Goal: Task Accomplishment & Management: Complete application form

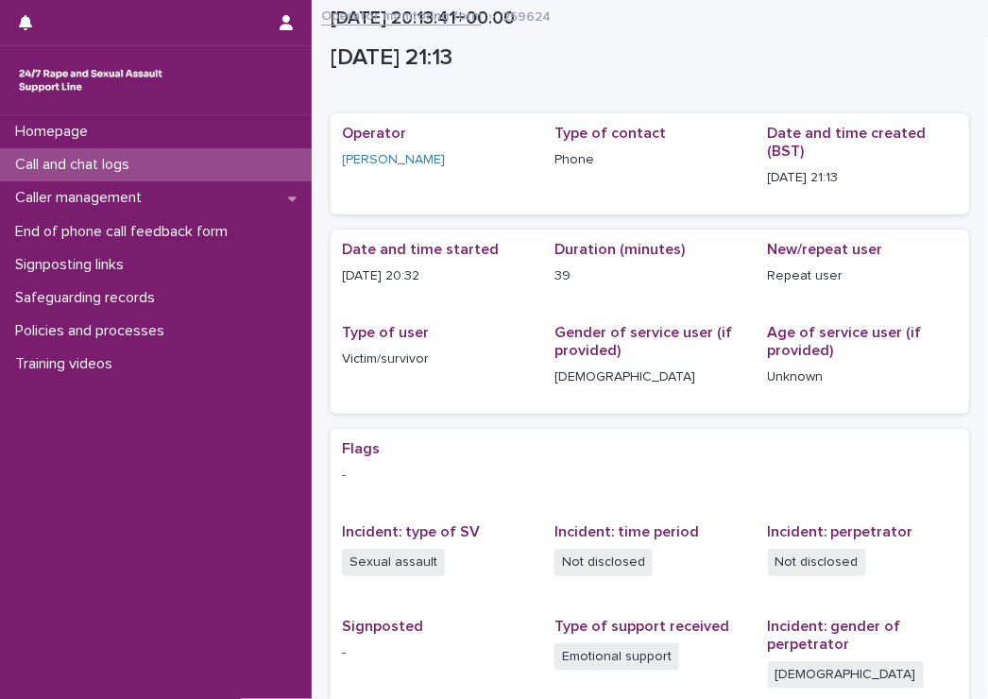
scroll to position [286, 0]
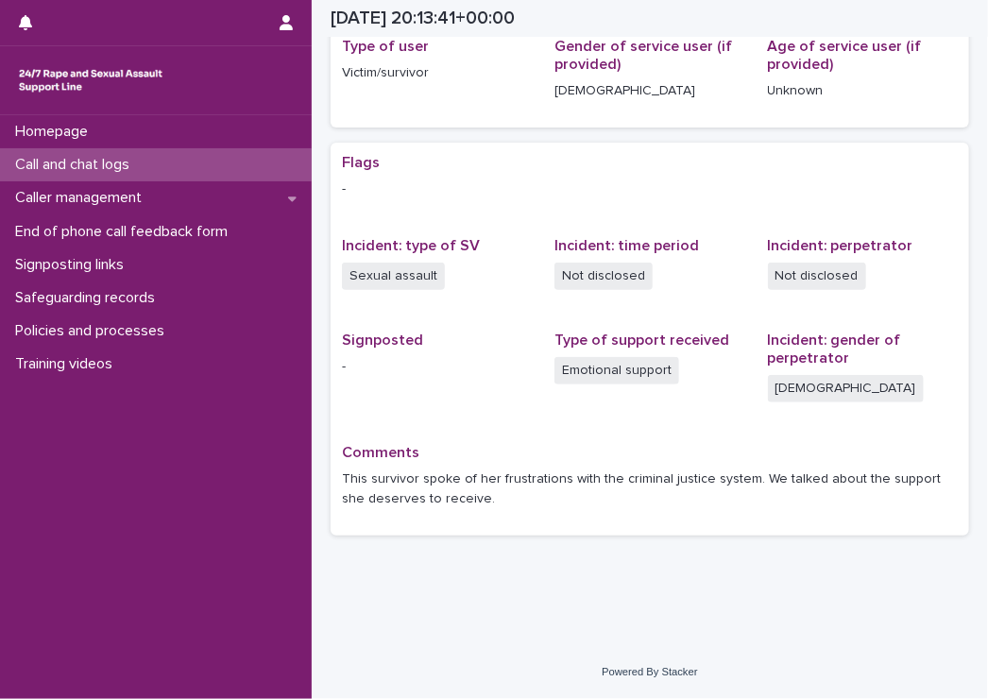
click at [74, 162] on p "Call and chat logs" at bounding box center [76, 165] width 137 height 18
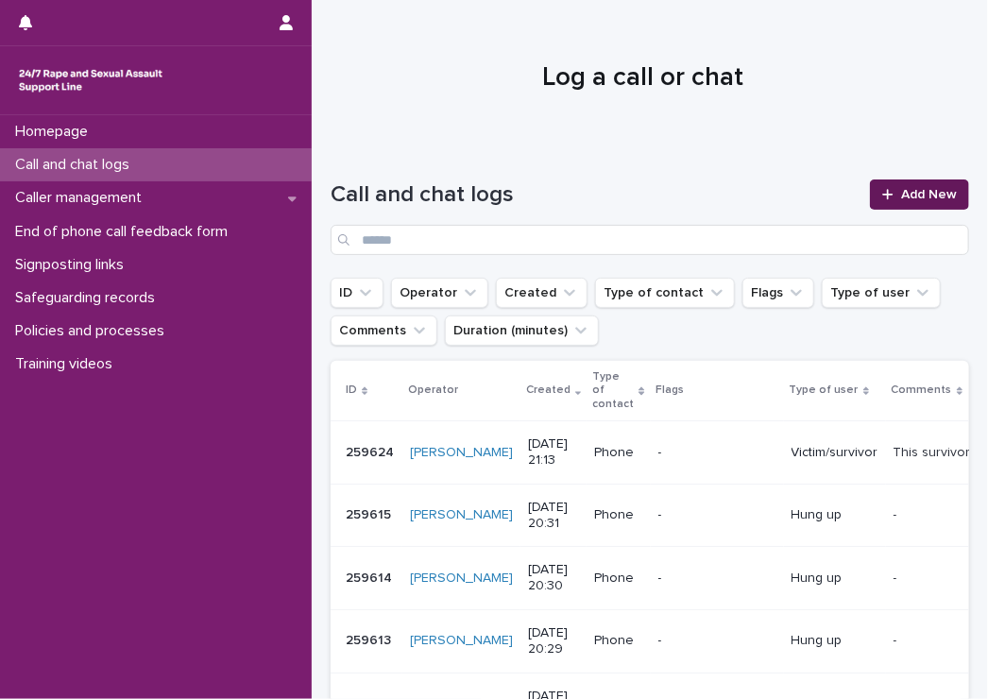
click at [872, 187] on link "Add New" at bounding box center [919, 195] width 99 height 30
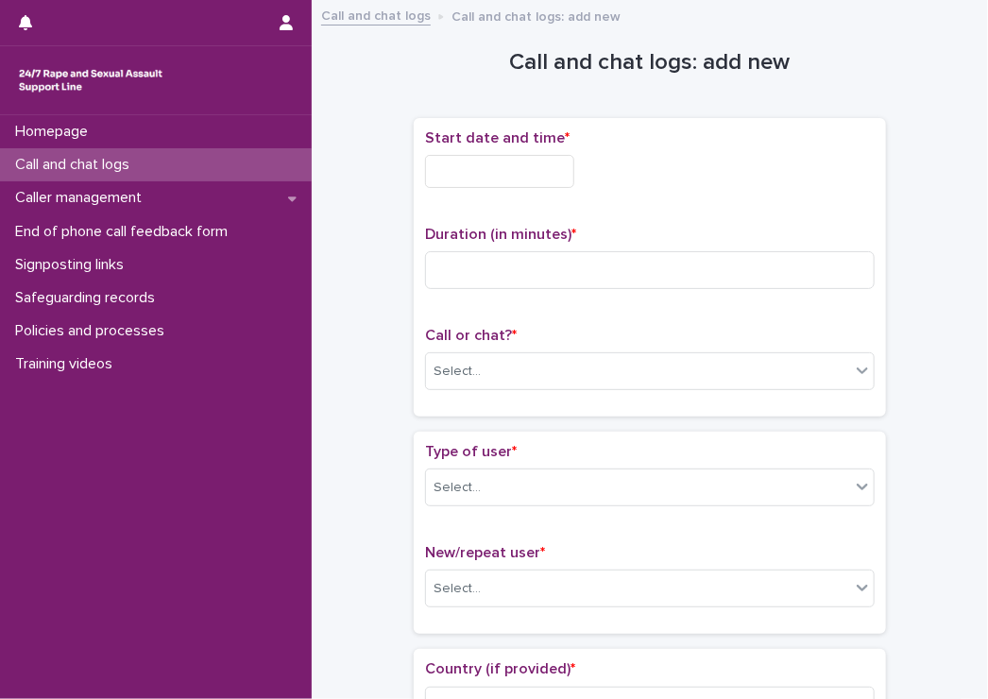
click at [516, 162] on input "text" at bounding box center [499, 171] width 149 height 33
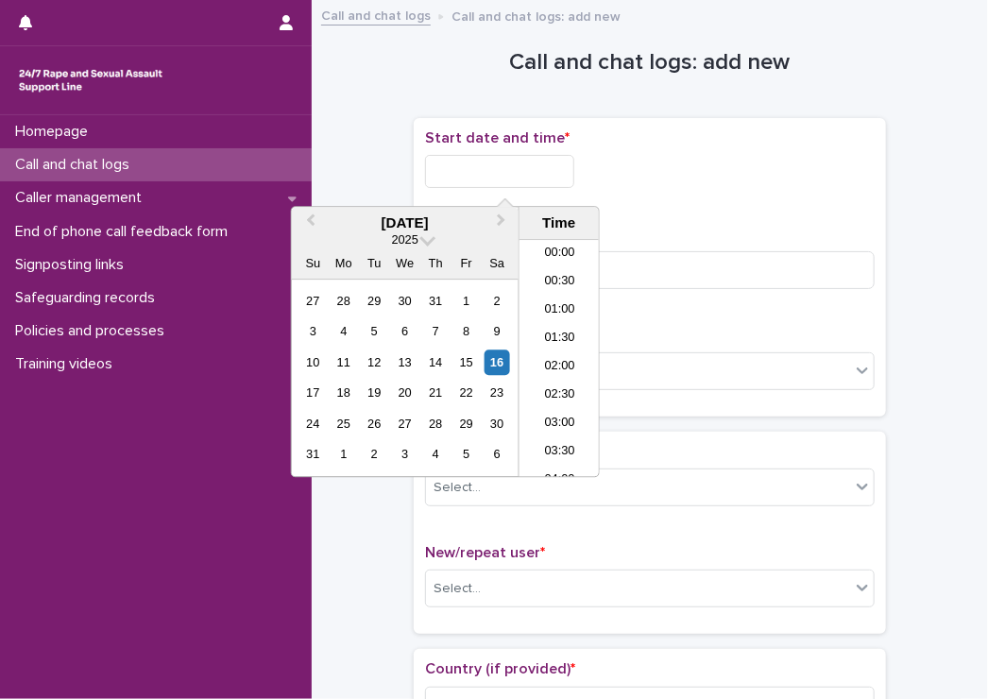
scroll to position [1123, 0]
click at [571, 373] on li "22:00" at bounding box center [560, 379] width 80 height 28
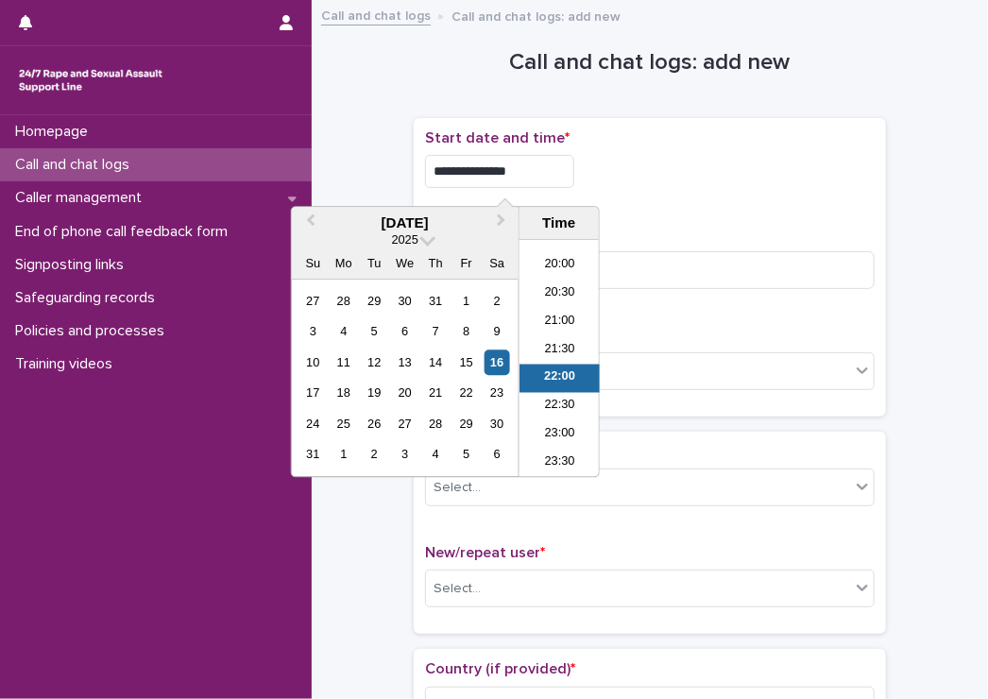
drag, startPoint x: 510, startPoint y: 169, endPoint x: 526, endPoint y: 171, distance: 16.2
click at [526, 171] on input "**********" at bounding box center [499, 171] width 149 height 33
type input "**********"
click at [665, 173] on div "**********" at bounding box center [650, 171] width 450 height 33
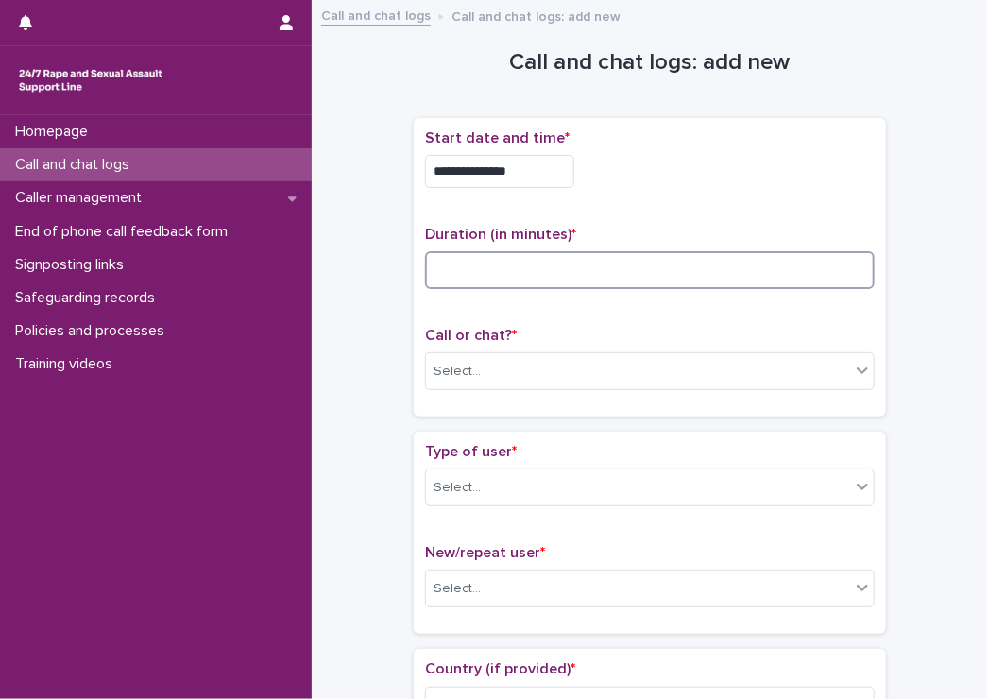
click at [615, 272] on input at bounding box center [650, 270] width 450 height 38
type input "*"
click at [484, 372] on div "Select..." at bounding box center [638, 371] width 424 height 31
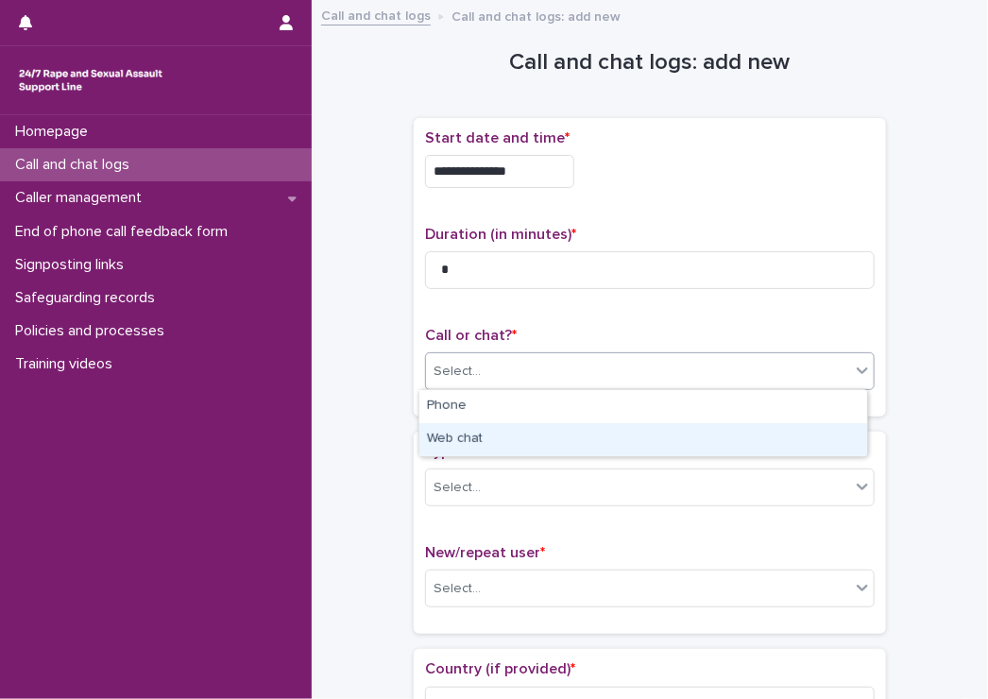
drag, startPoint x: 478, startPoint y: 421, endPoint x: 481, endPoint y: 433, distance: 11.7
click at [481, 430] on div "Web chat" at bounding box center [643, 439] width 448 height 33
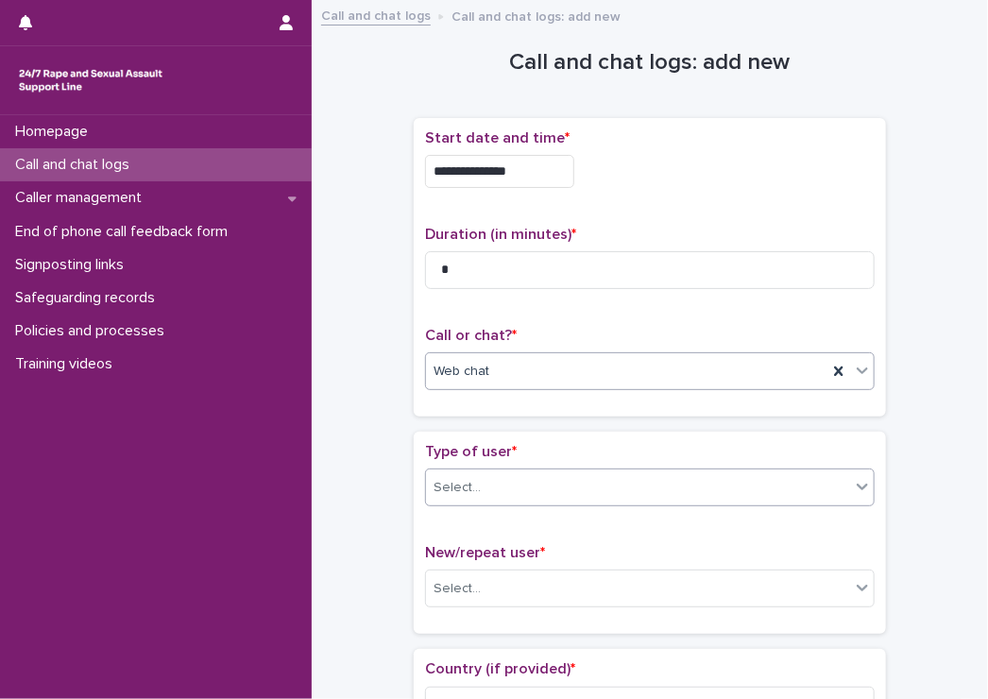
click at [470, 472] on div "Select..." at bounding box center [638, 487] width 424 height 31
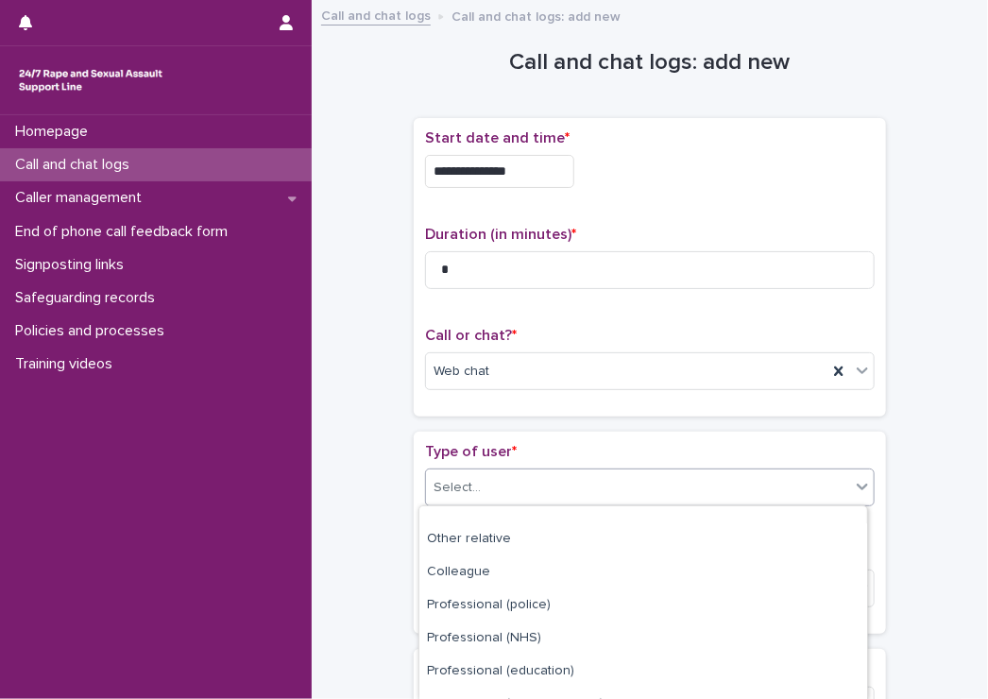
scroll to position [301, 0]
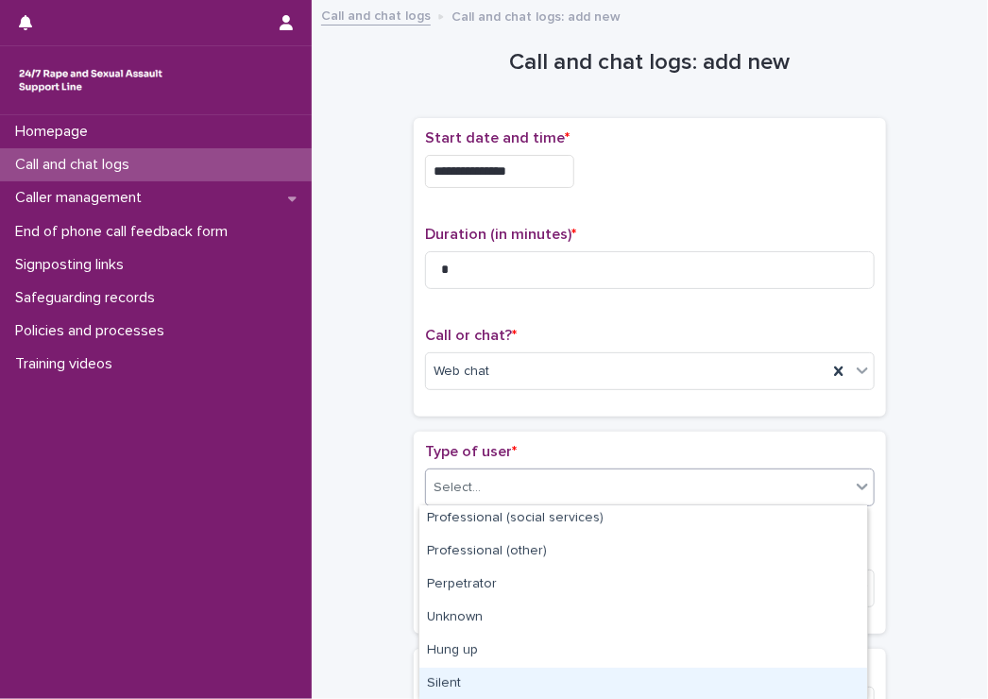
click at [473, 679] on div "Silent" at bounding box center [643, 684] width 448 height 33
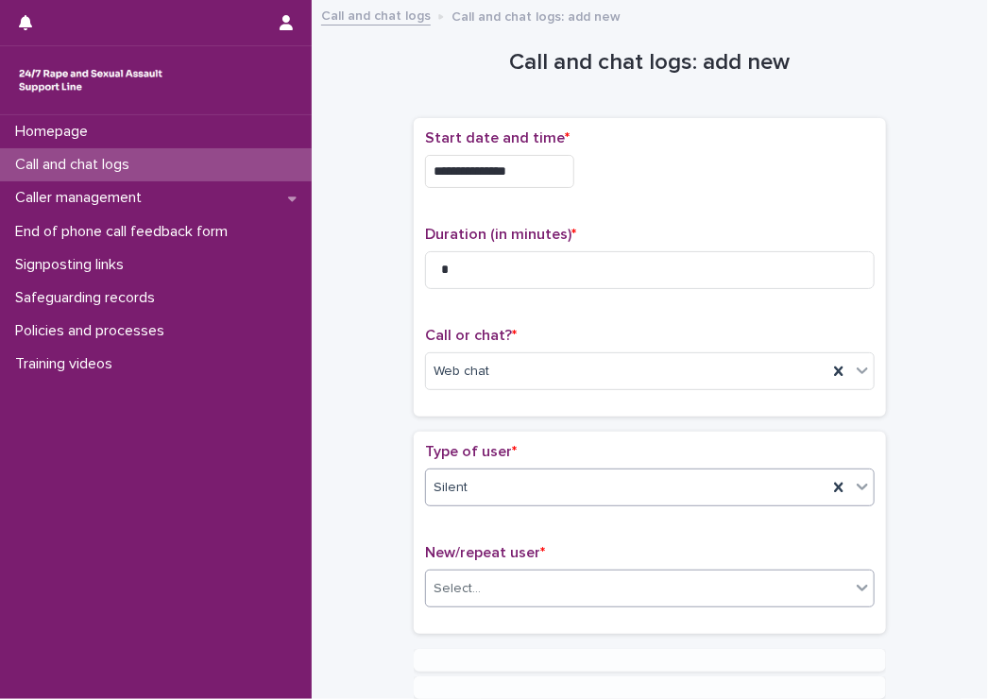
click at [496, 596] on div "Select..." at bounding box center [638, 588] width 424 height 31
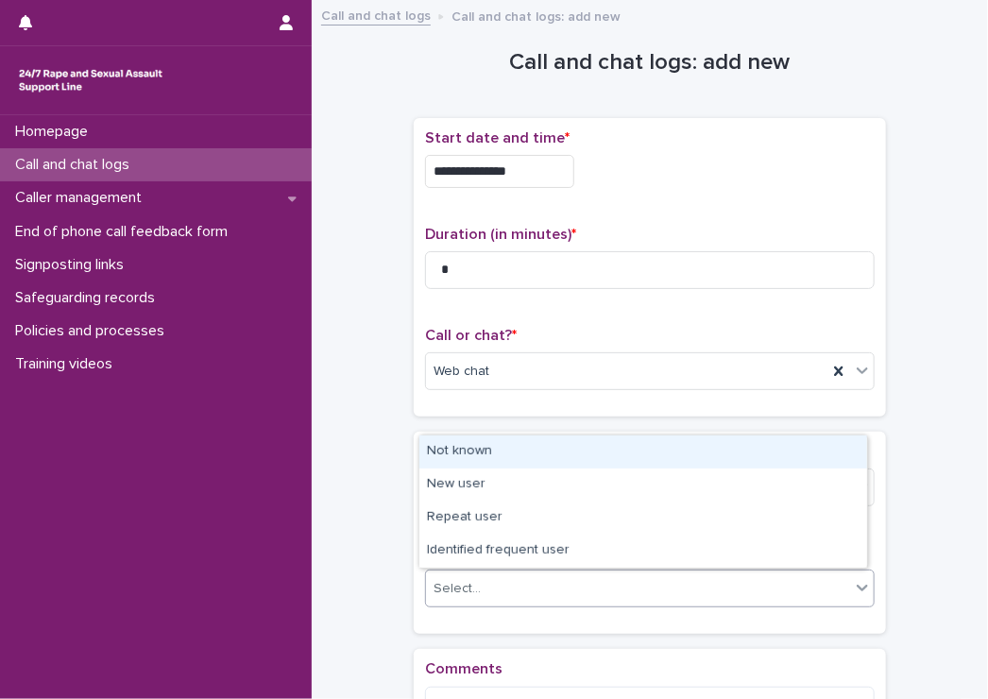
drag, startPoint x: 433, startPoint y: 454, endPoint x: 416, endPoint y: 454, distance: 17.0
click at [432, 454] on div "Not known" at bounding box center [643, 452] width 448 height 33
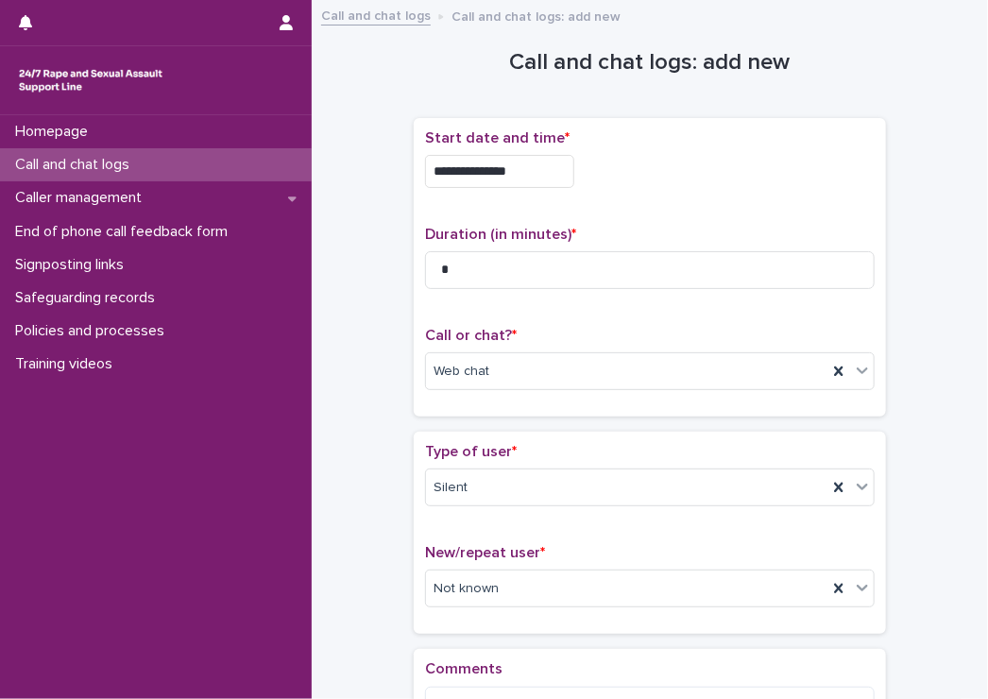
click at [414, 453] on div "Type of user * Silent New/repeat user * Not known" at bounding box center [650, 533] width 472 height 202
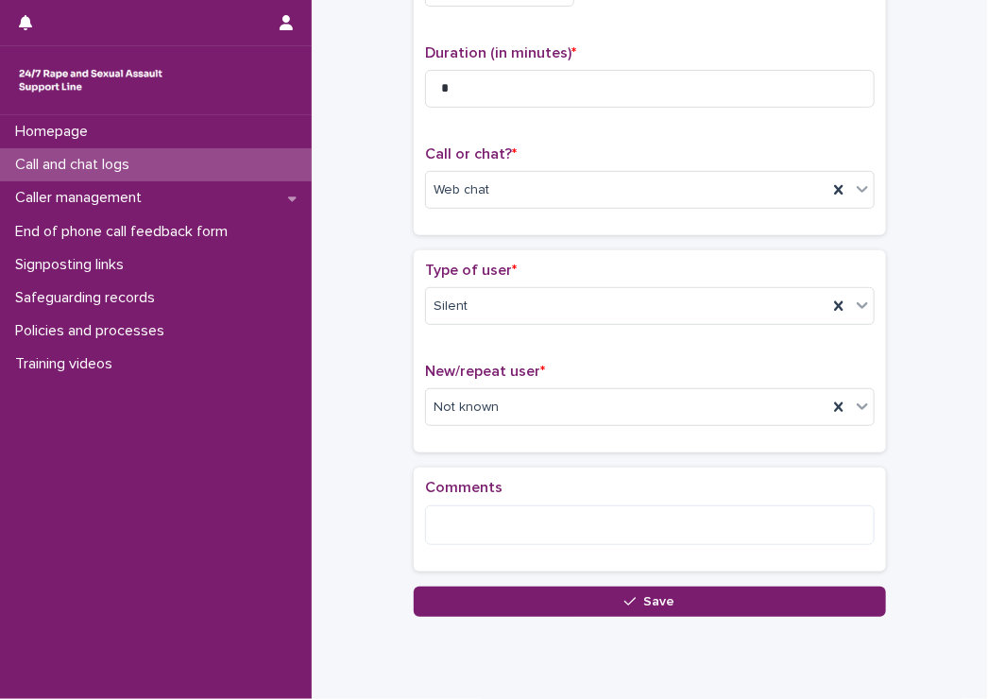
scroll to position [189, 0]
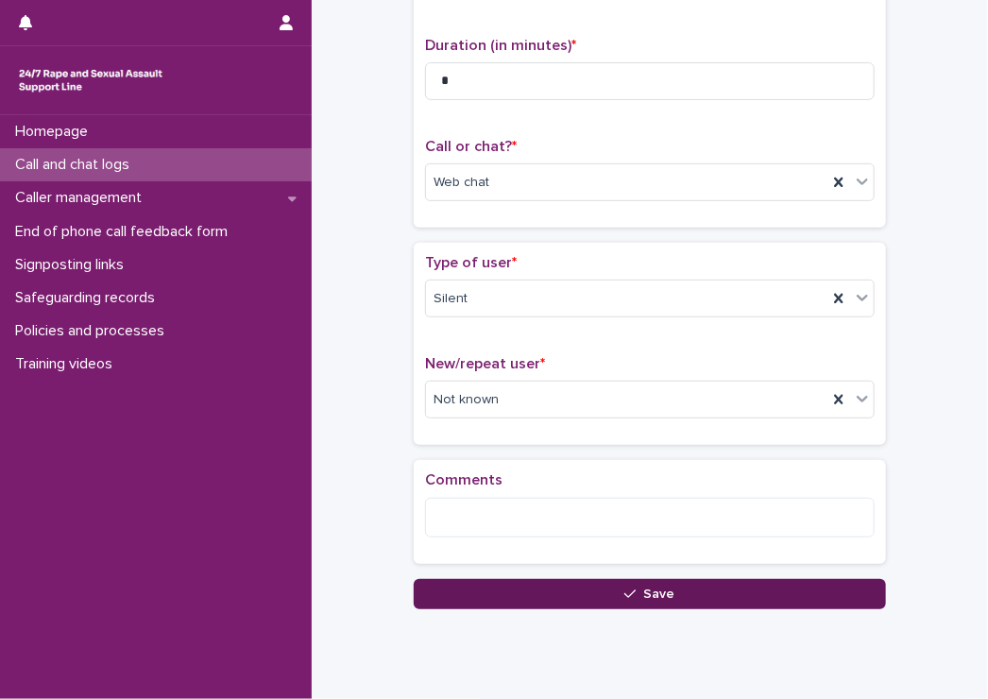
click at [446, 593] on button "Save" at bounding box center [650, 594] width 472 height 30
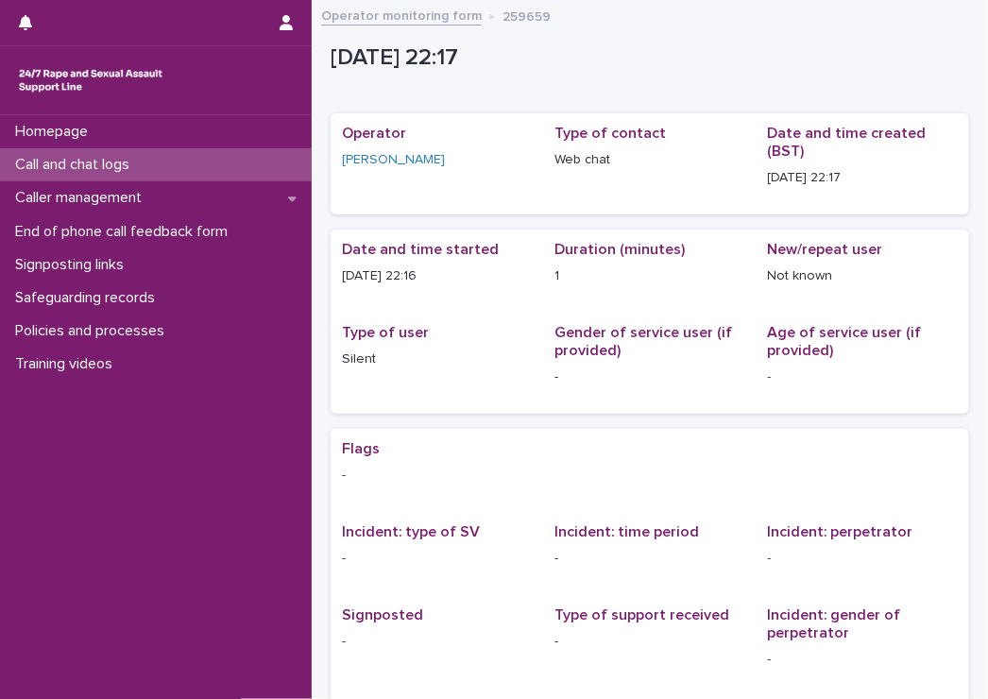
click at [86, 162] on p "Call and chat logs" at bounding box center [76, 165] width 137 height 18
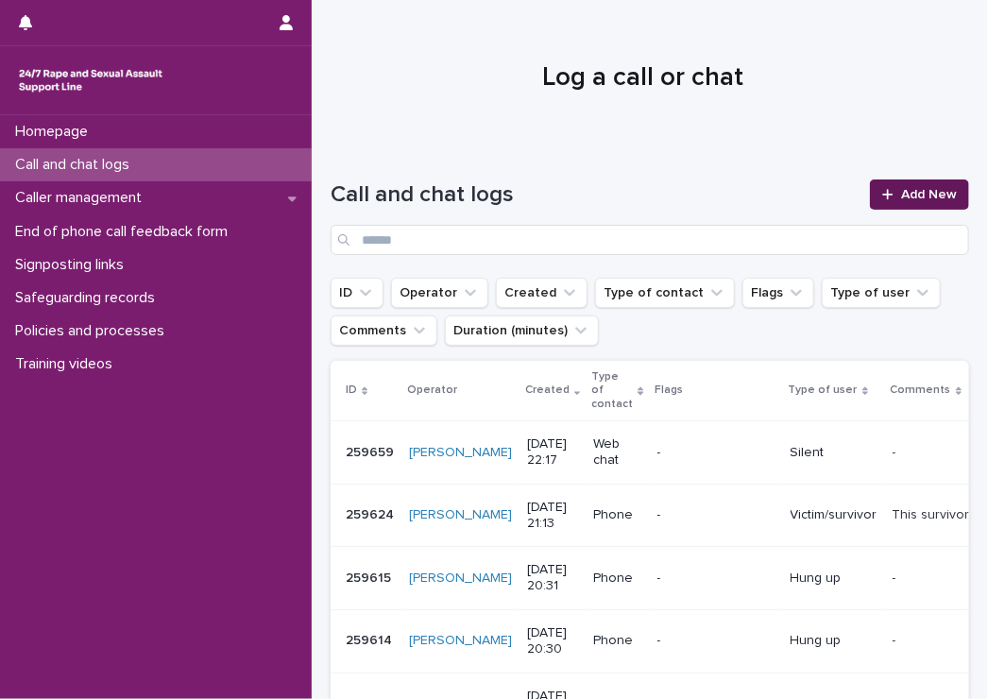
click at [901, 190] on span "Add New" at bounding box center [929, 194] width 56 height 13
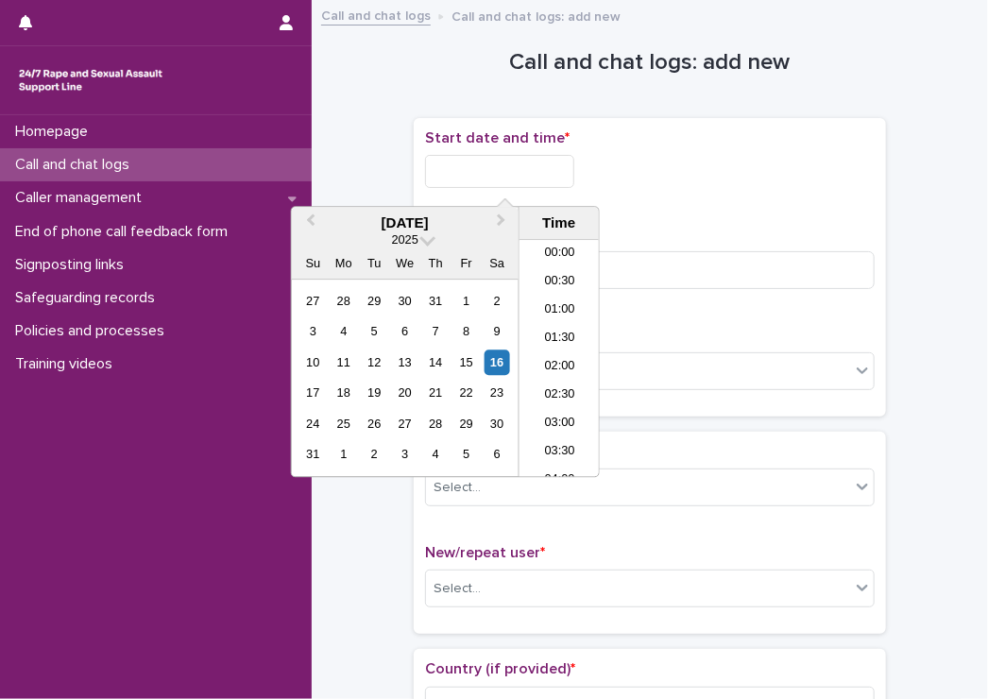
click at [485, 169] on input "text" at bounding box center [499, 171] width 149 height 33
click at [559, 377] on li "22:00" at bounding box center [560, 379] width 80 height 28
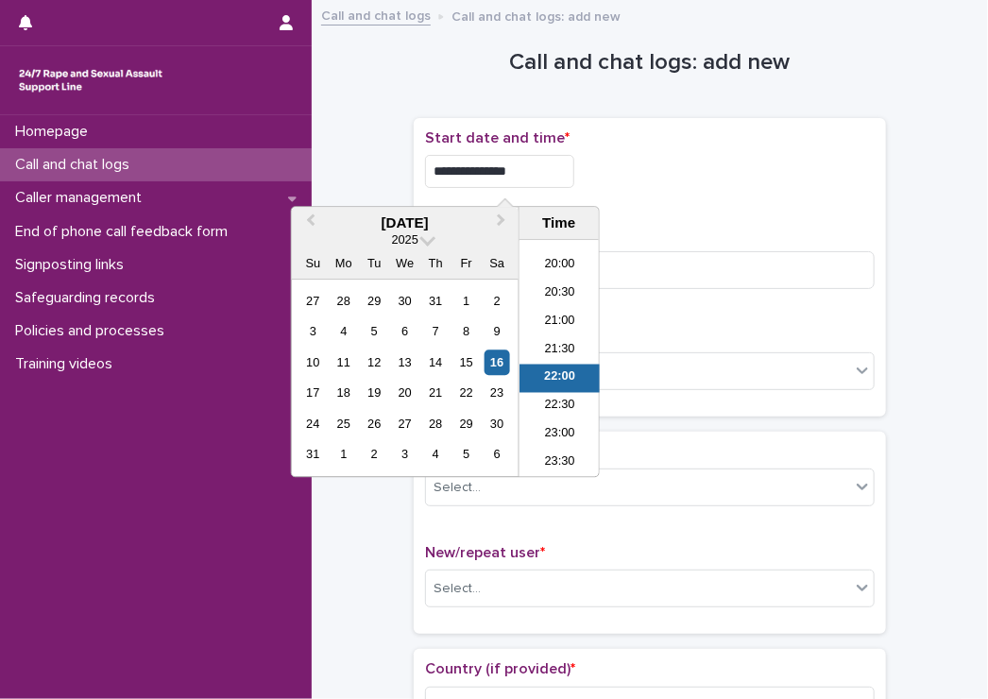
drag, startPoint x: 509, startPoint y: 170, endPoint x: 533, endPoint y: 171, distance: 23.6
click at [533, 171] on input "**********" at bounding box center [499, 171] width 149 height 33
type input "**********"
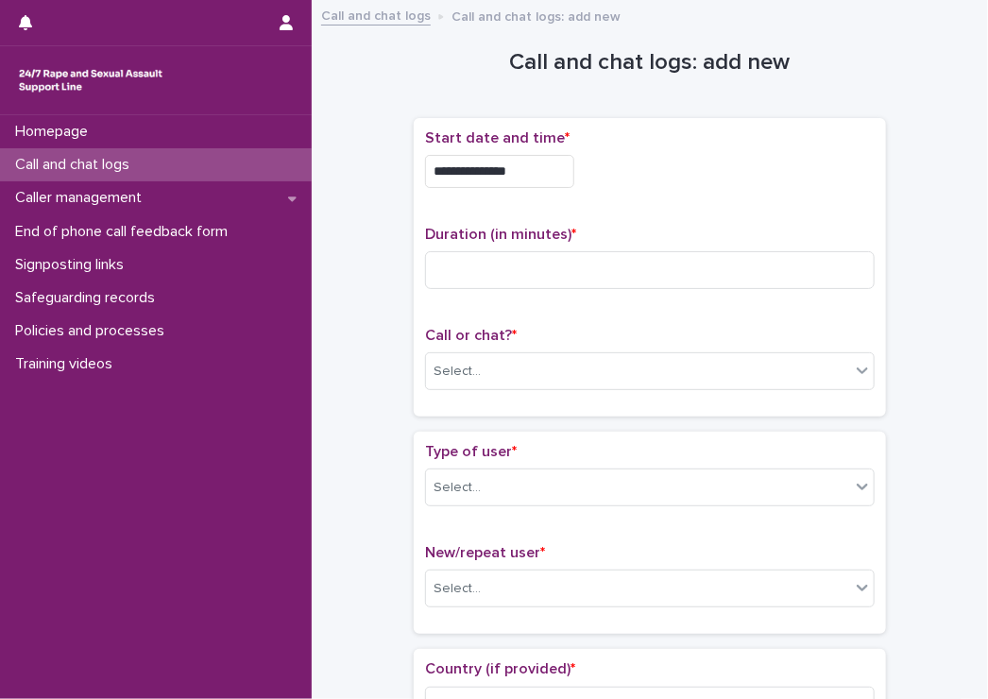
click at [680, 147] on div "**********" at bounding box center [650, 166] width 450 height 74
drag, startPoint x: 577, startPoint y: 401, endPoint x: 573, endPoint y: 381, distance: 20.4
click at [576, 396] on div "Call or chat? * Select..." at bounding box center [650, 366] width 450 height 78
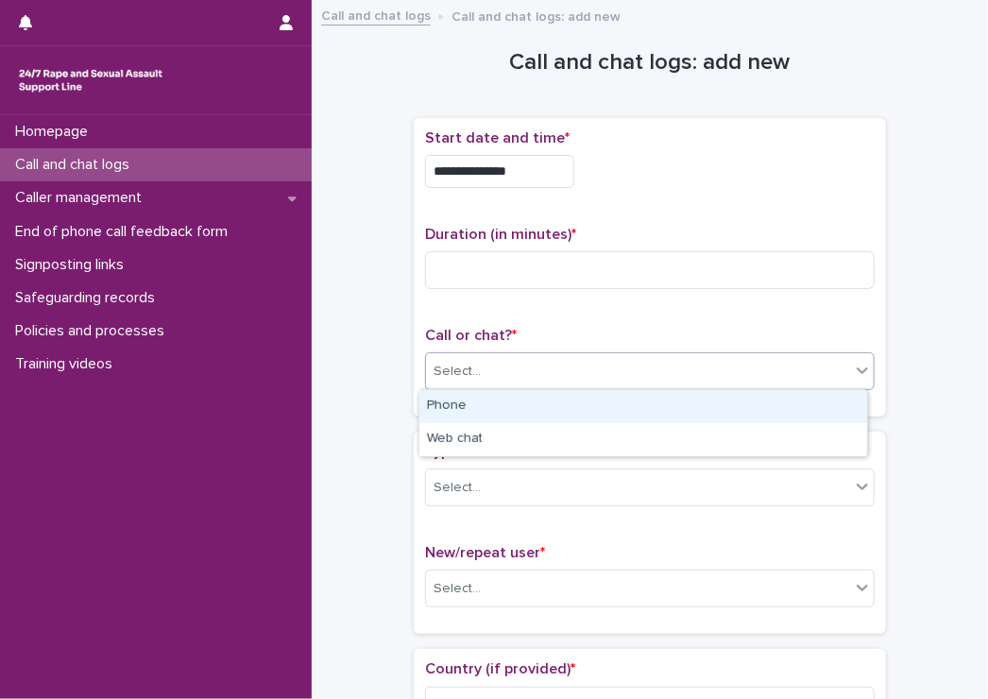
click at [573, 380] on div "Select..." at bounding box center [638, 371] width 424 height 31
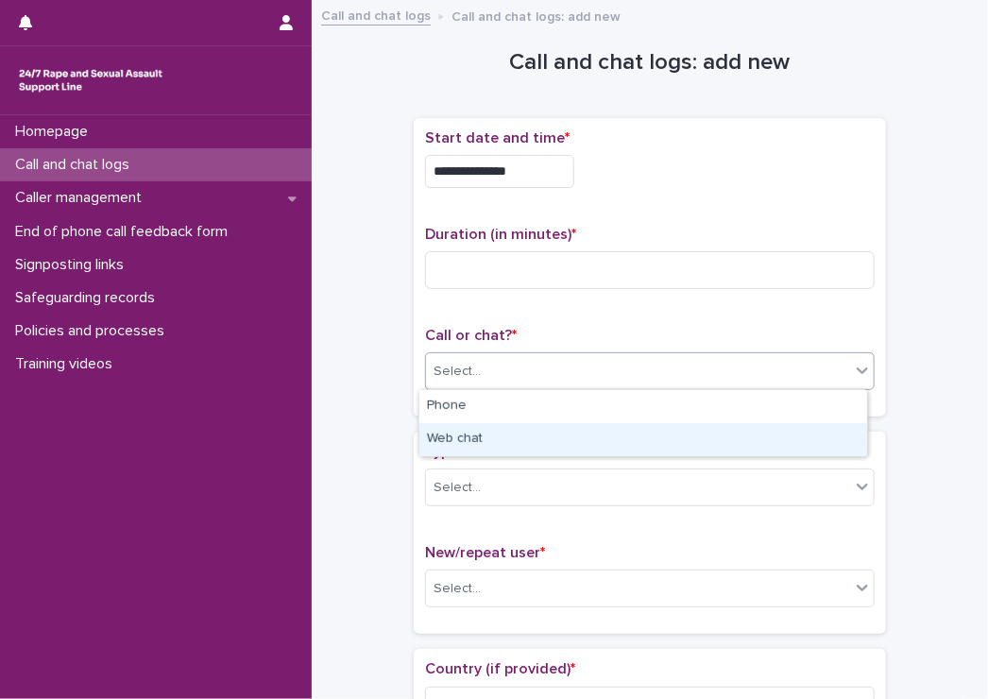
click at [551, 445] on div "Web chat" at bounding box center [643, 439] width 448 height 33
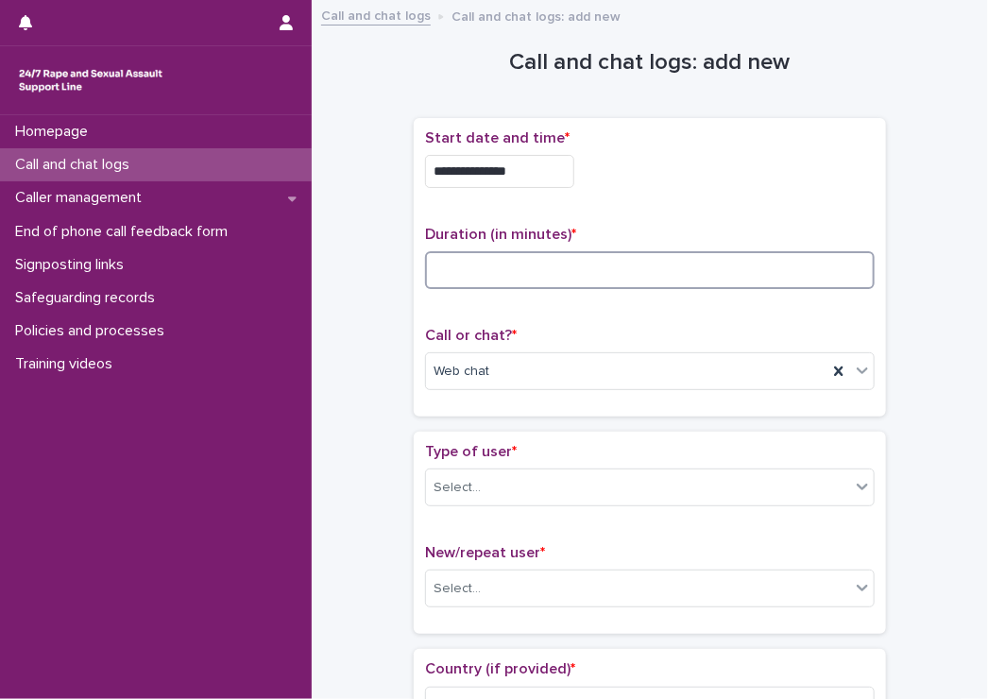
click at [456, 277] on input at bounding box center [650, 270] width 450 height 38
type input "**"
click at [506, 362] on div "Web chat" at bounding box center [627, 371] width 402 height 31
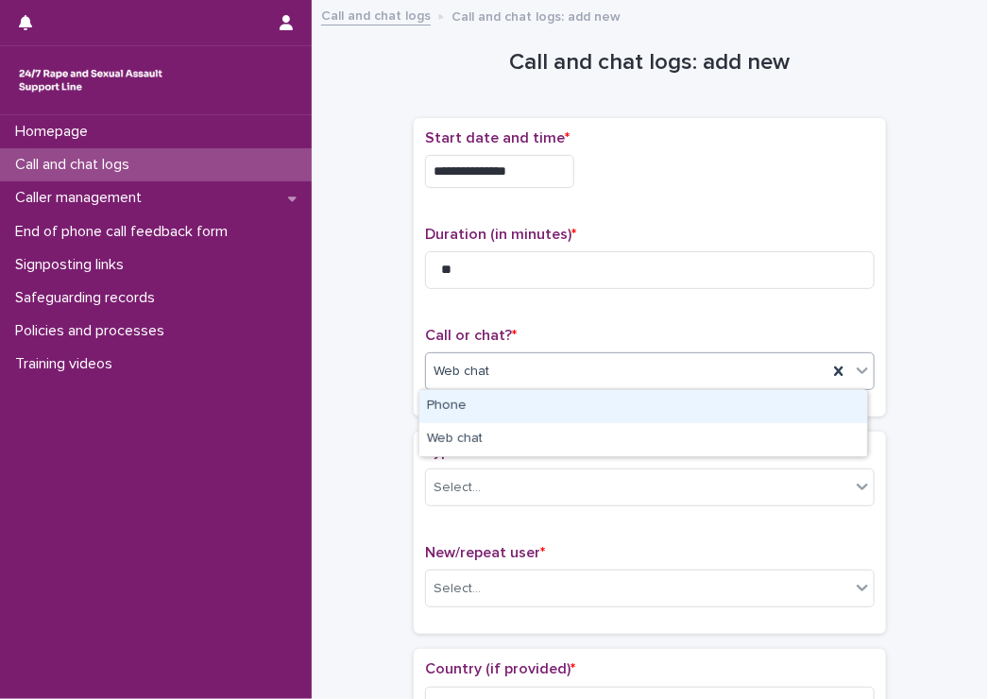
click at [506, 362] on div "Web chat" at bounding box center [627, 371] width 402 height 31
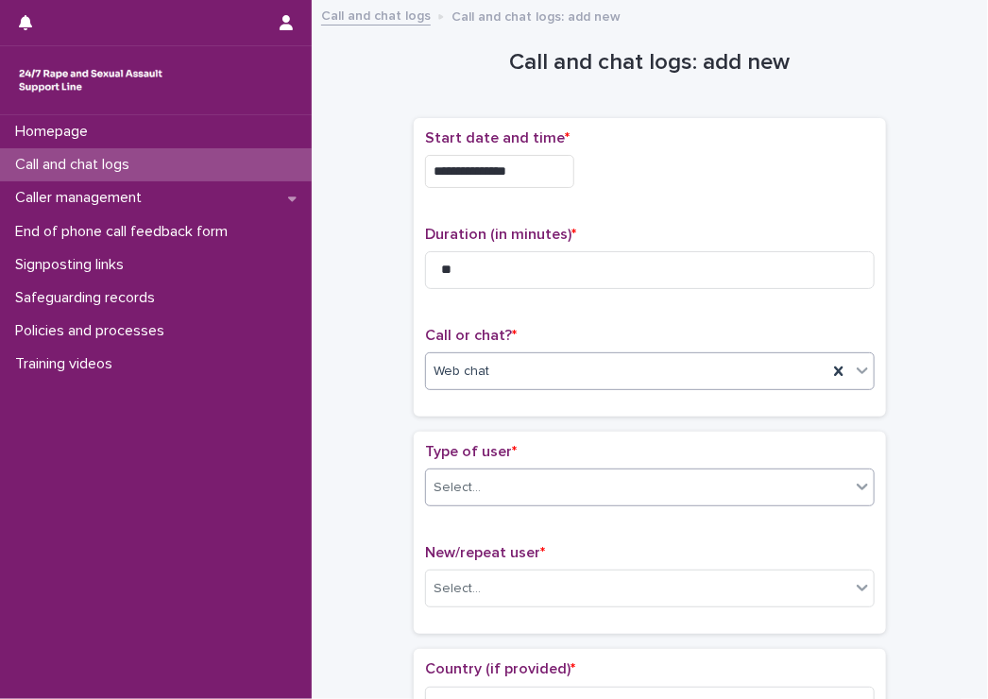
click at [529, 495] on div "Select..." at bounding box center [638, 487] width 424 height 31
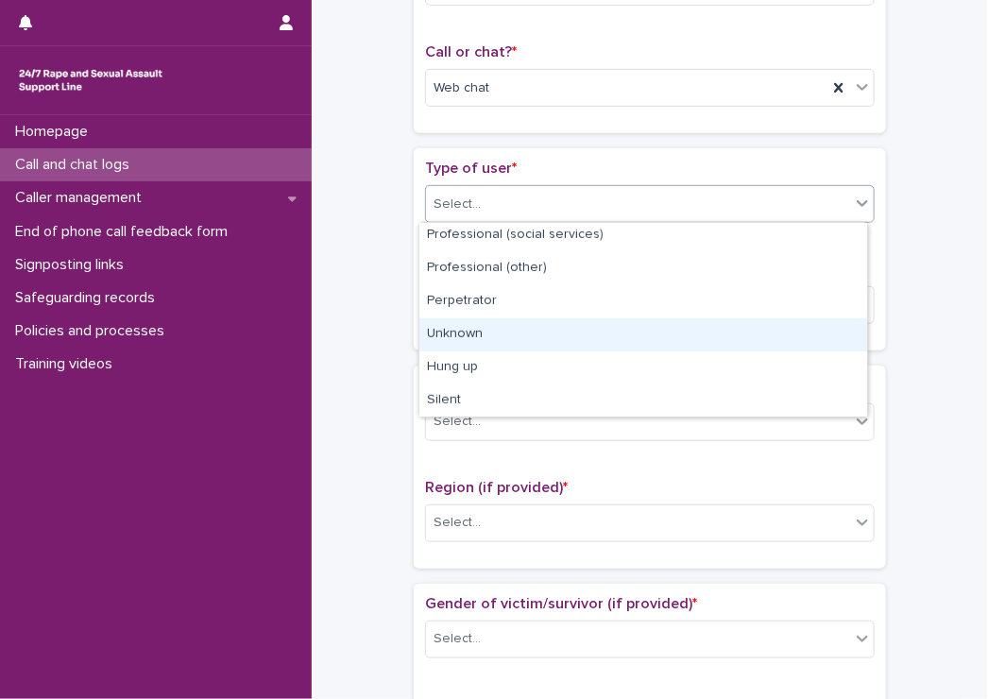
scroll to position [0, 0]
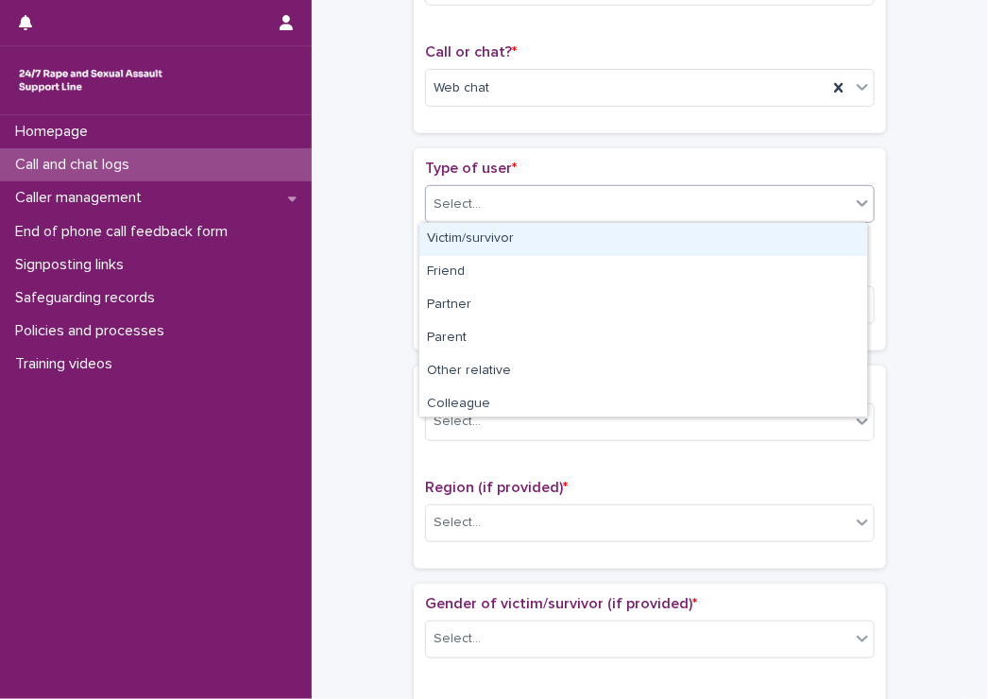
drag, startPoint x: 550, startPoint y: 262, endPoint x: 530, endPoint y: 230, distance: 37.8
click at [533, 231] on div "Victim/survivor" at bounding box center [643, 239] width 448 height 33
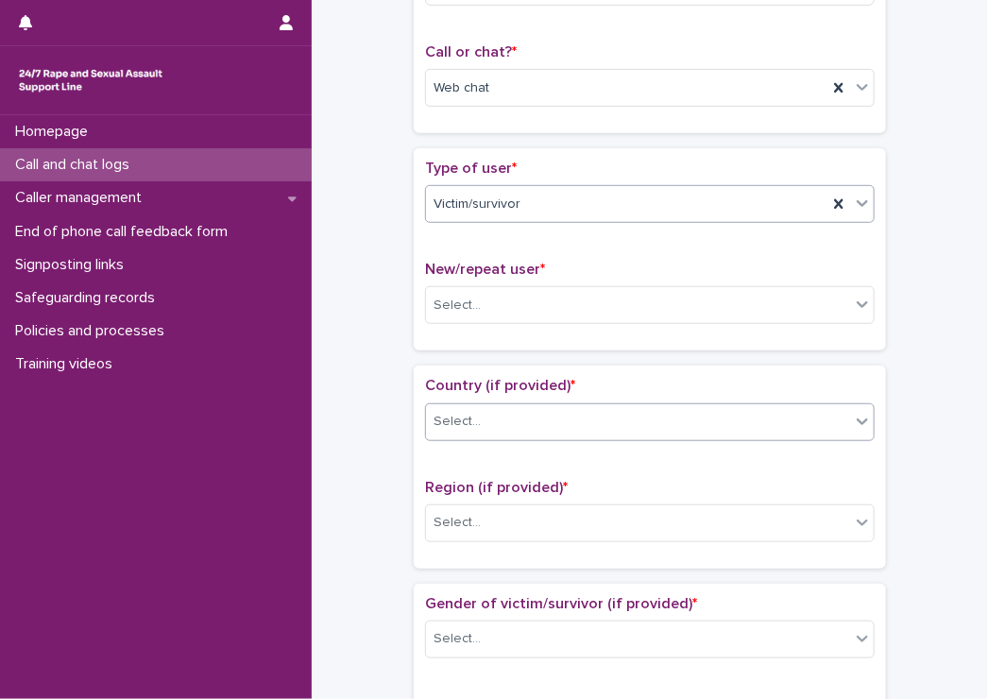
click at [507, 403] on div "Select..." at bounding box center [650, 422] width 450 height 38
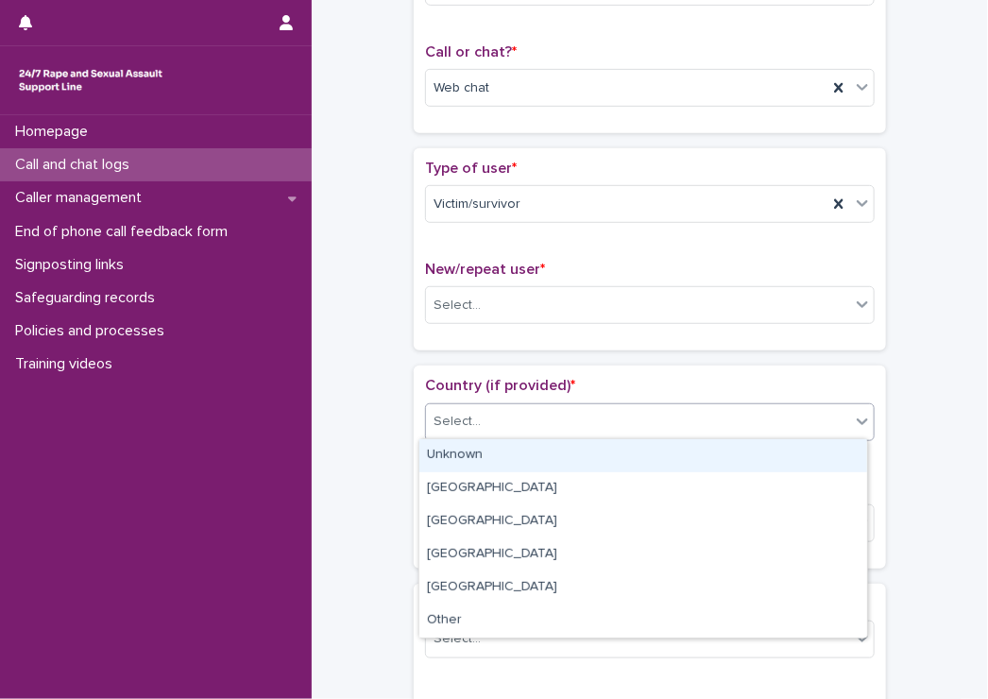
click at [495, 456] on div "Unknown" at bounding box center [643, 455] width 448 height 33
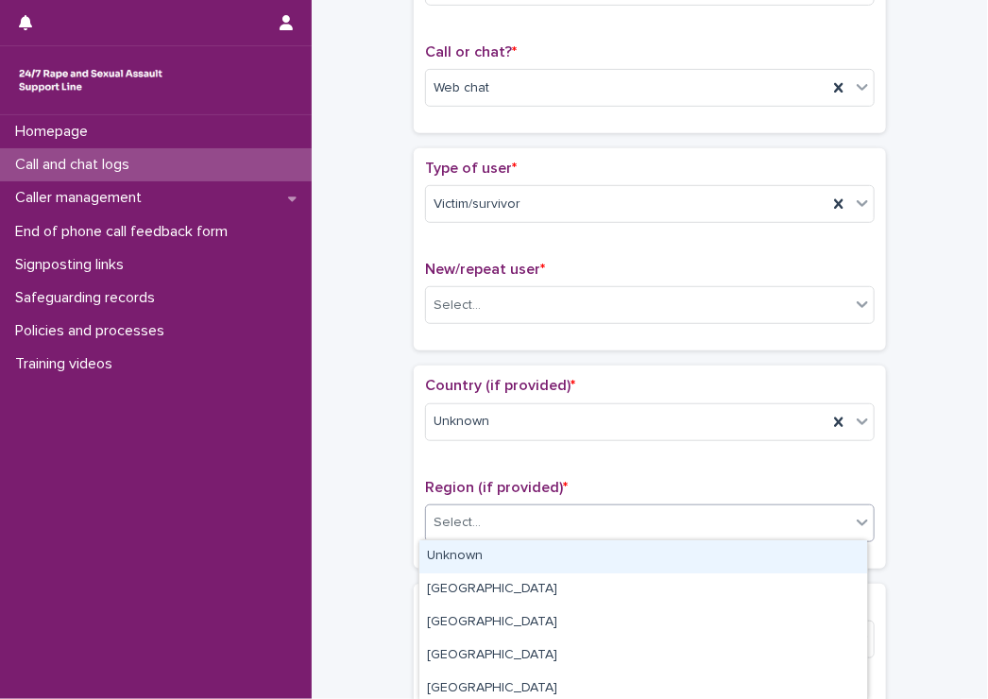
click at [505, 524] on div "Select..." at bounding box center [638, 522] width 424 height 31
click at [480, 554] on div "Unknown" at bounding box center [643, 556] width 448 height 33
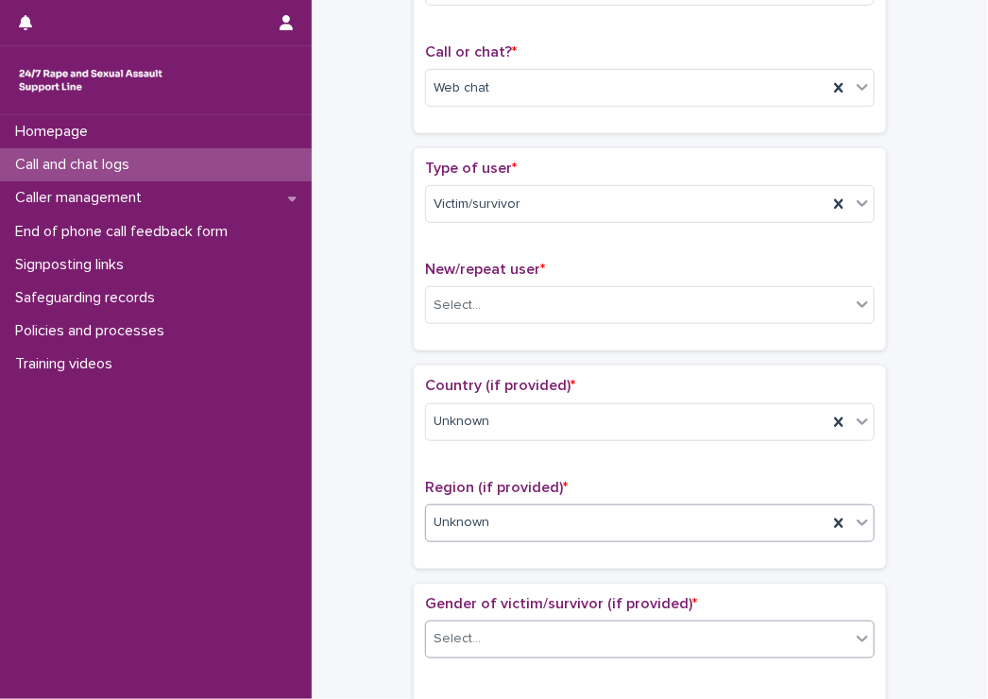
click at [512, 624] on div "Select..." at bounding box center [638, 639] width 424 height 31
drag, startPoint x: 506, startPoint y: 630, endPoint x: 524, endPoint y: 571, distance: 62.2
click at [506, 633] on div "Select..." at bounding box center [638, 639] width 424 height 31
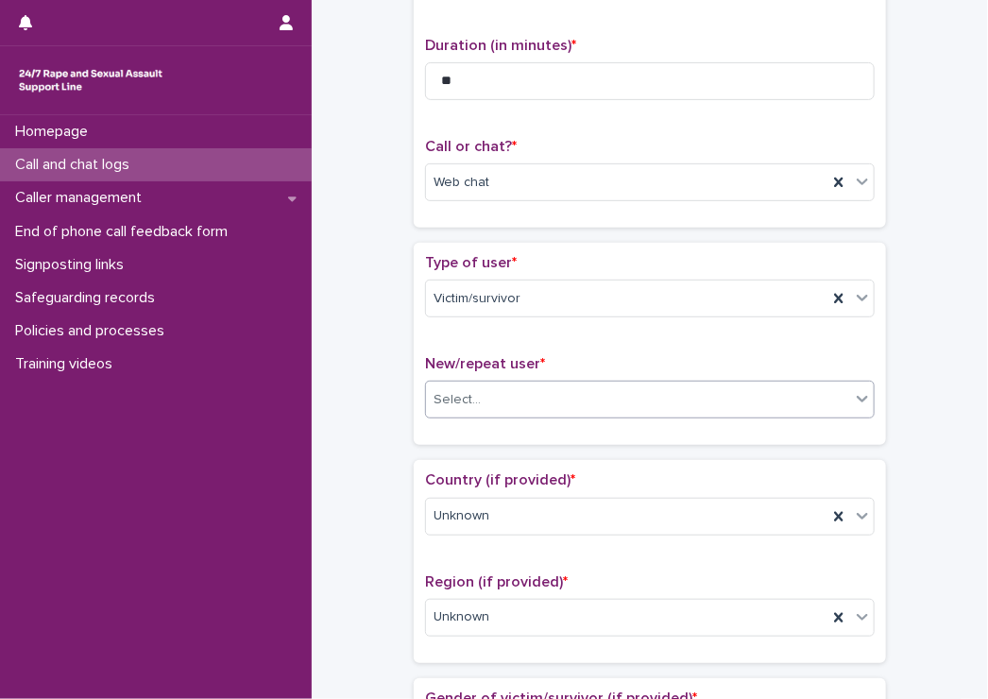
click at [476, 404] on div "Select..." at bounding box center [638, 400] width 424 height 31
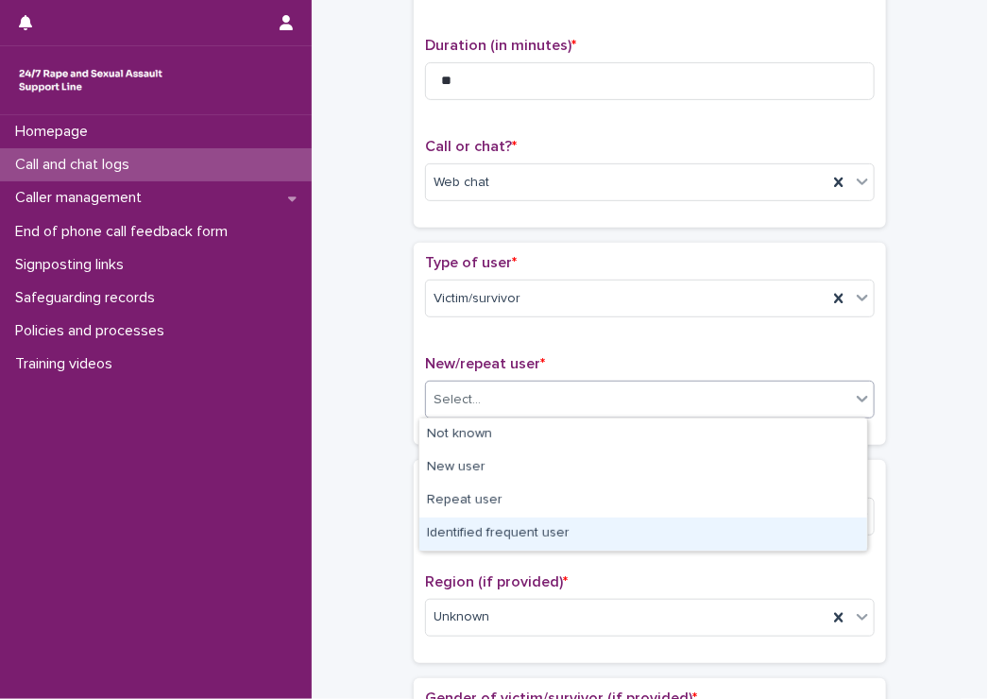
click at [490, 530] on div "Identified frequent user" at bounding box center [643, 534] width 448 height 33
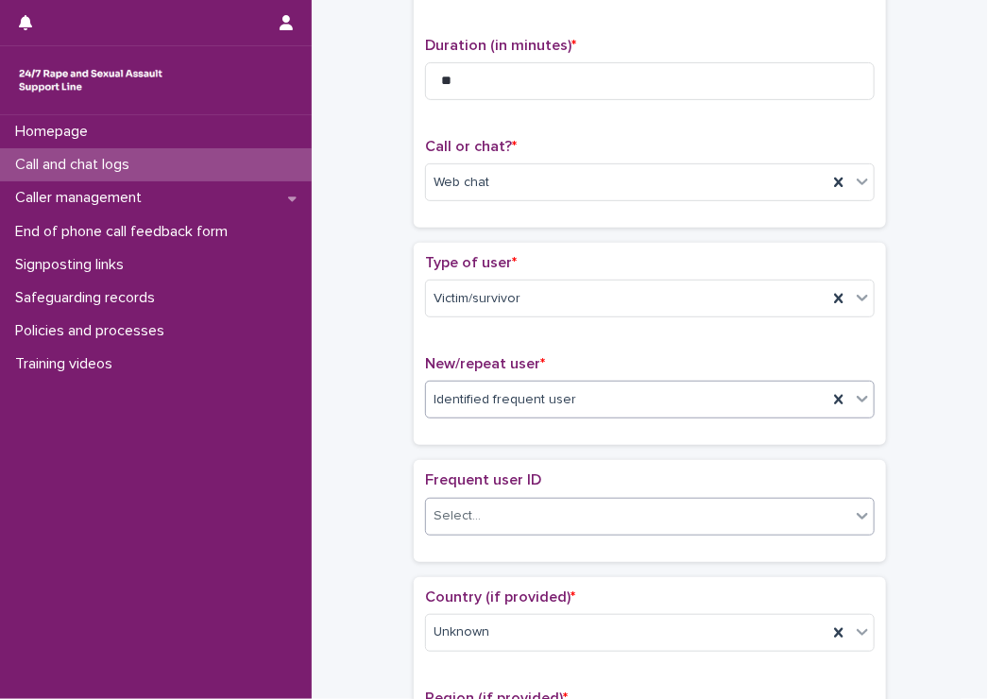
click at [476, 503] on div "Select..." at bounding box center [638, 516] width 424 height 31
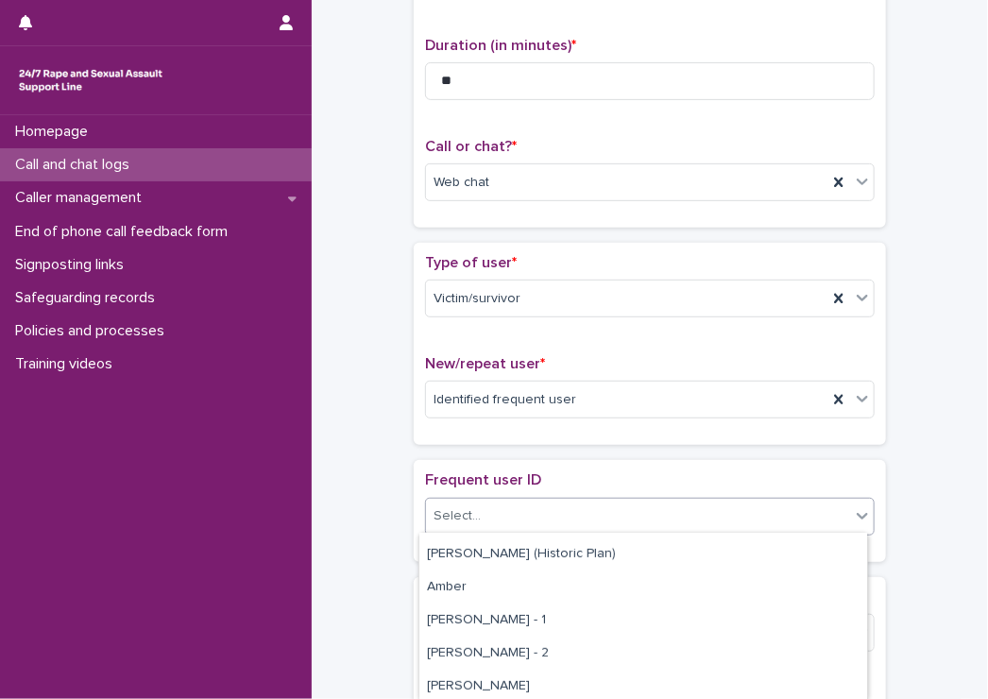
scroll to position [378, 0]
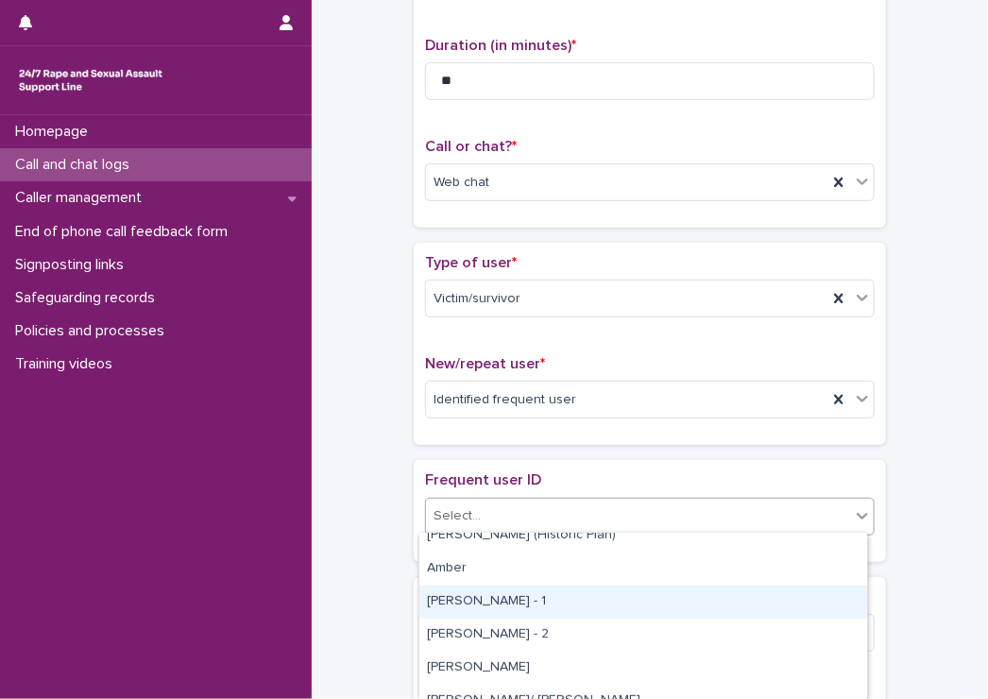
click at [523, 607] on div "Amy - 1" at bounding box center [643, 602] width 448 height 33
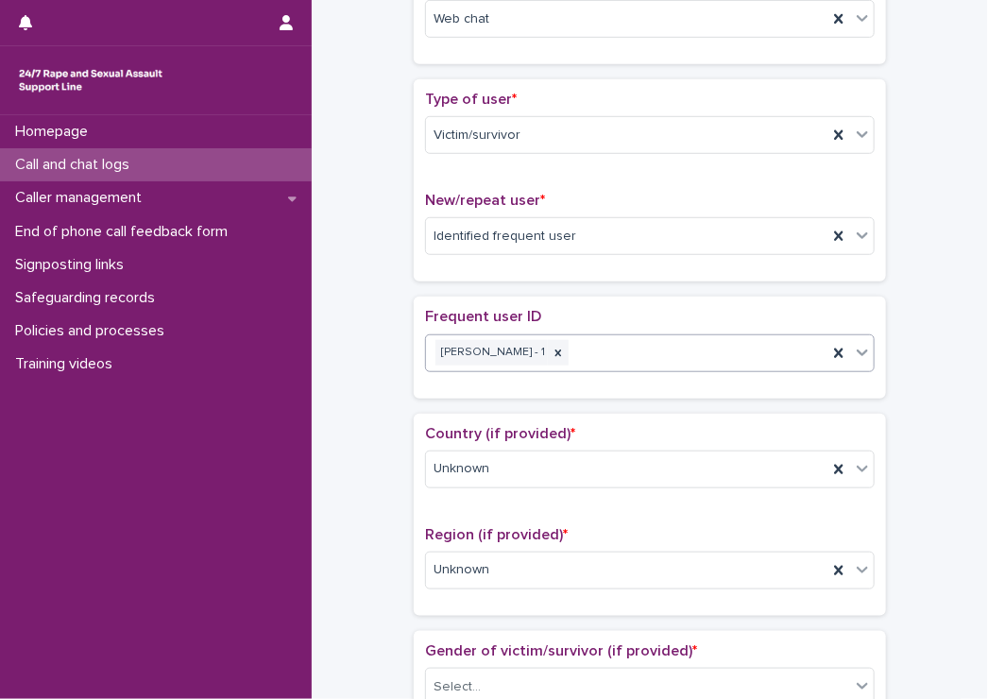
scroll to position [472, 0]
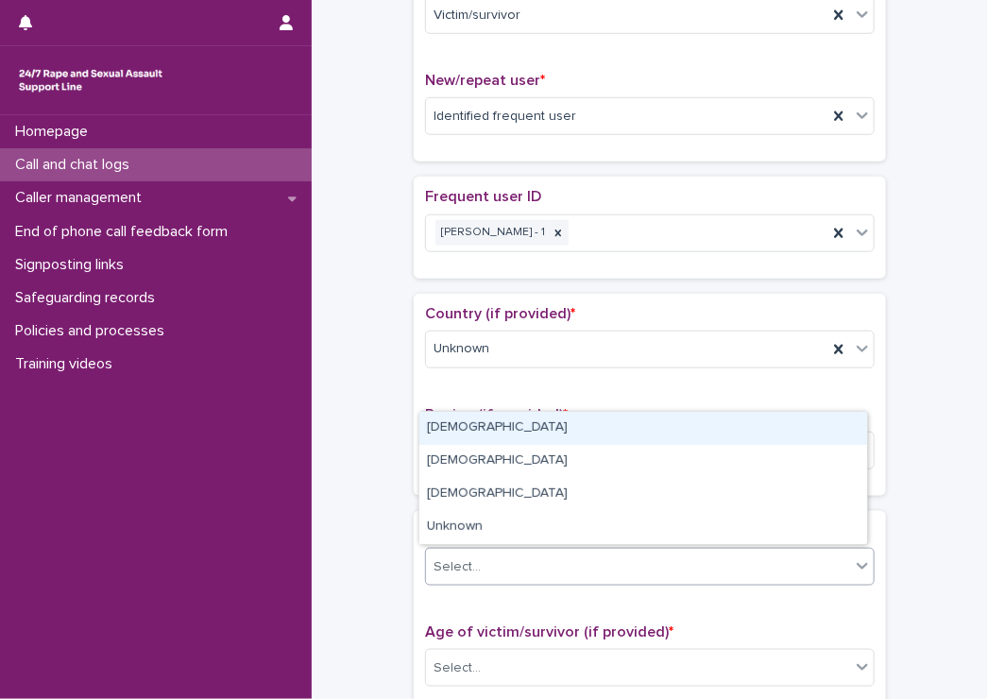
click at [487, 561] on div "Select..." at bounding box center [638, 567] width 424 height 31
click at [460, 436] on div "Female" at bounding box center [643, 428] width 448 height 33
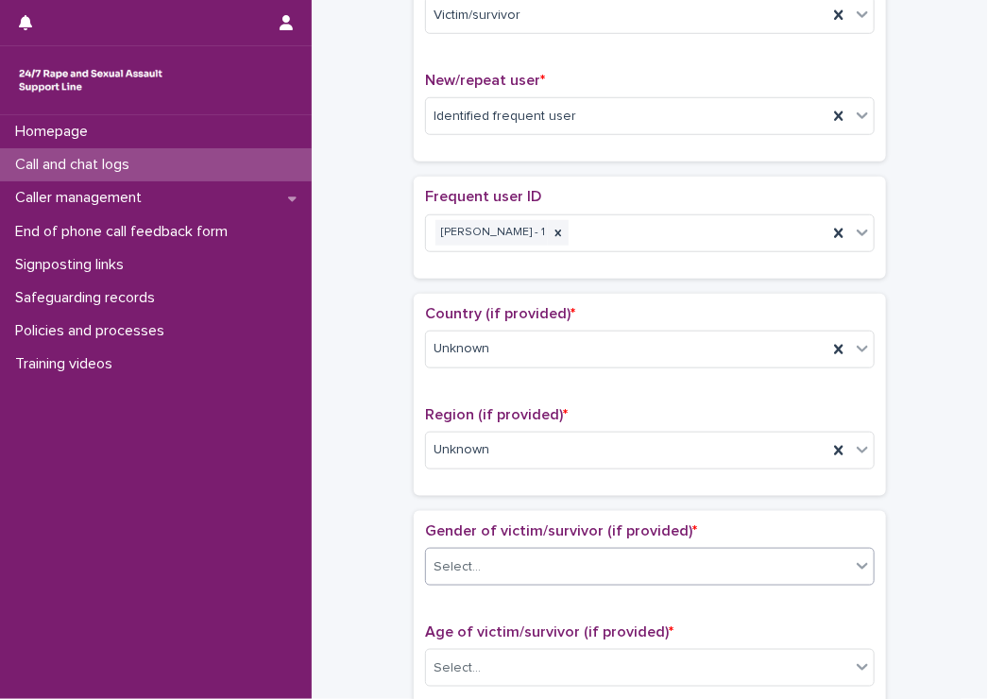
click at [329, 460] on div "**********" at bounding box center [650, 586] width 658 height 2095
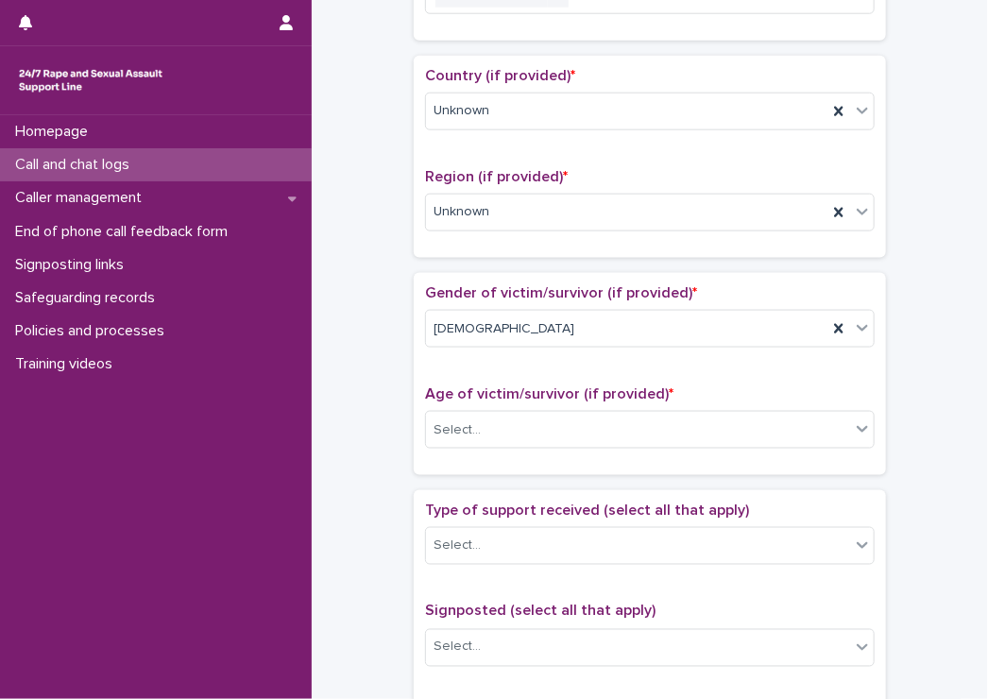
scroll to position [756, 0]
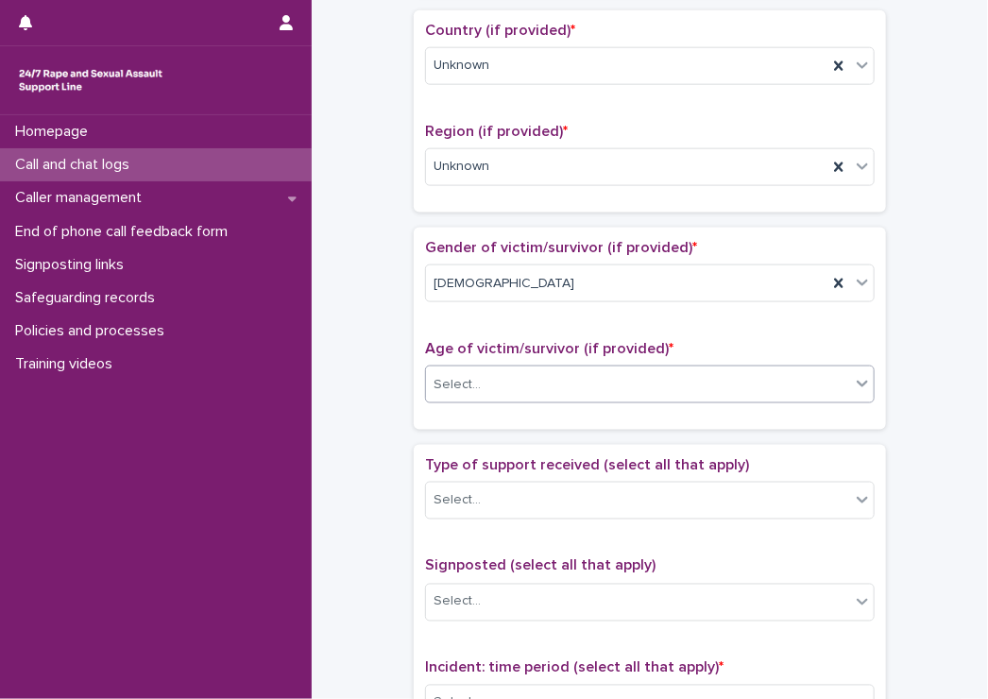
click at [457, 394] on div "Select..." at bounding box center [638, 384] width 424 height 31
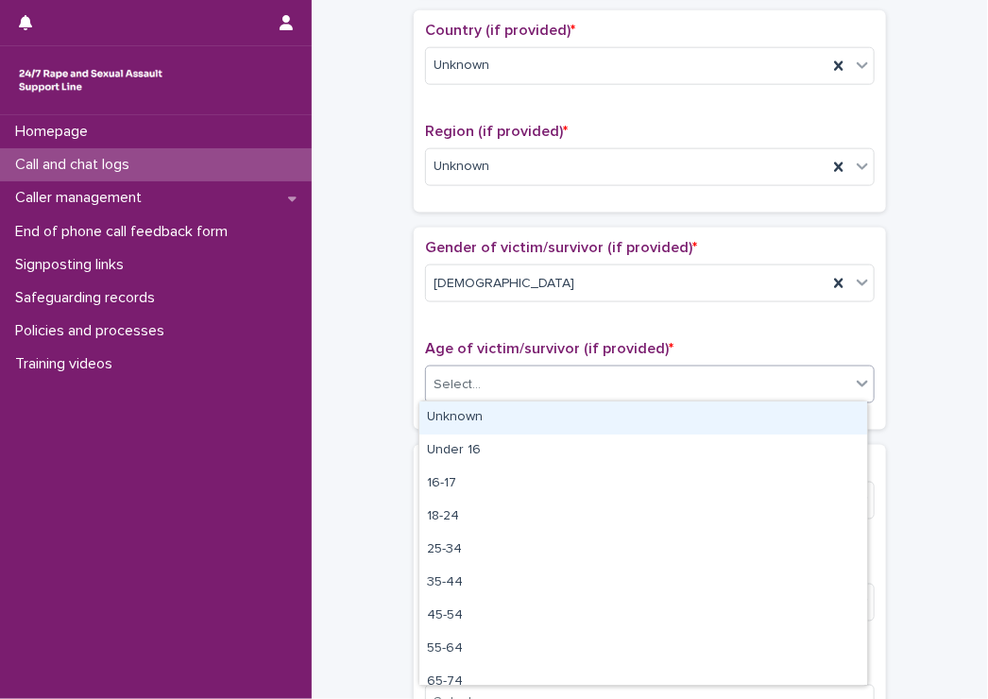
click at [445, 418] on div "Unknown" at bounding box center [643, 418] width 448 height 33
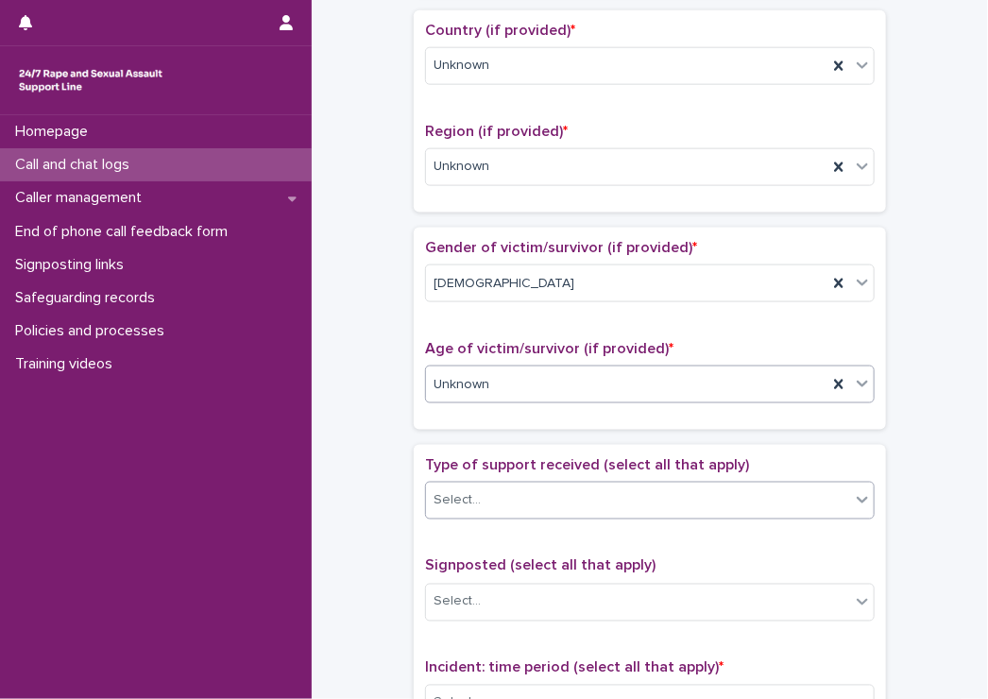
click at [483, 499] on input "text" at bounding box center [484, 501] width 2 height 16
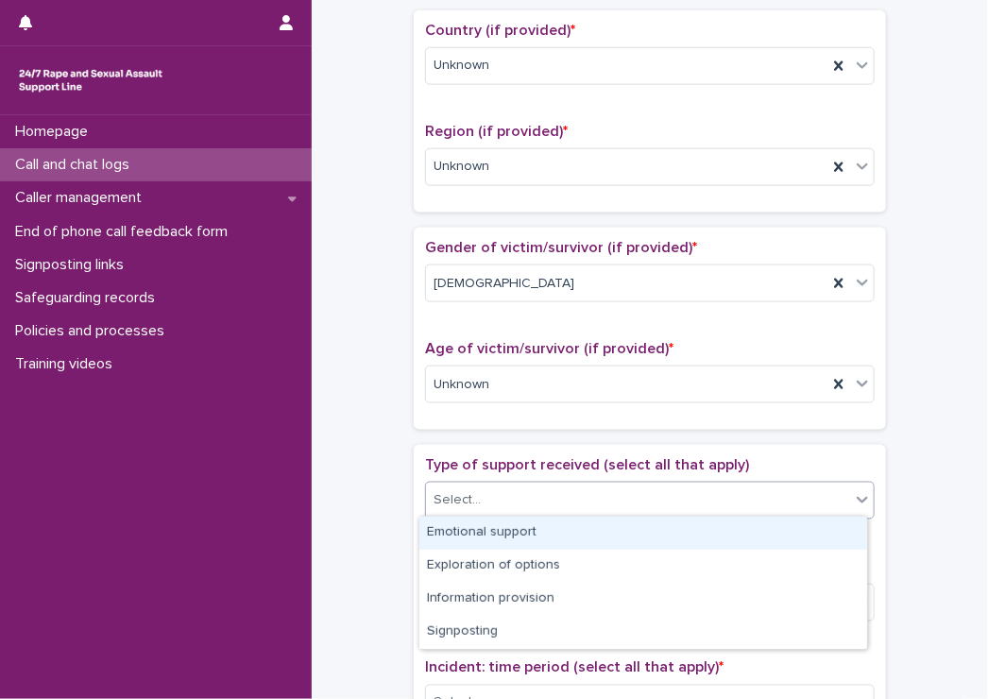
click at [470, 534] on div "Emotional support" at bounding box center [643, 533] width 448 height 33
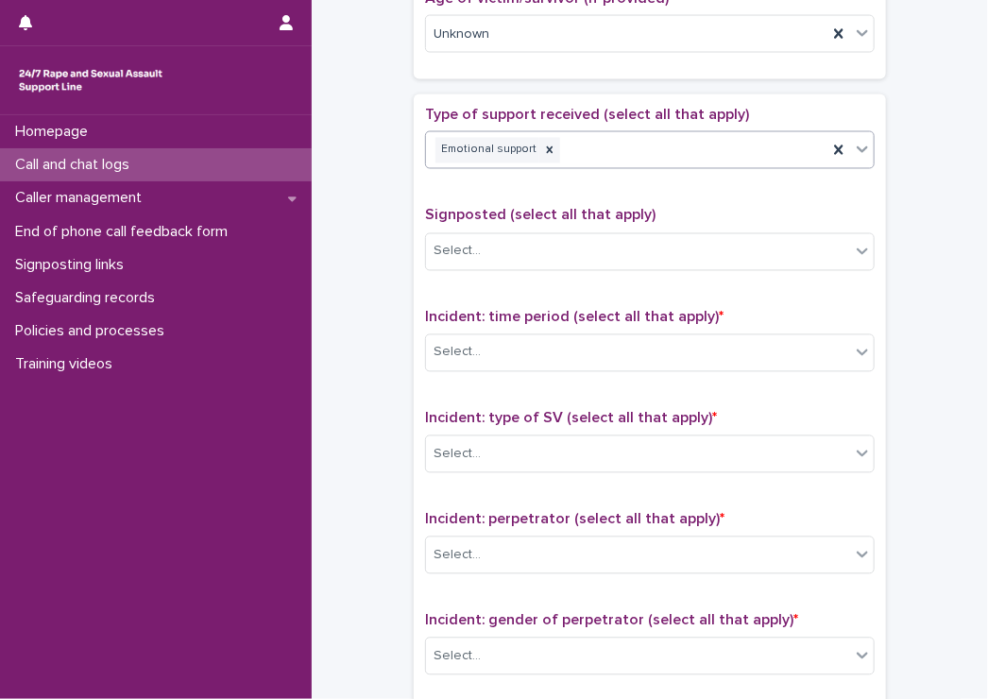
scroll to position [1134, 0]
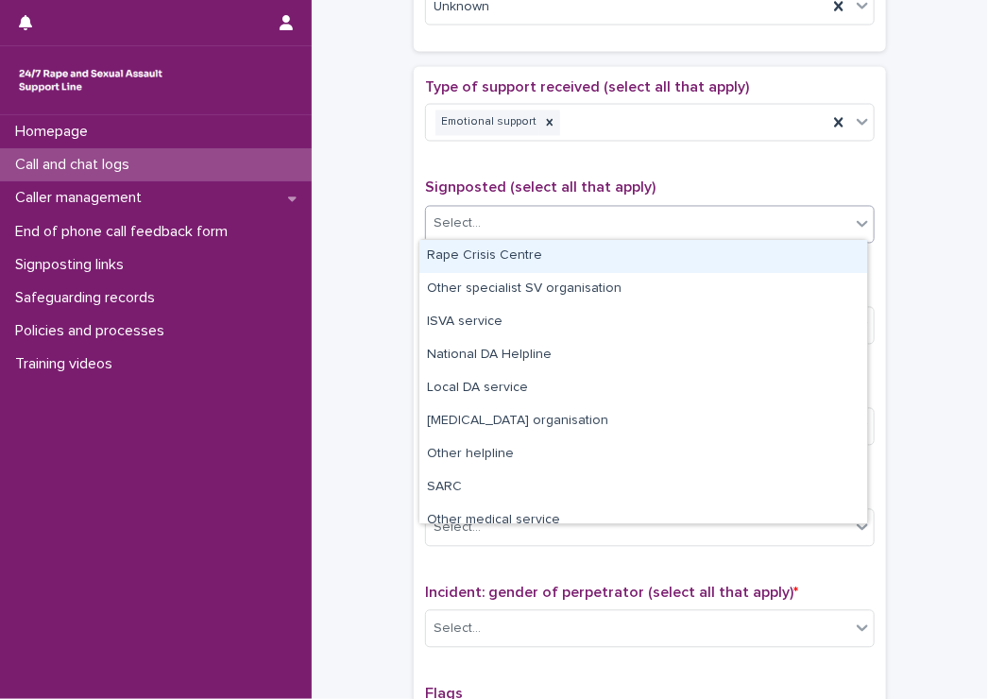
click at [472, 209] on div "Select..." at bounding box center [638, 224] width 424 height 31
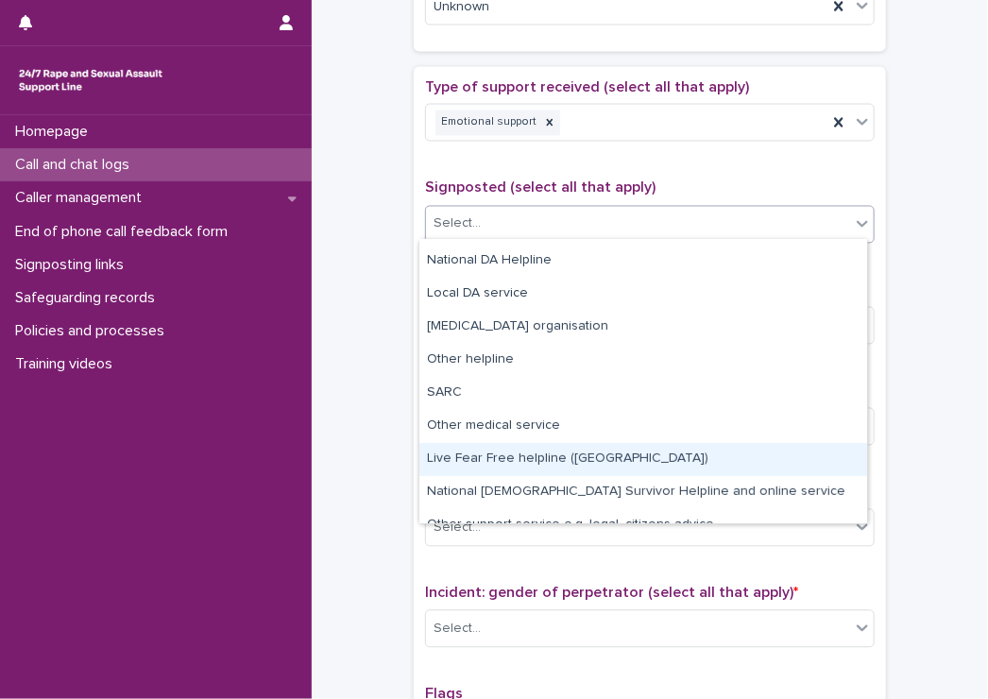
scroll to position [113, 0]
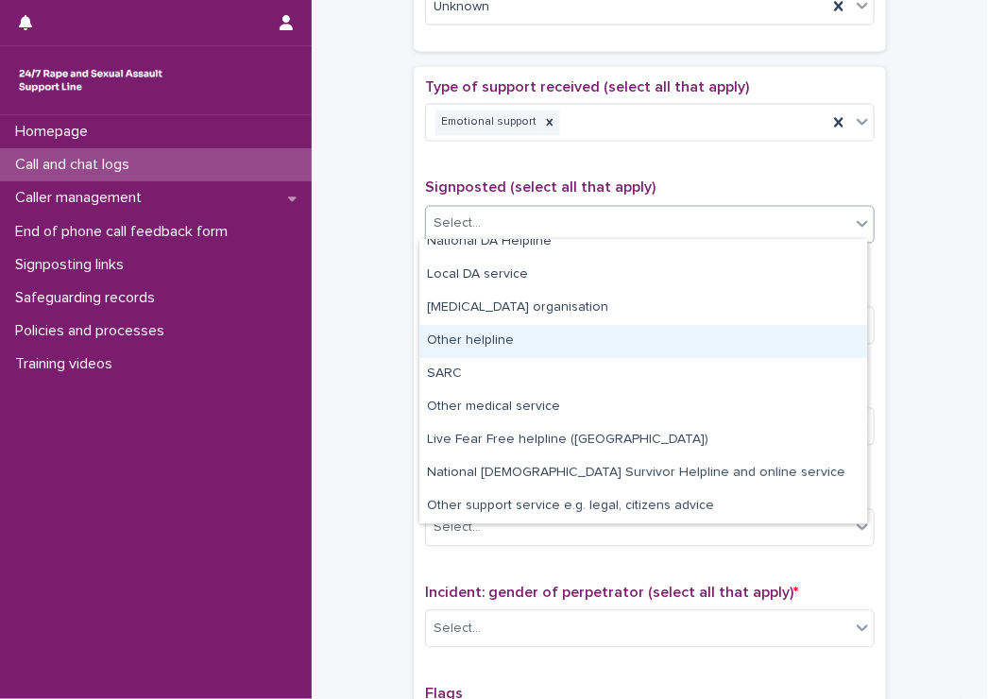
click at [487, 344] on div "Other helpline" at bounding box center [643, 341] width 448 height 33
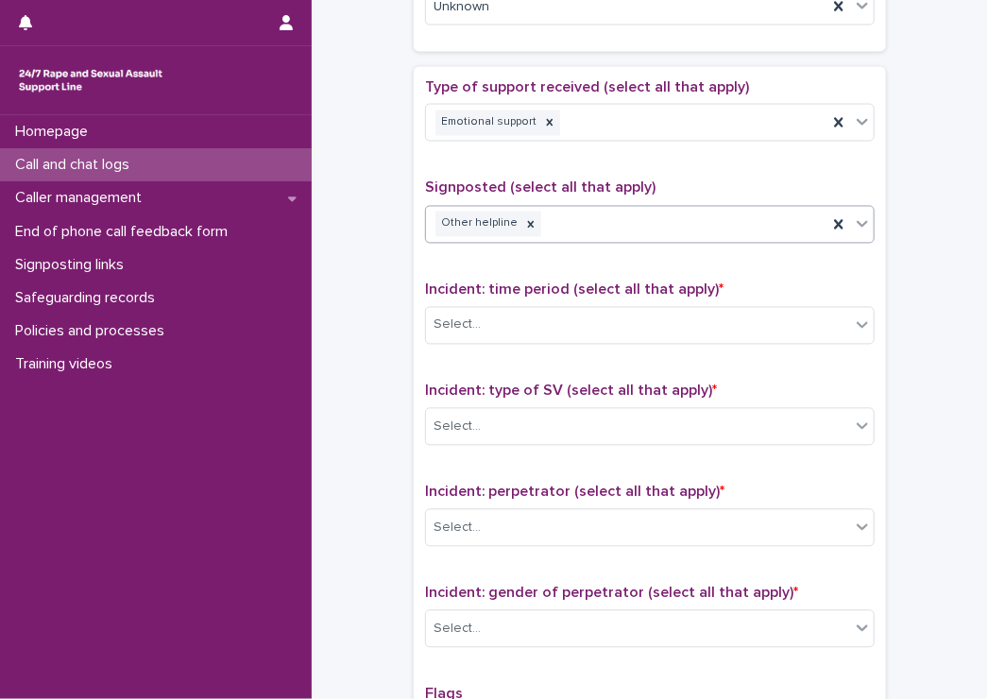
click at [616, 217] on div "Other helpline" at bounding box center [627, 224] width 402 height 33
click at [490, 322] on div "Select..." at bounding box center [638, 325] width 424 height 31
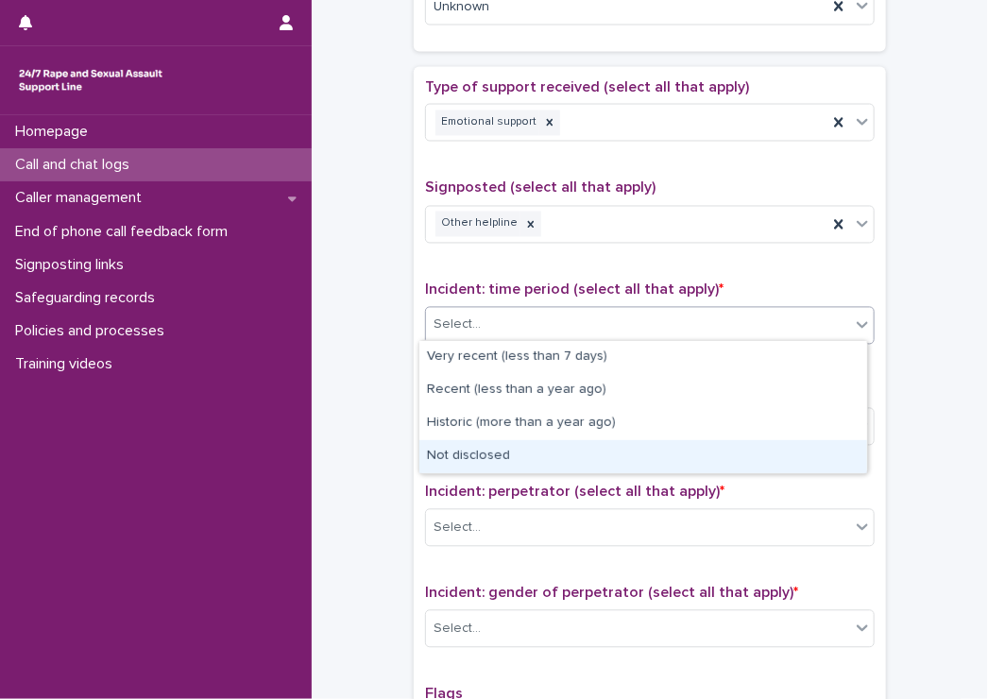
click at [461, 458] on div "Not disclosed" at bounding box center [643, 456] width 448 height 33
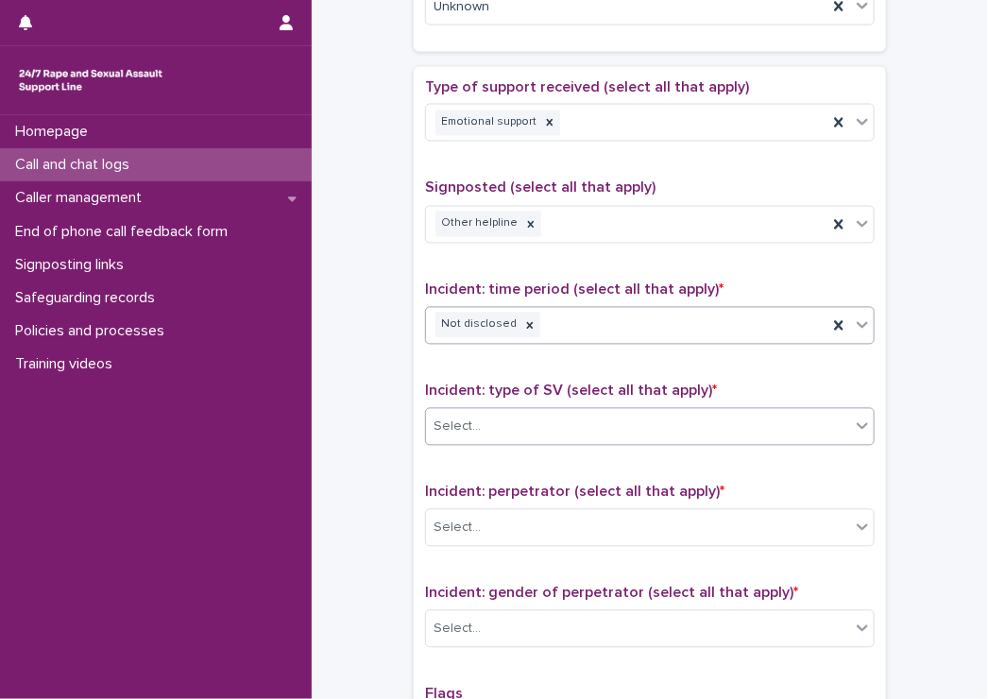
click at [464, 421] on div "Select..." at bounding box center [457, 428] width 47 height 20
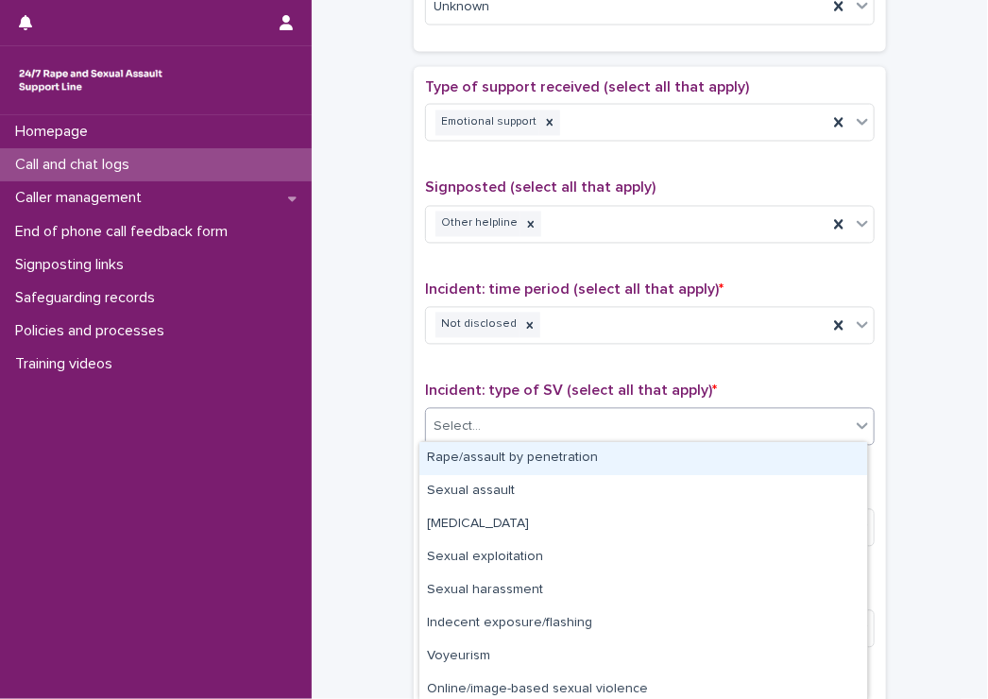
scroll to position [73, 0]
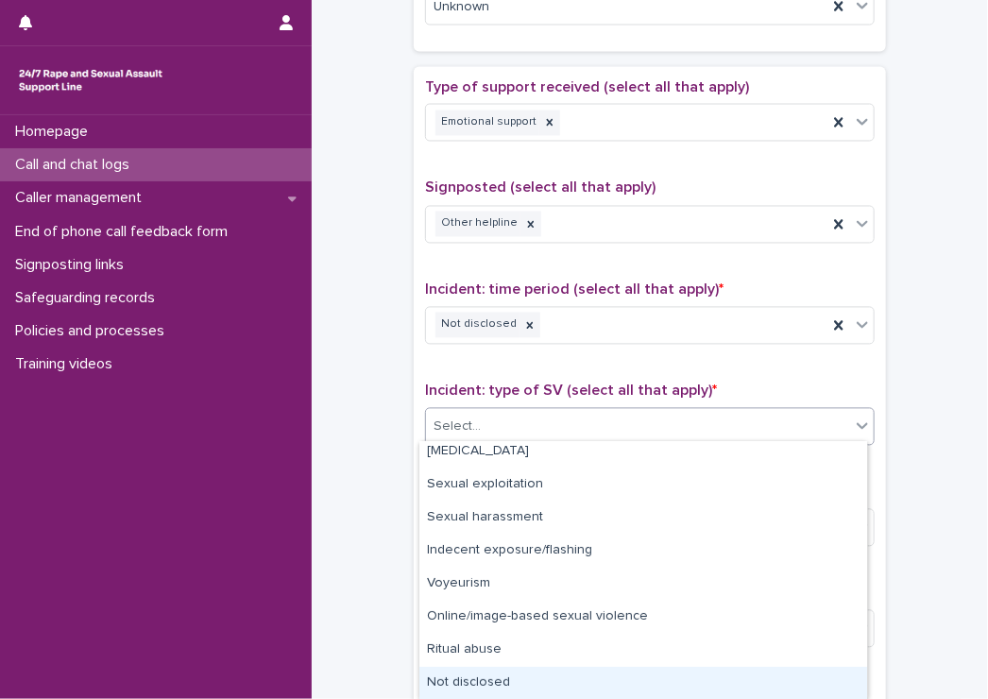
click at [490, 688] on div "Not disclosed" at bounding box center [643, 683] width 448 height 33
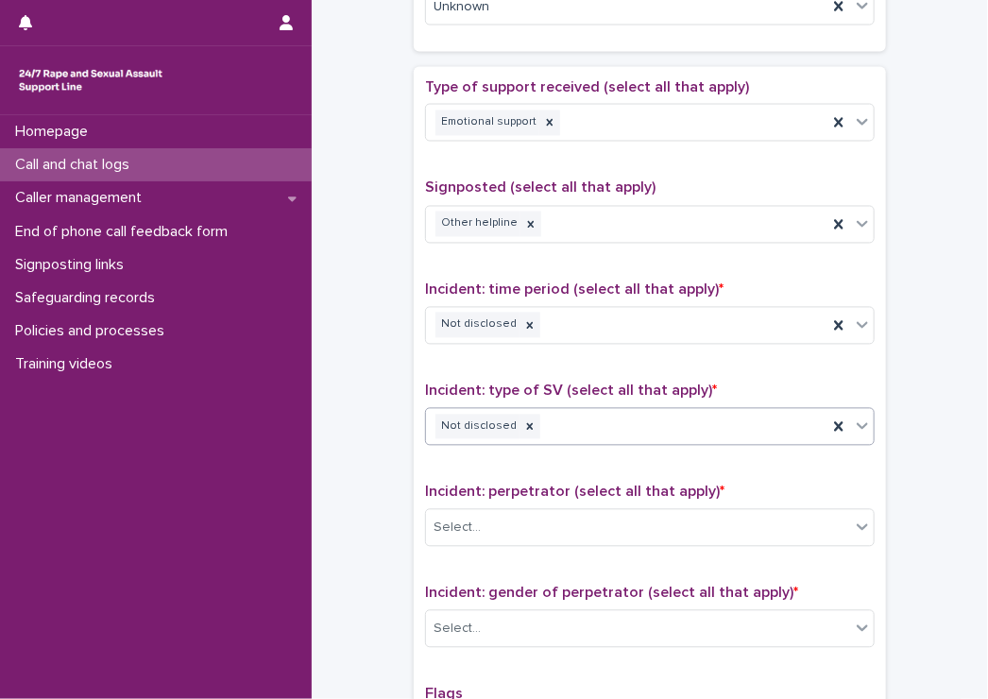
click at [503, 502] on div "Incident: perpetrator (select all that apply) * Select..." at bounding box center [650, 523] width 450 height 78
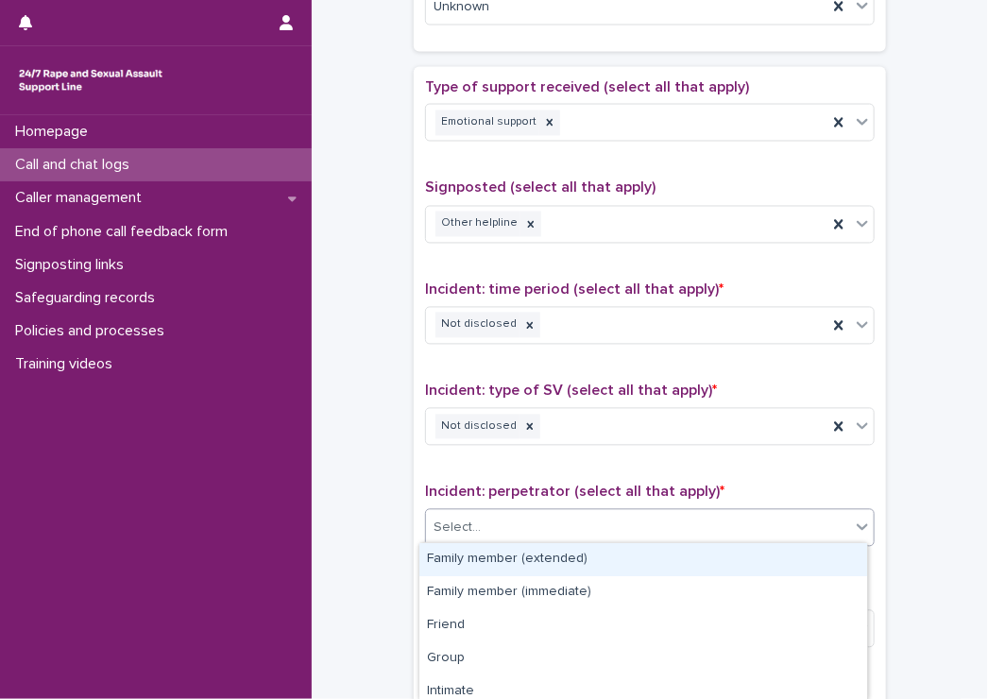
click at [486, 521] on div "Select..." at bounding box center [638, 528] width 424 height 31
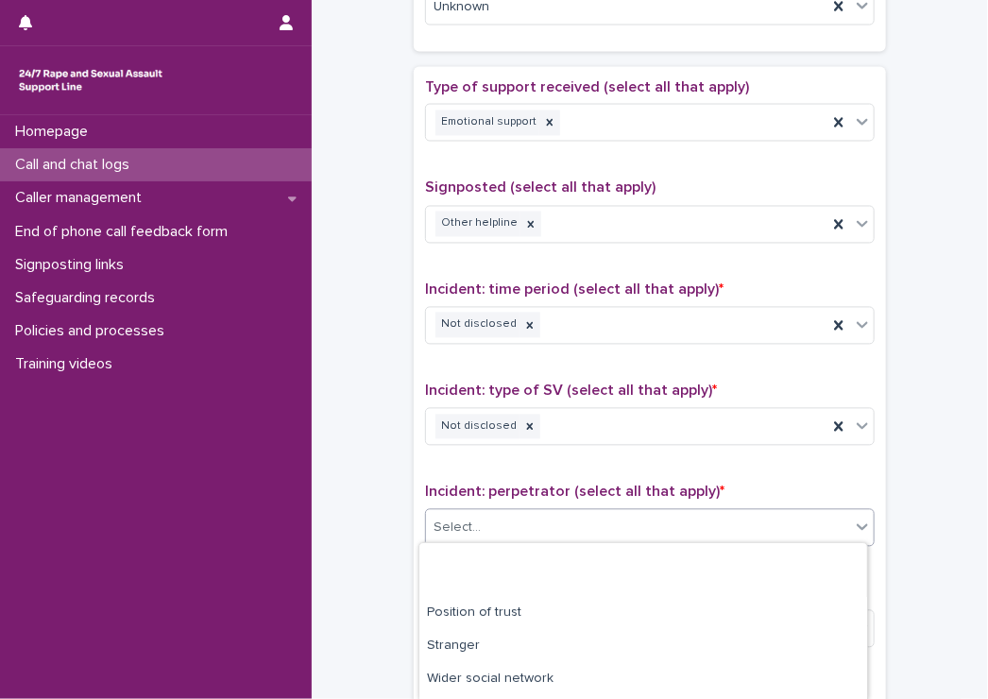
scroll to position [206, 0]
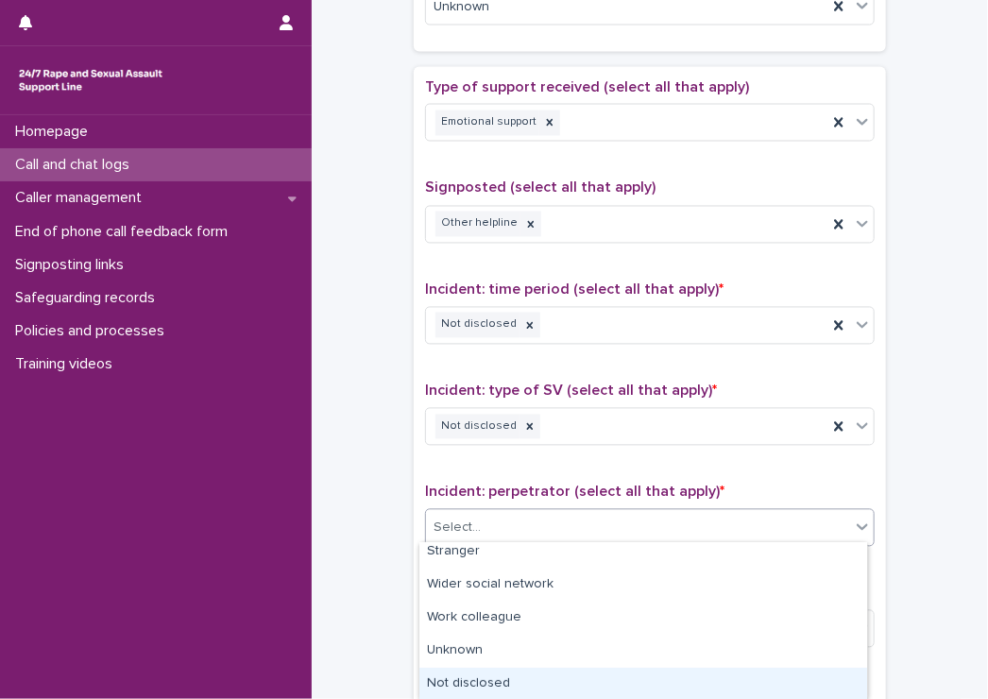
click at [468, 682] on div "Not disclosed" at bounding box center [643, 684] width 448 height 33
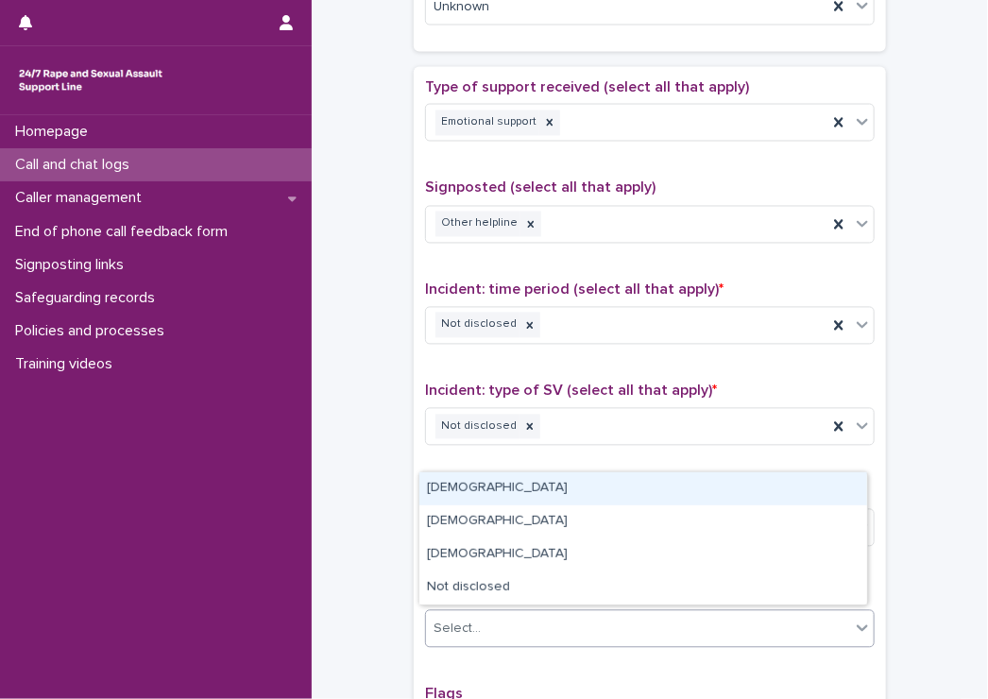
click at [484, 610] on div "Select..." at bounding box center [650, 629] width 450 height 38
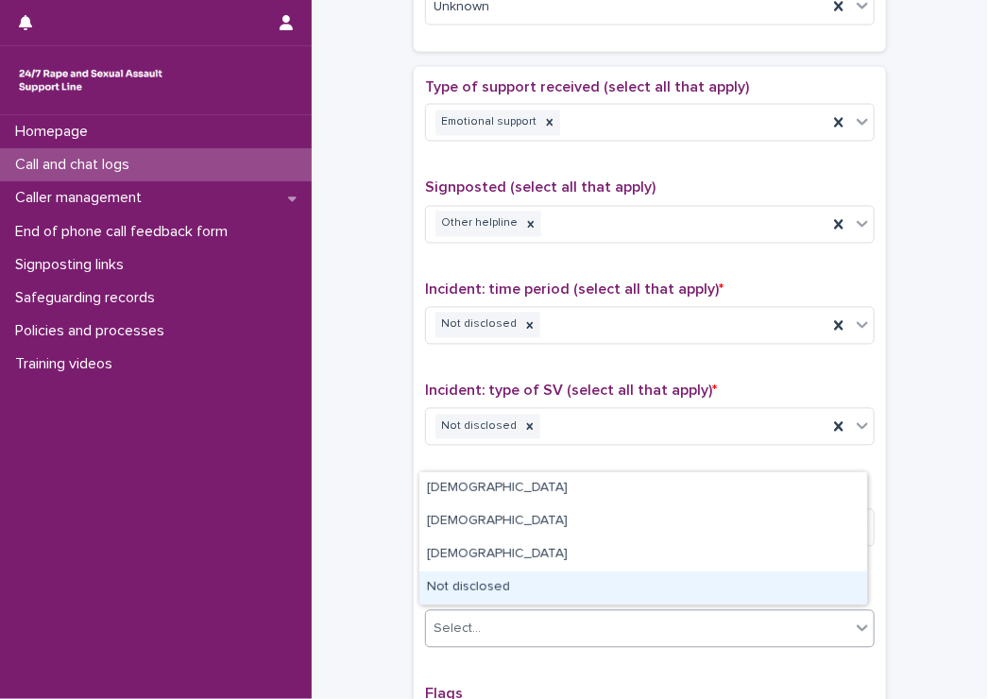
click at [487, 587] on div "Not disclosed" at bounding box center [643, 588] width 448 height 33
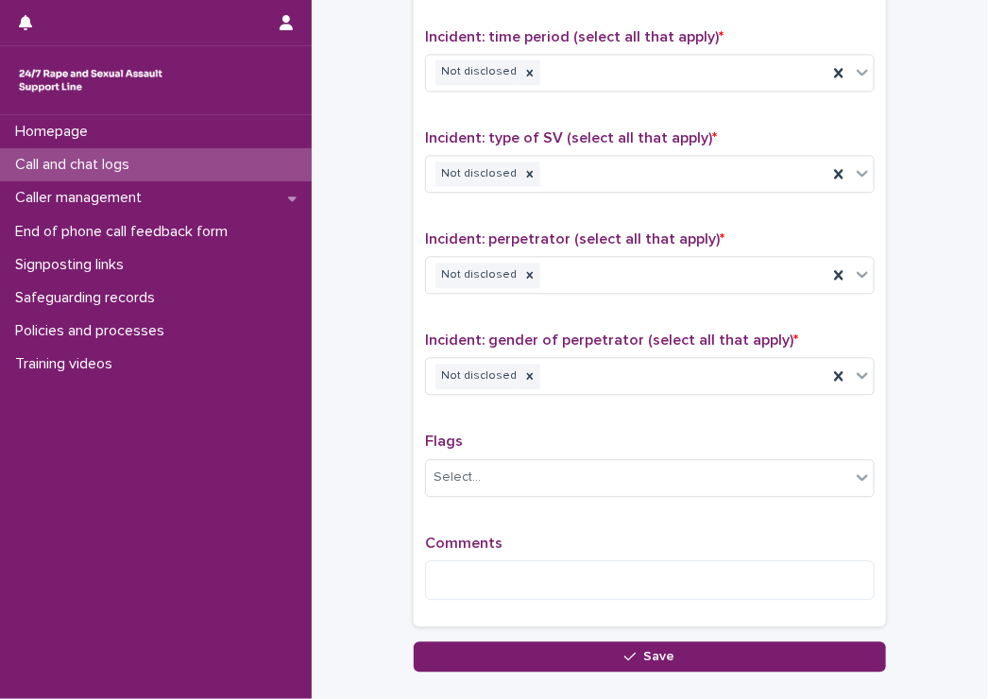
scroll to position [1417, 0]
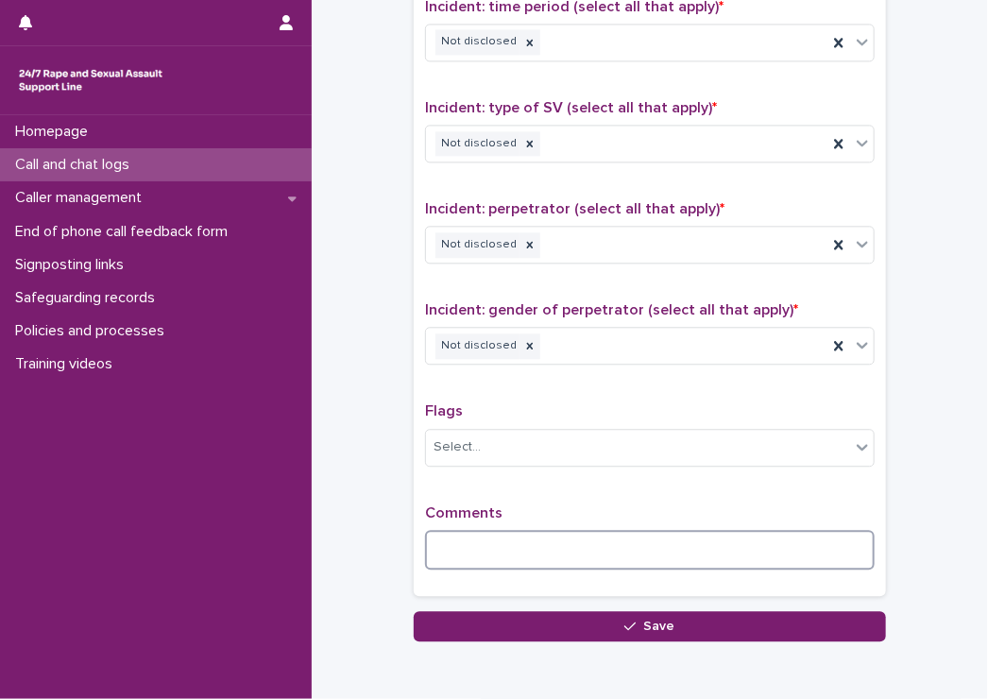
click at [464, 545] on textarea at bounding box center [650, 550] width 450 height 41
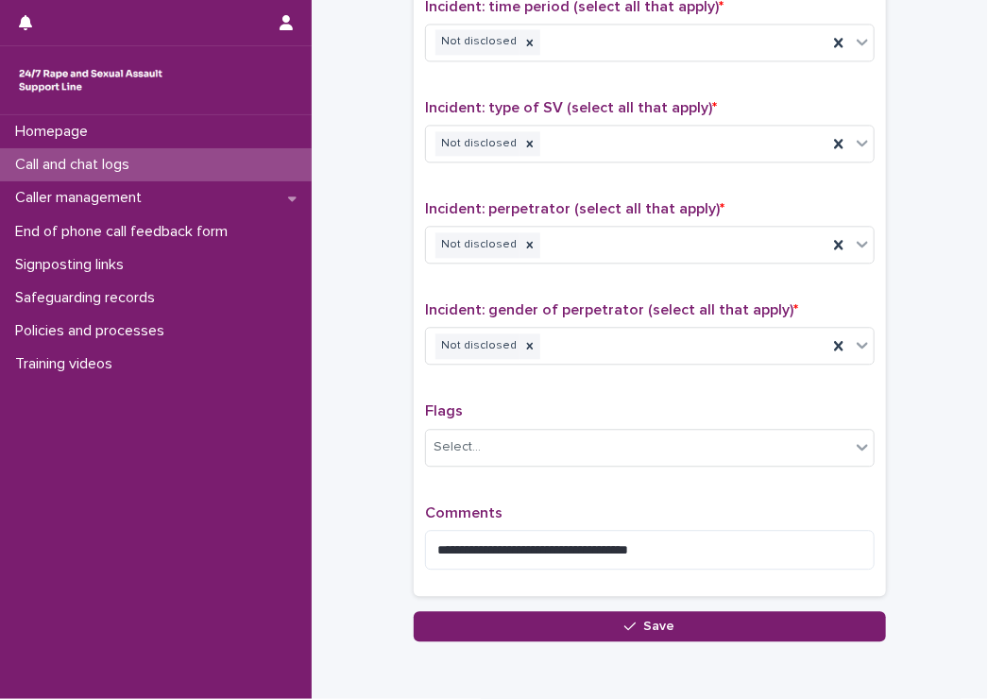
click at [519, 413] on p "Flags" at bounding box center [650, 411] width 450 height 18
click at [493, 443] on div "Select..." at bounding box center [638, 447] width 424 height 31
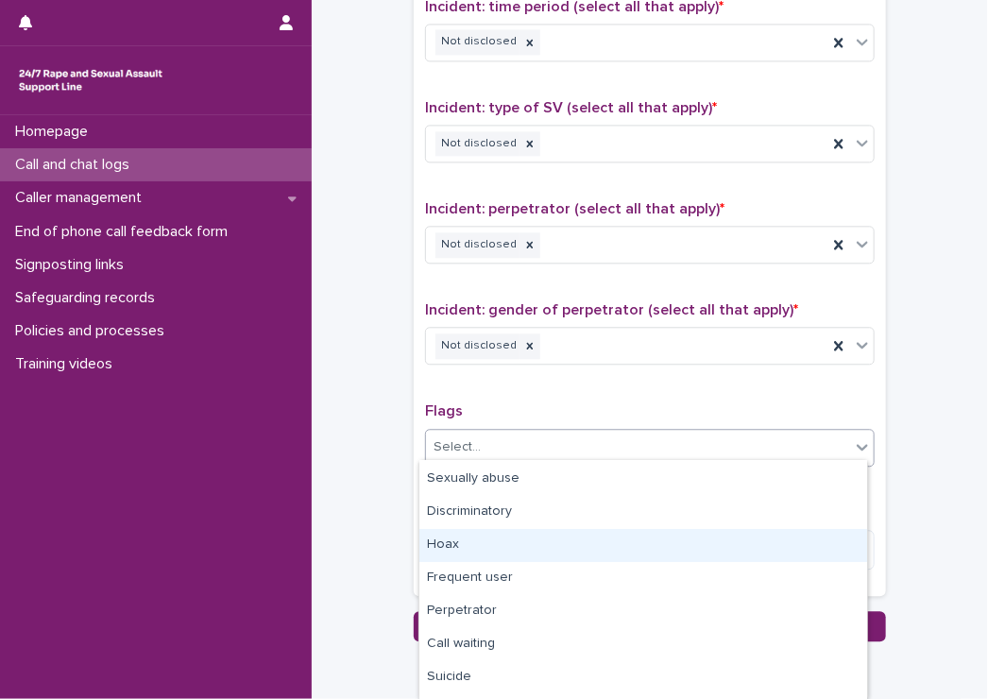
scroll to position [158, 0]
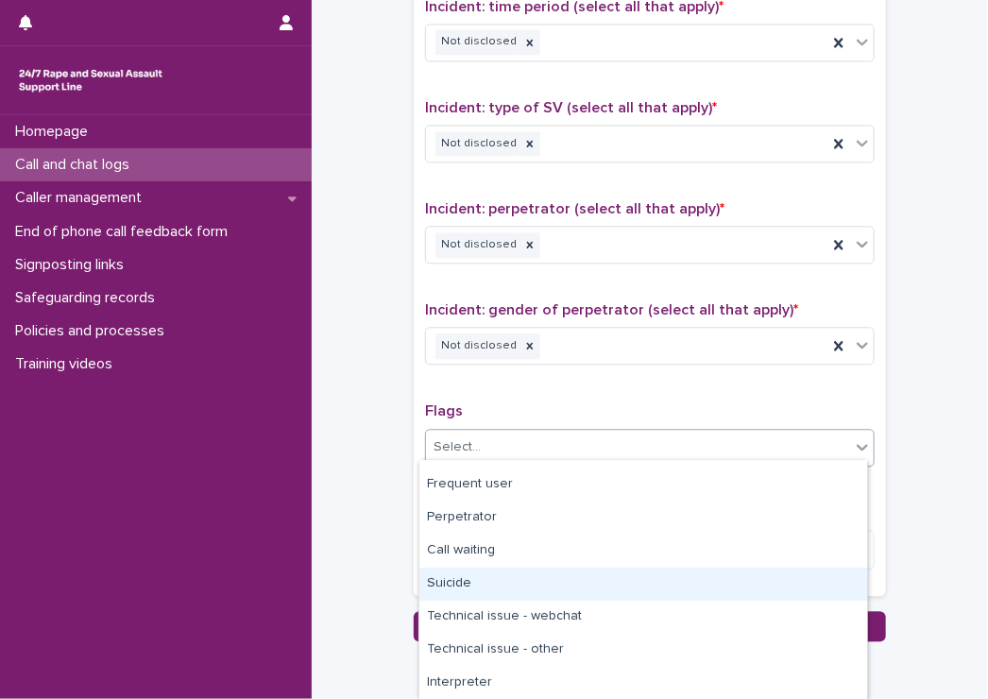
click at [468, 594] on div "Suicide" at bounding box center [643, 584] width 448 height 33
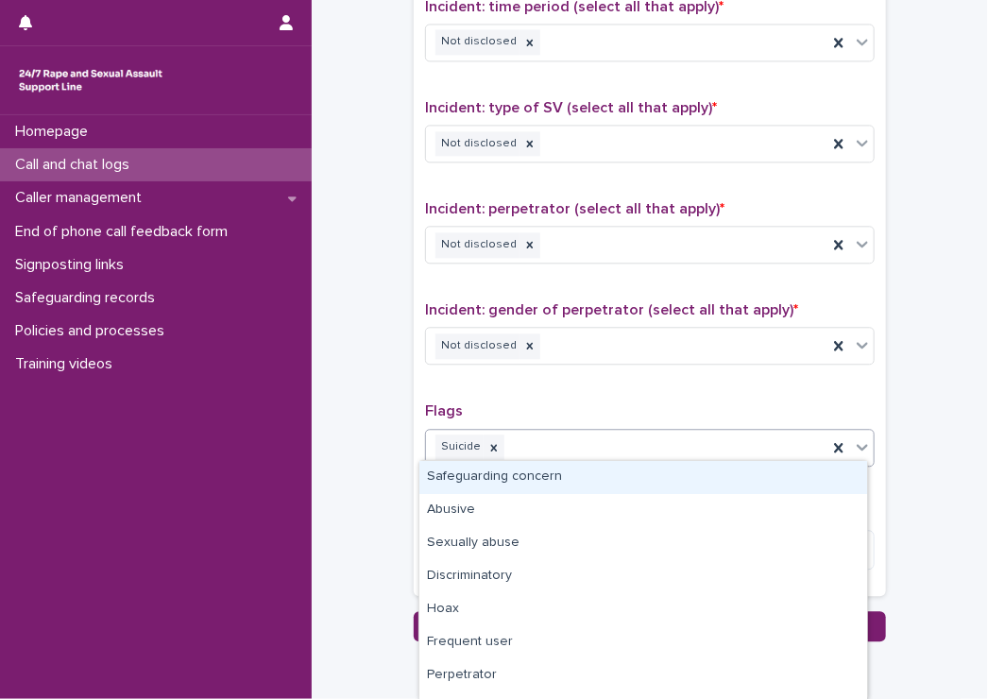
click at [588, 452] on div "Suicide" at bounding box center [627, 447] width 402 height 33
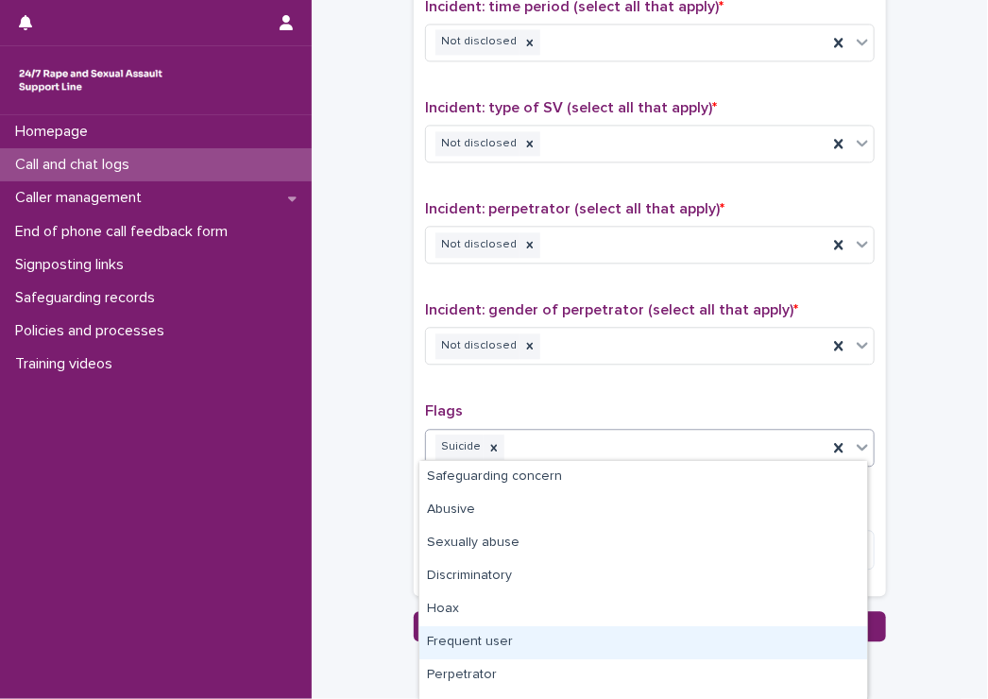
click at [467, 634] on div "Frequent user" at bounding box center [643, 642] width 448 height 33
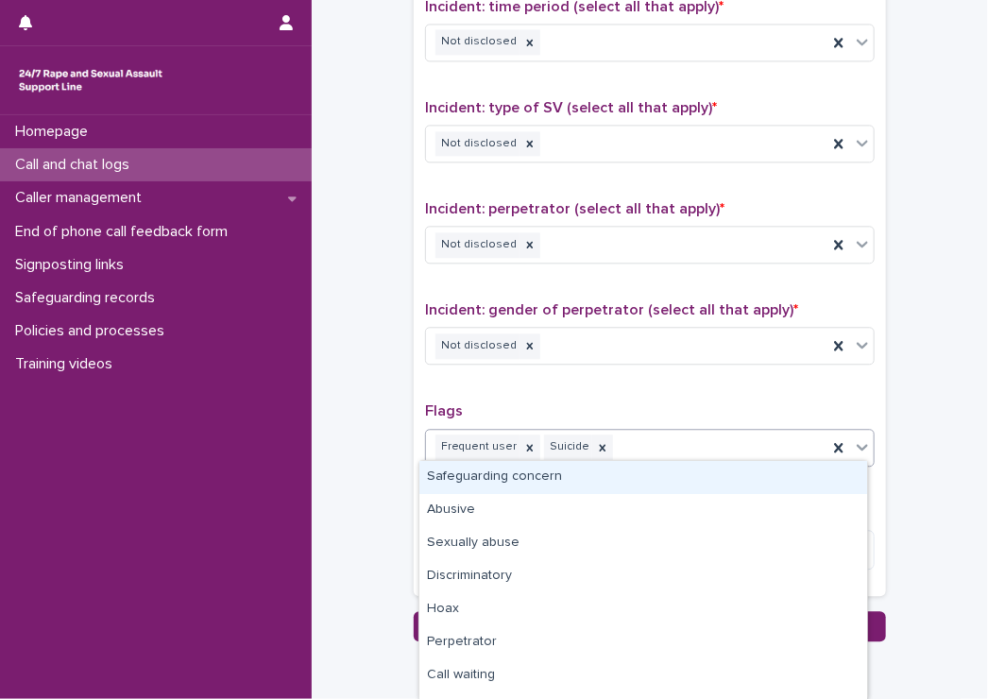
click at [661, 453] on div "Frequent user Suicide" at bounding box center [627, 447] width 402 height 33
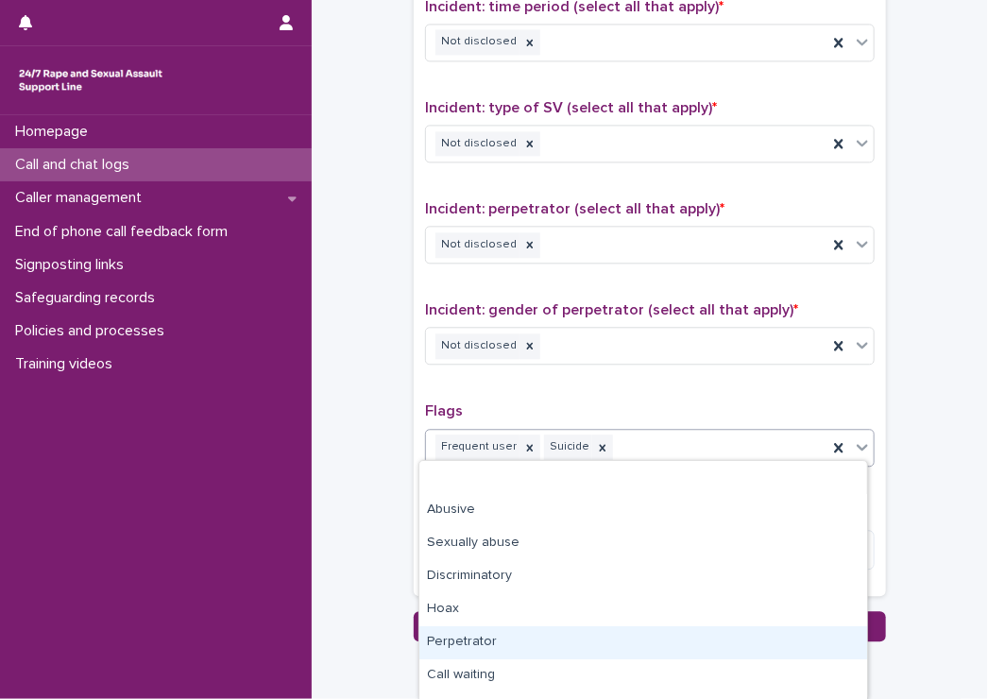
scroll to position [92, 0]
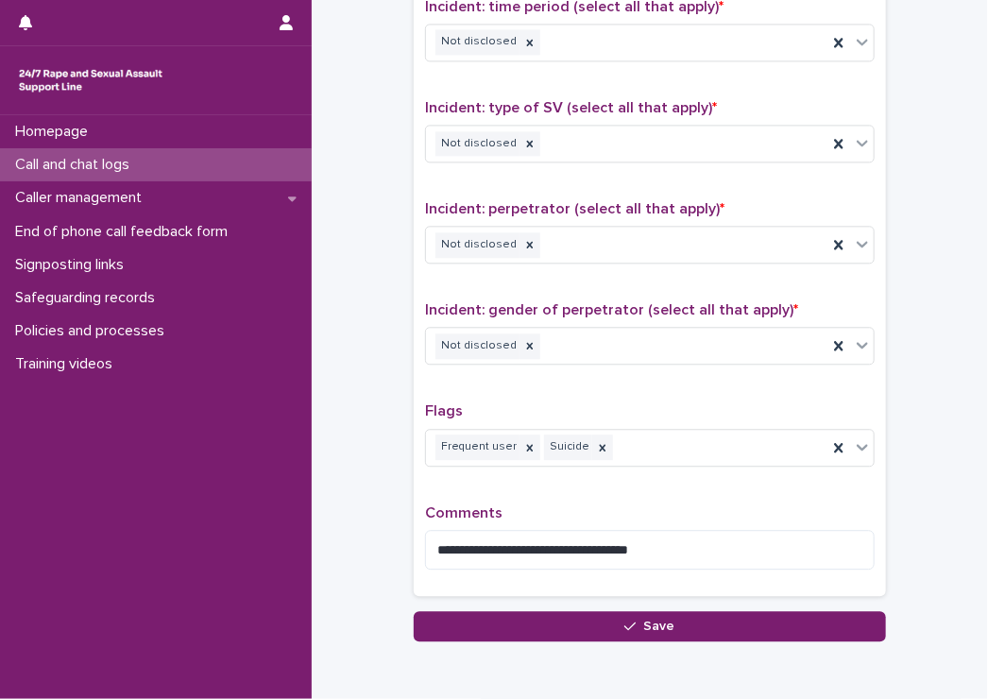
drag, startPoint x: 333, startPoint y: 510, endPoint x: 234, endPoint y: 111, distance: 410.6
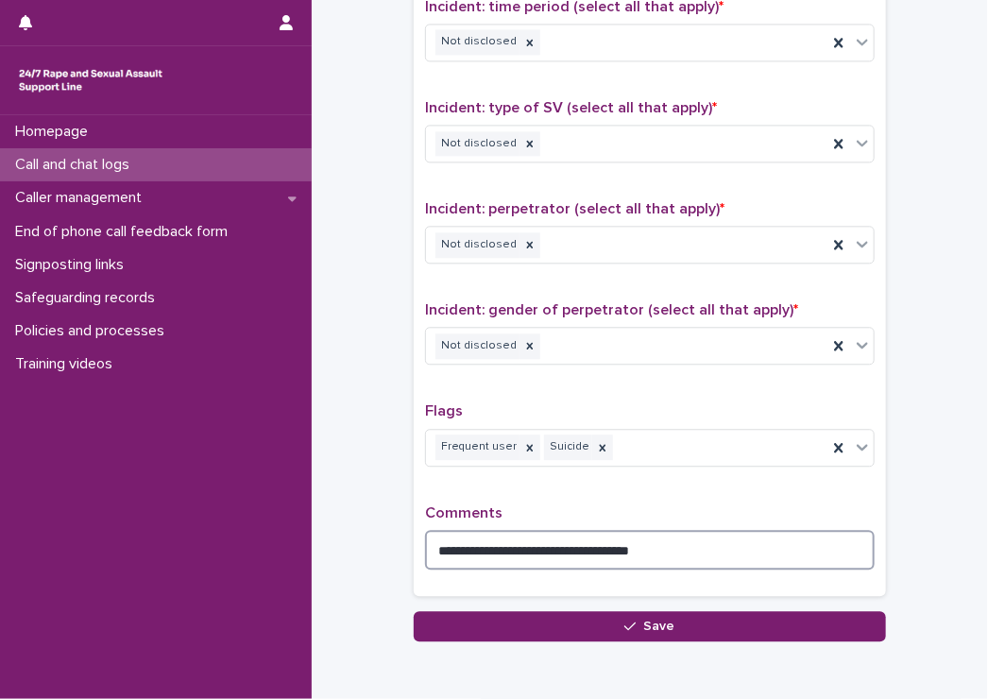
click at [688, 530] on textarea "**********" at bounding box center [650, 550] width 450 height 41
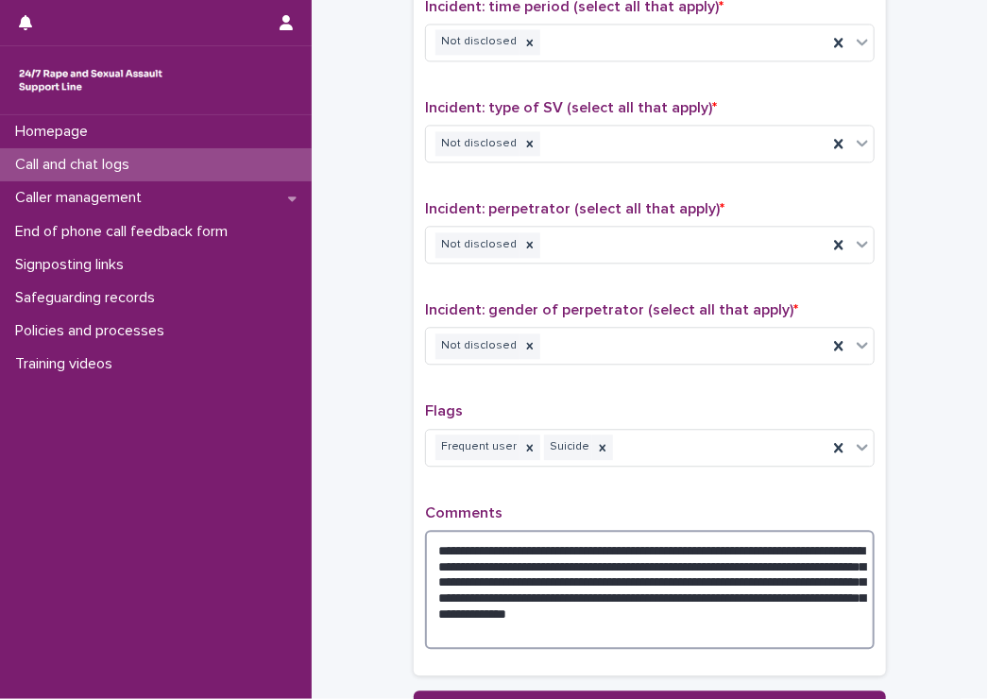
scroll to position [1512, 0]
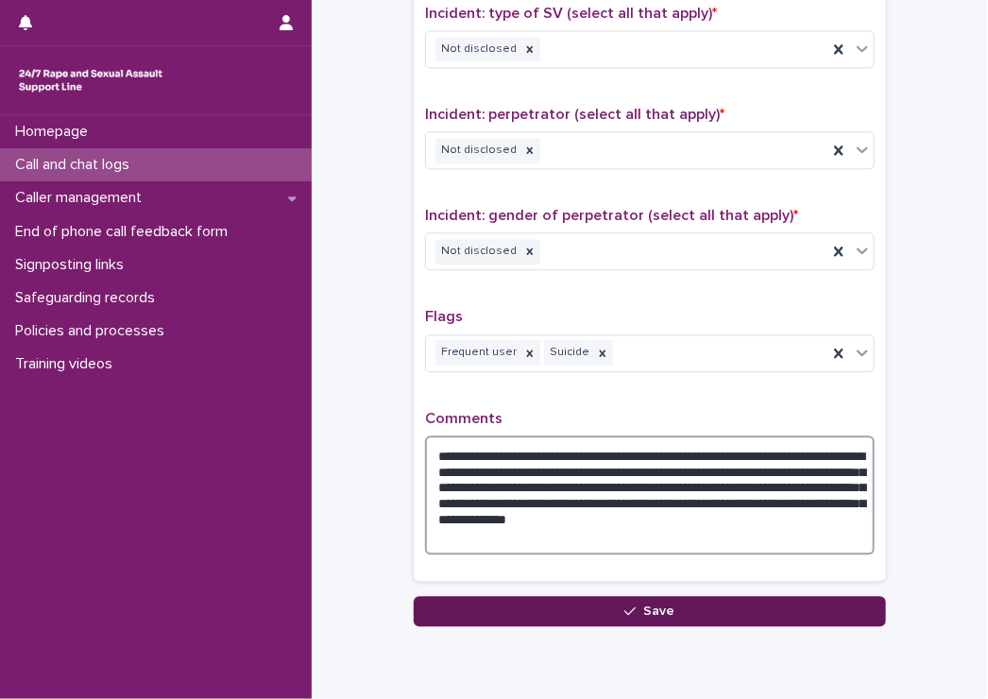
type textarea "**********"
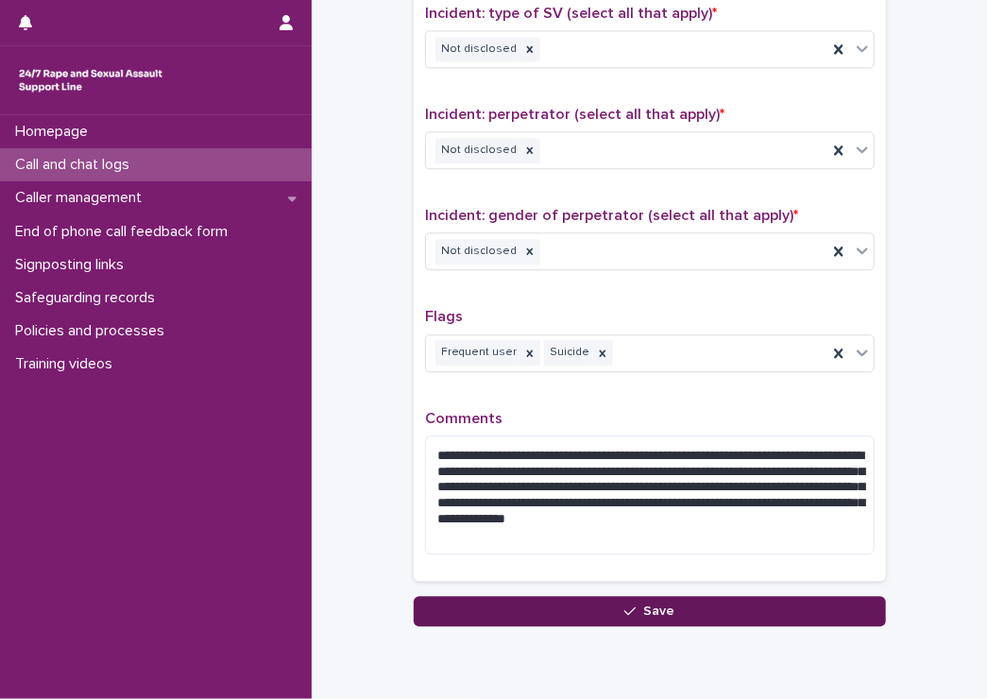
click at [624, 608] on icon "button" at bounding box center [629, 611] width 11 height 13
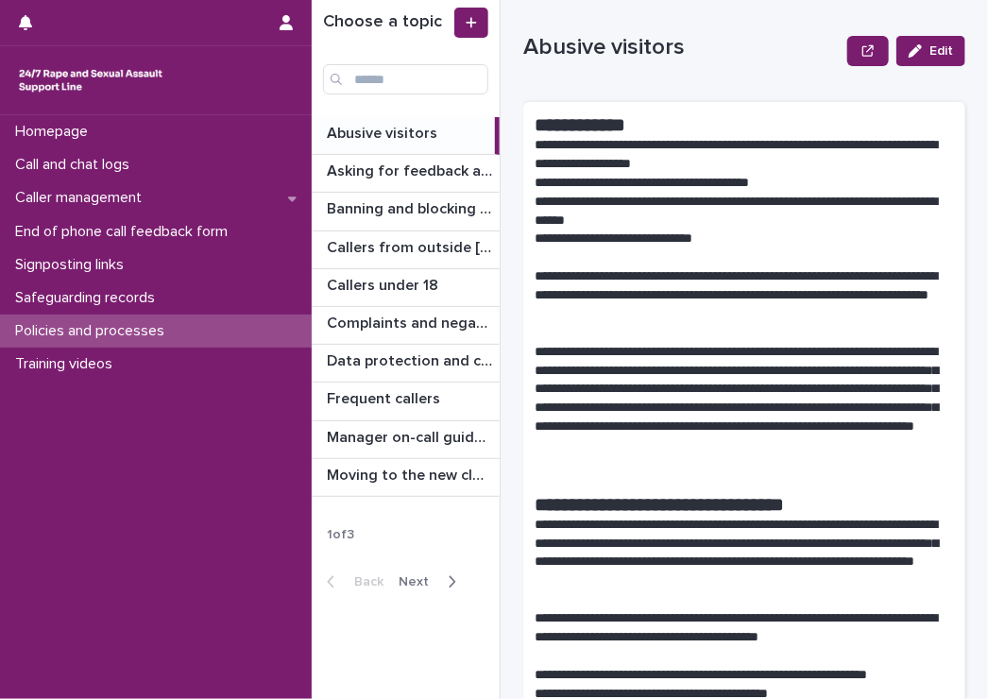
click at [426, 578] on span "Next" at bounding box center [420, 581] width 42 height 13
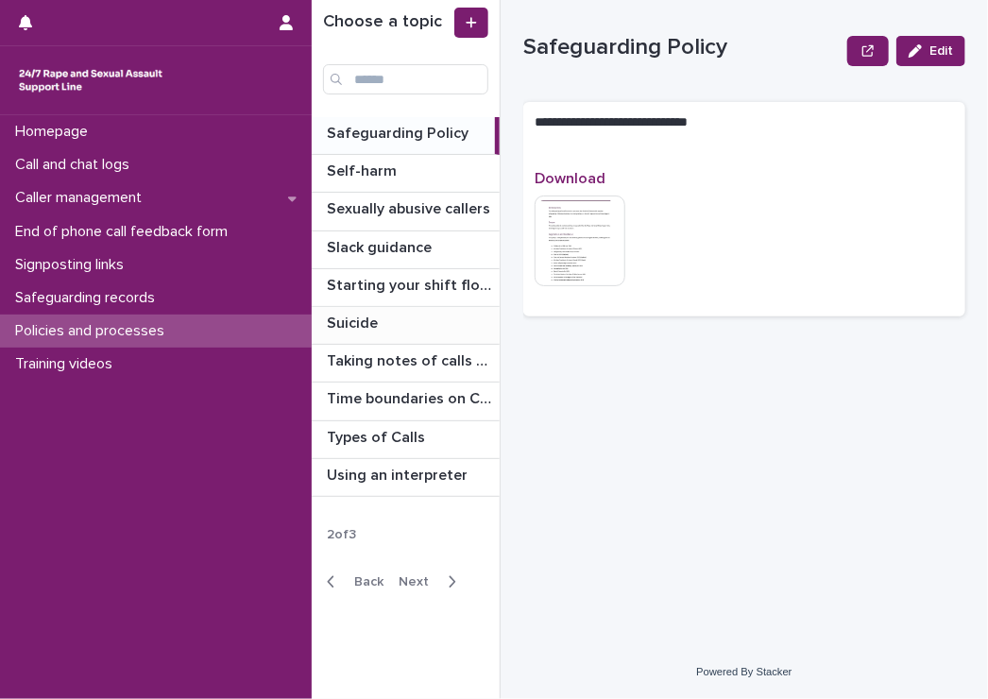
click at [347, 319] on p "Suicide" at bounding box center [354, 322] width 55 height 22
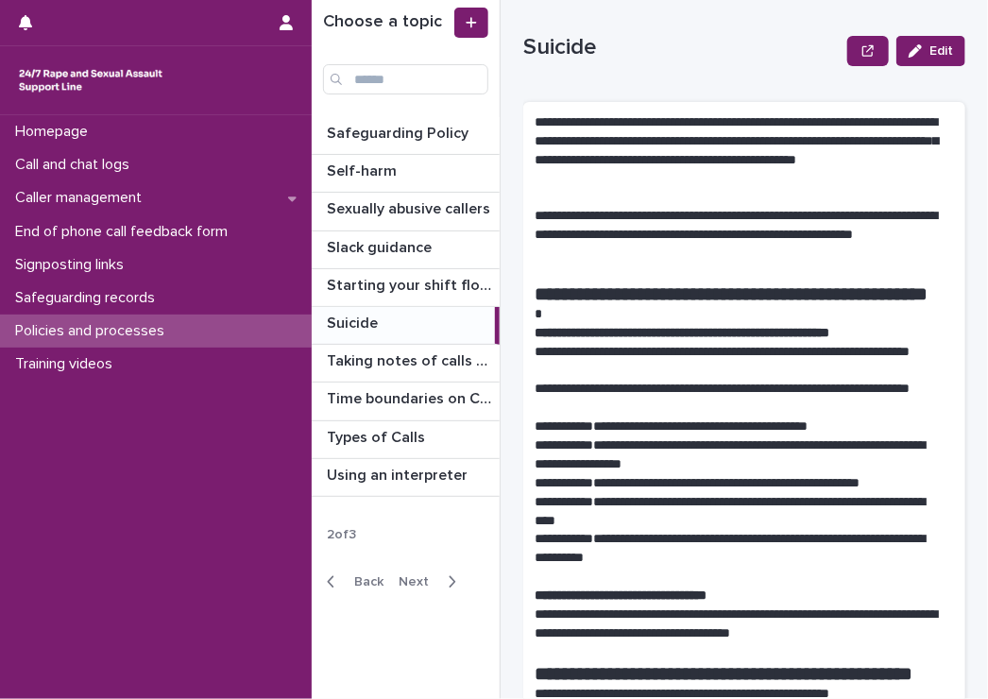
scroll to position [94, 0]
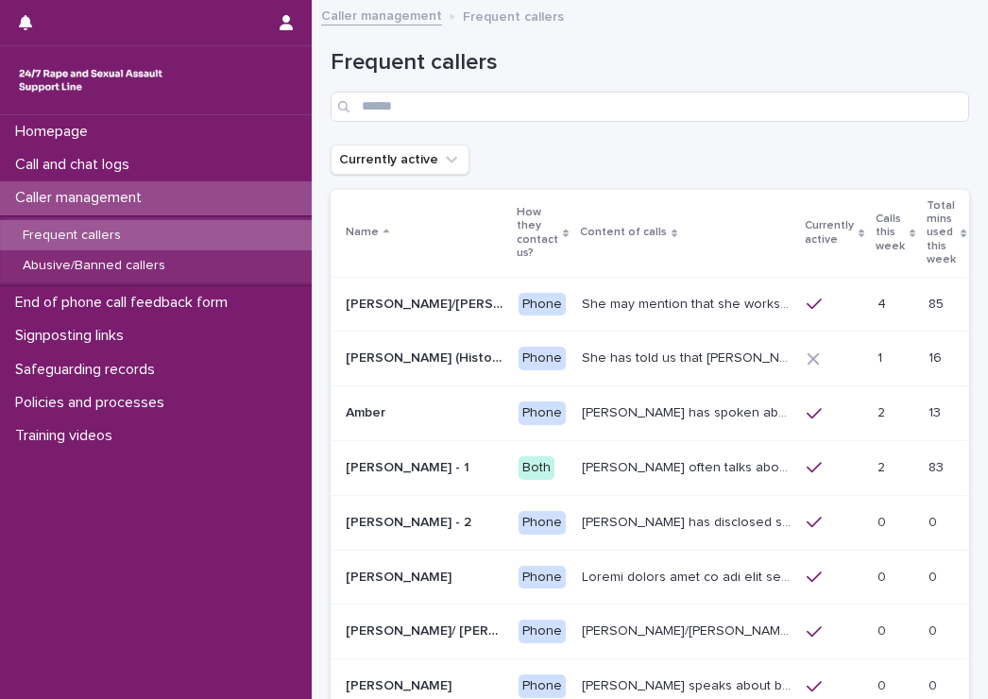
click at [445, 102] on input "Search" at bounding box center [650, 107] width 639 height 30
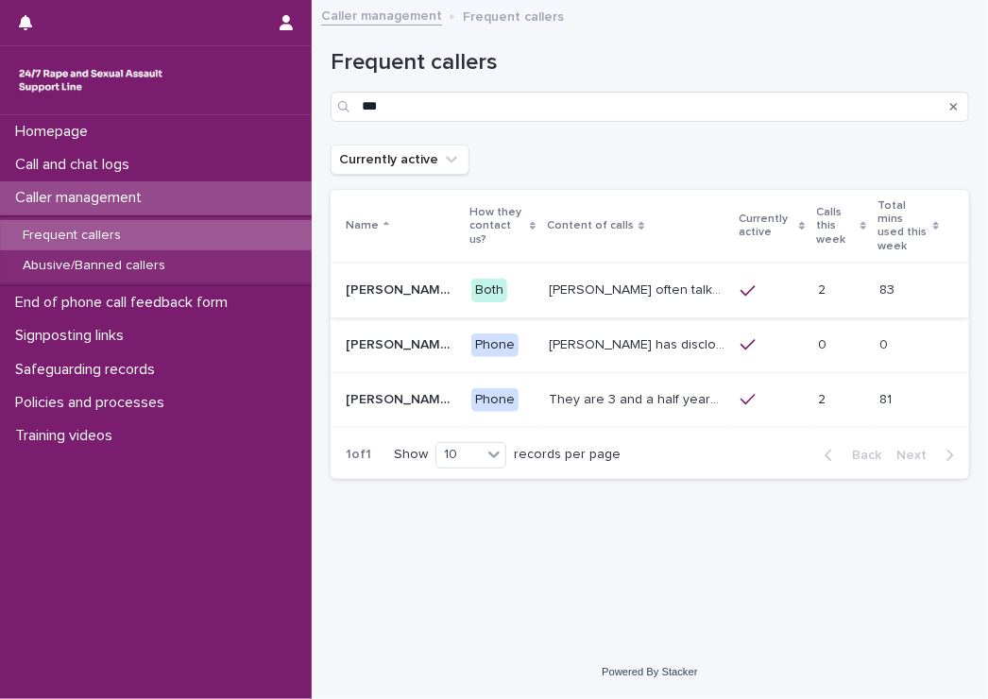
type input "***"
click at [567, 279] on p "Amy often talks about being raped a night before or 2 weeks ago or a month ago.…" at bounding box center [639, 289] width 180 height 20
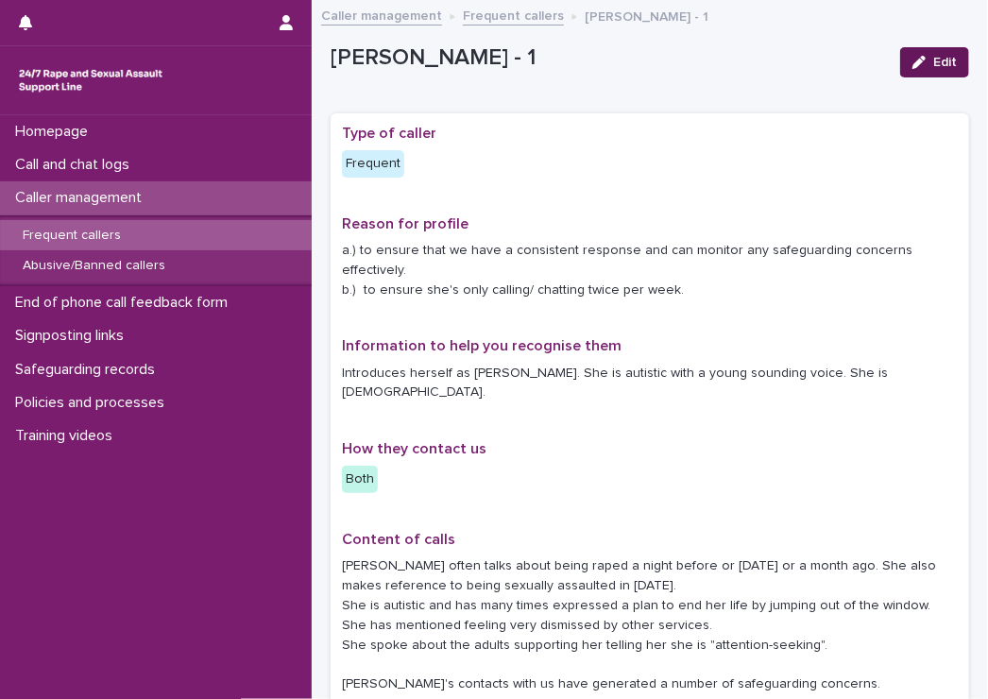
click at [923, 71] on button "Edit" at bounding box center [934, 62] width 69 height 30
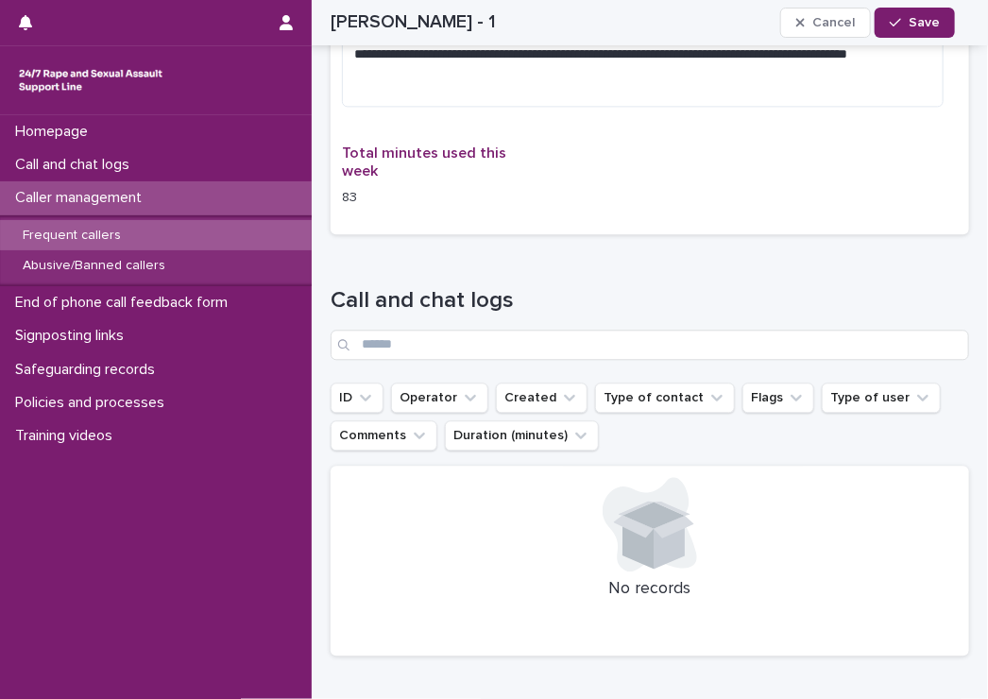
scroll to position [1228, 0]
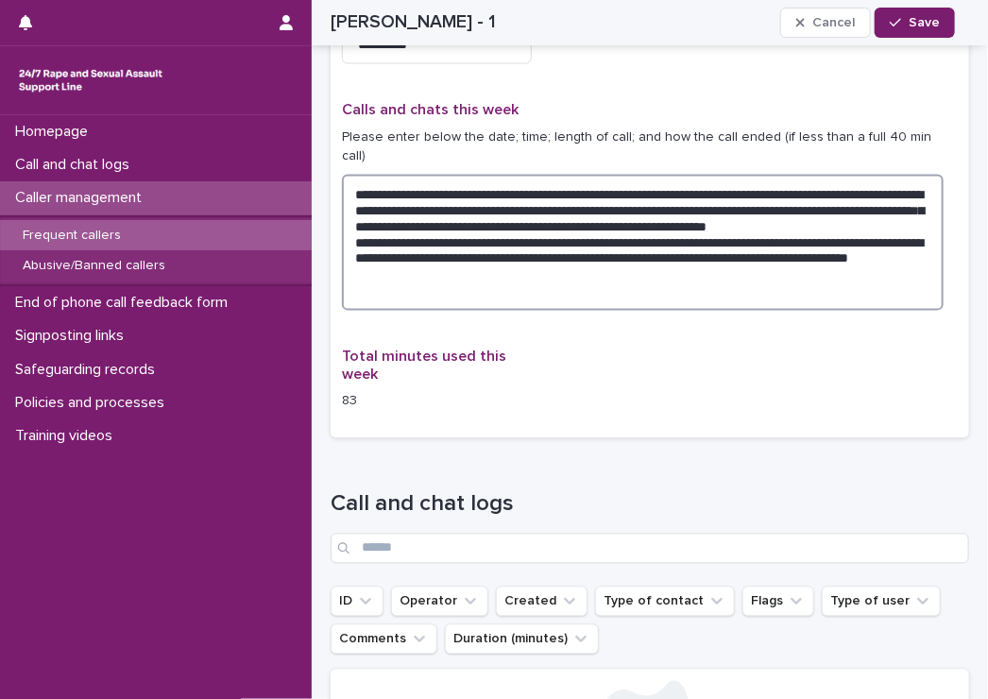
click at [544, 248] on textarea "**********" at bounding box center [643, 243] width 602 height 136
click at [559, 249] on textarea "**********" at bounding box center [643, 243] width 602 height 136
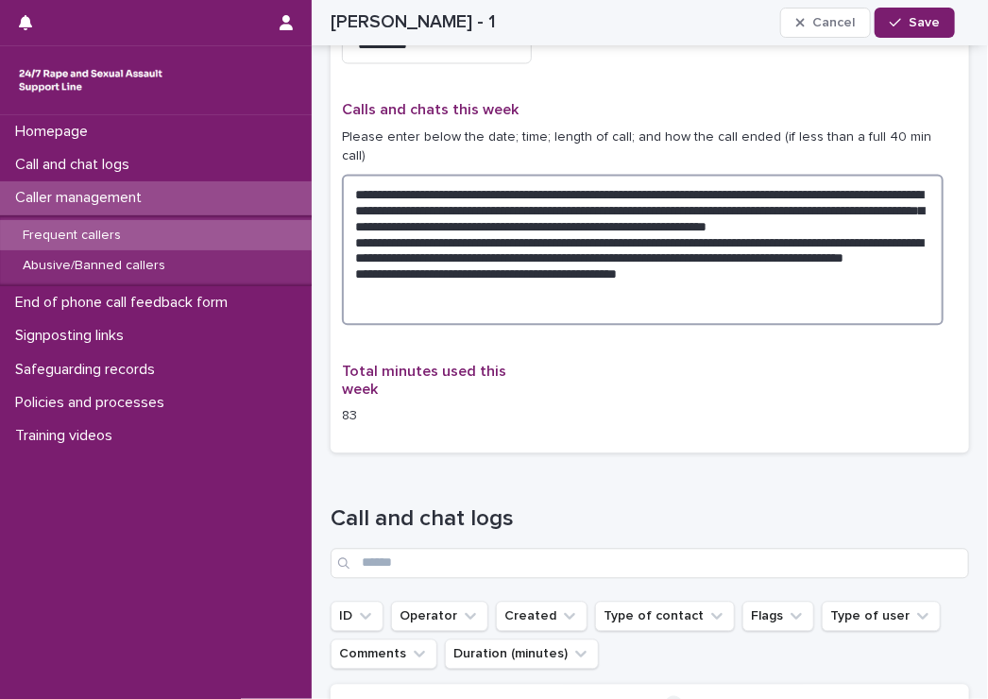
click at [533, 265] on textarea "**********" at bounding box center [643, 250] width 602 height 151
type textarea "**********"
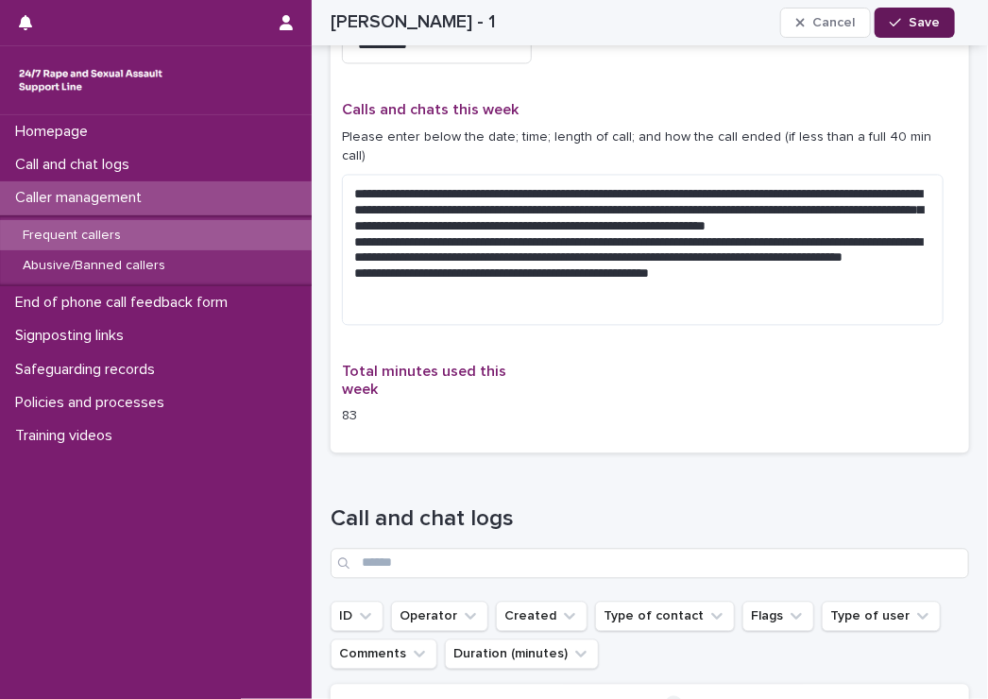
click at [911, 18] on span "Save" at bounding box center [924, 22] width 31 height 13
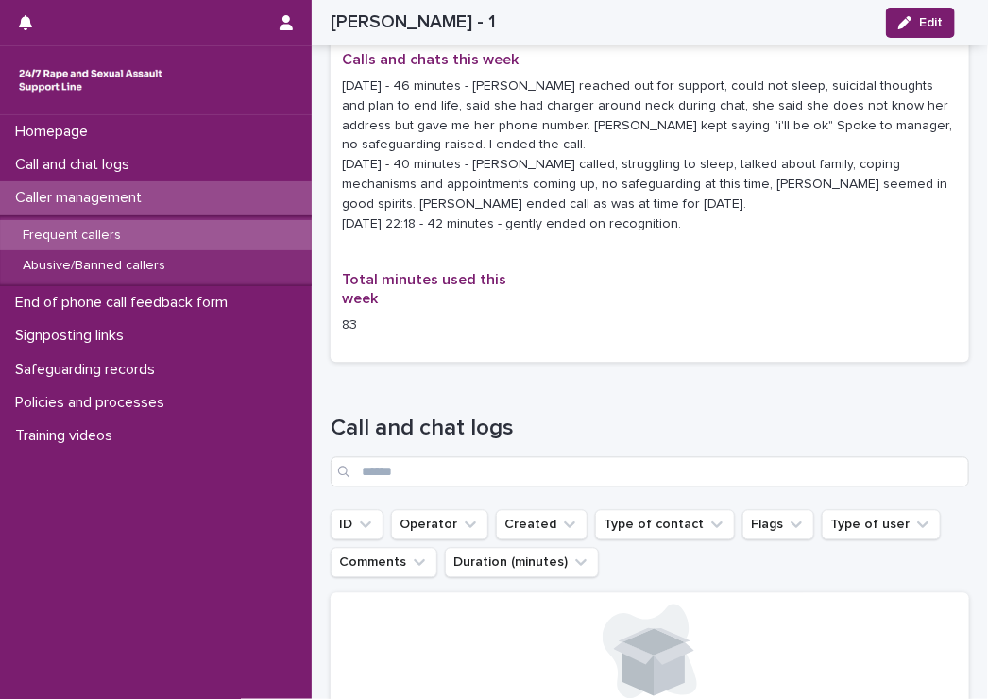
scroll to position [1039, 0]
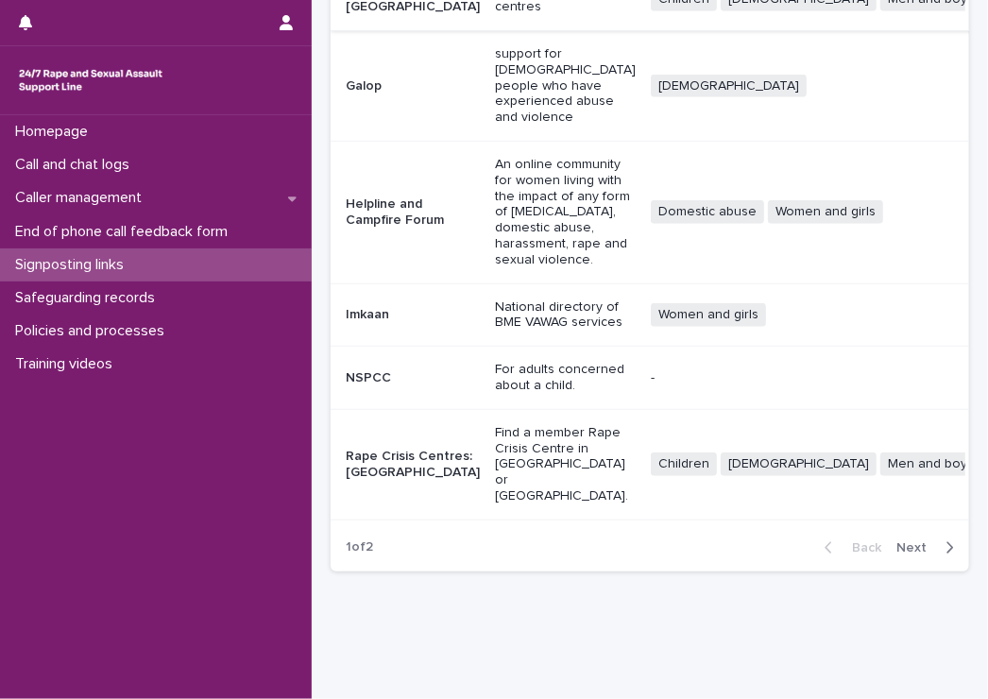
scroll to position [512, 0]
click at [895, 523] on div "Back Next" at bounding box center [890, 546] width 160 height 47
drag, startPoint x: 895, startPoint y: 502, endPoint x: 903, endPoint y: 512, distance: 13.4
click at [903, 540] on span "Next" at bounding box center [918, 546] width 42 height 13
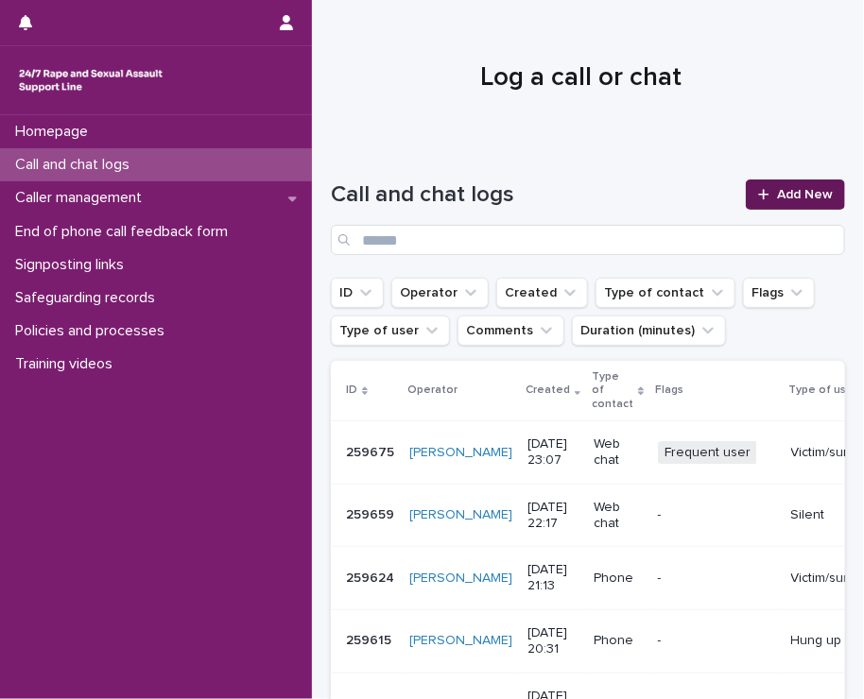
click at [778, 188] on span "Add New" at bounding box center [805, 194] width 56 height 13
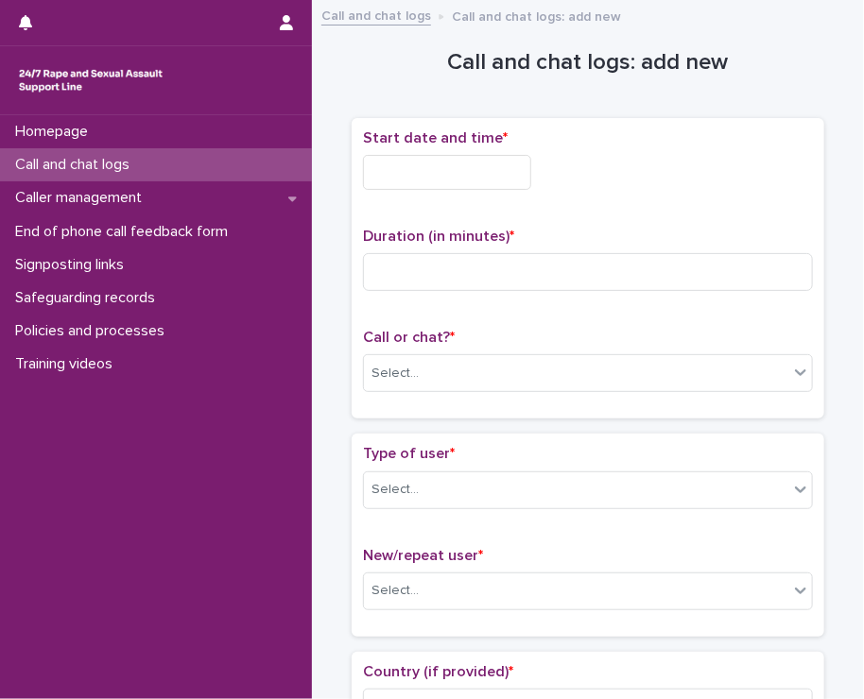
click at [494, 188] on div "Start date and time *" at bounding box center [588, 167] width 450 height 76
click at [474, 165] on input "text" at bounding box center [447, 172] width 168 height 35
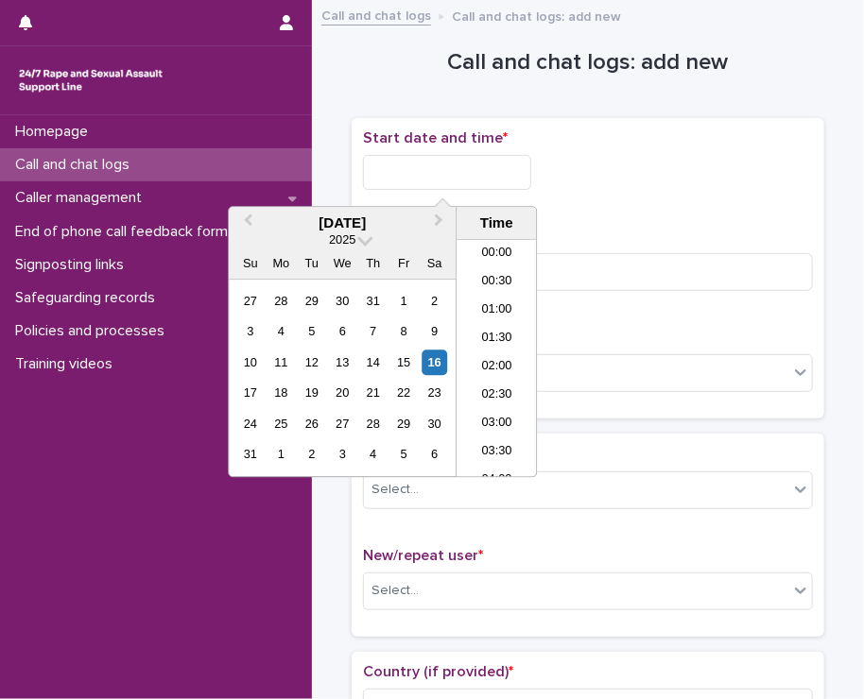
scroll to position [1123, 0]
drag, startPoint x: 491, startPoint y: 464, endPoint x: 385, endPoint y: 86, distance: 392.7
click at [491, 463] on li "23:30" at bounding box center [496, 464] width 80 height 28
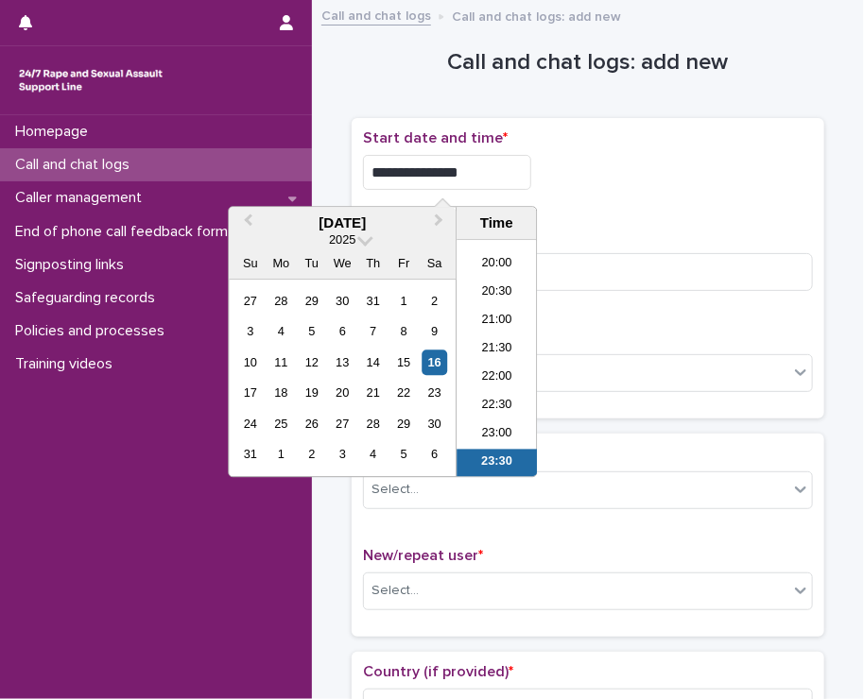
drag, startPoint x: 454, startPoint y: 166, endPoint x: 460, endPoint y: 157, distance: 11.0
click at [460, 157] on input "**********" at bounding box center [447, 172] width 168 height 35
type input "**********"
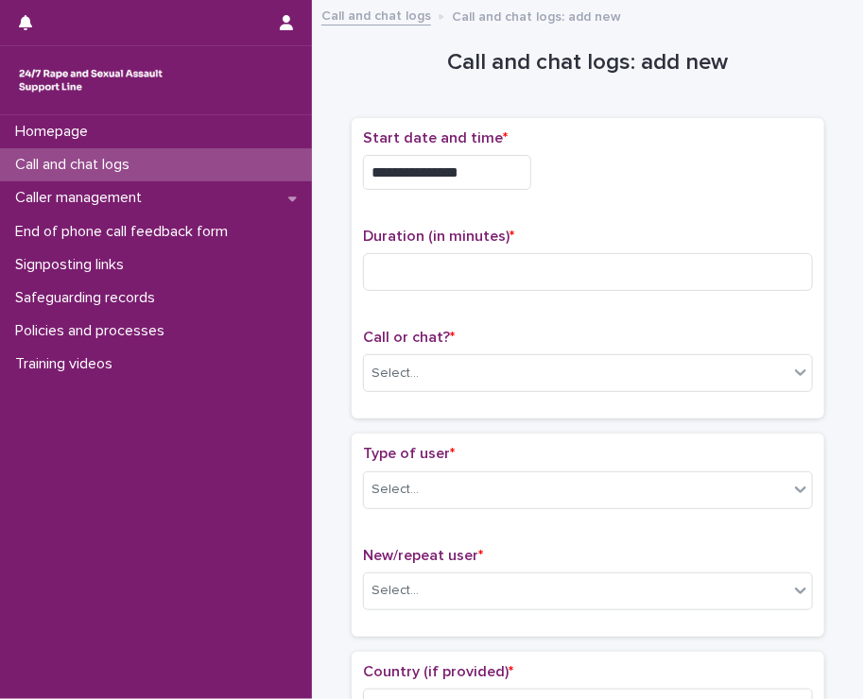
click at [705, 165] on div "**********" at bounding box center [588, 172] width 450 height 35
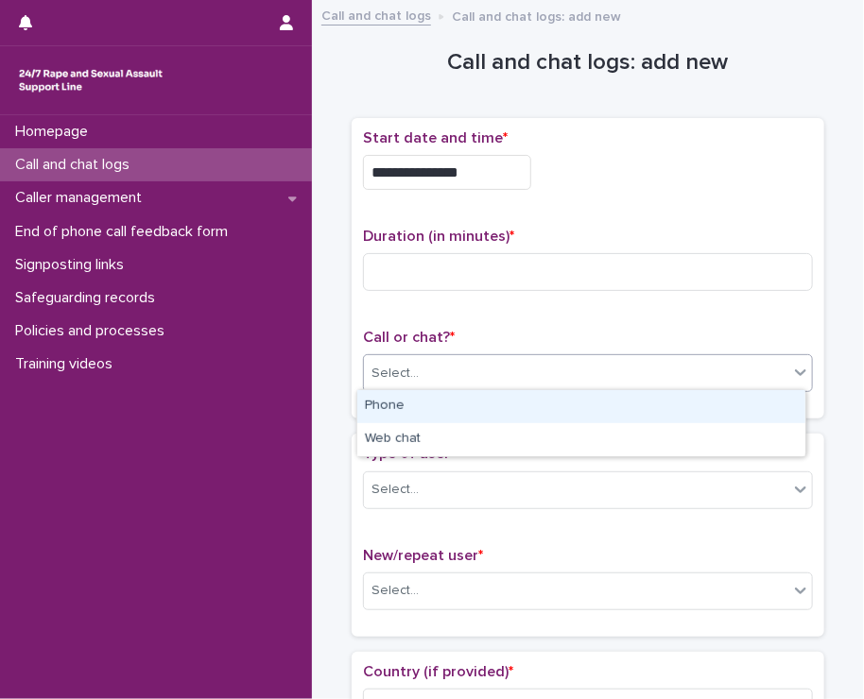
click at [444, 371] on div "Select..." at bounding box center [576, 373] width 424 height 31
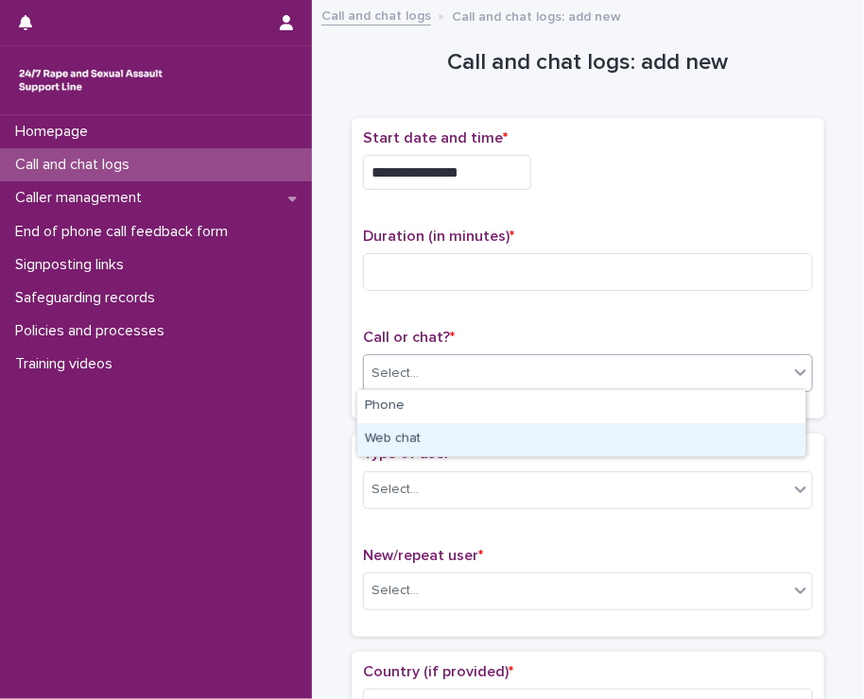
click at [408, 439] on div "Web chat" at bounding box center [581, 439] width 448 height 33
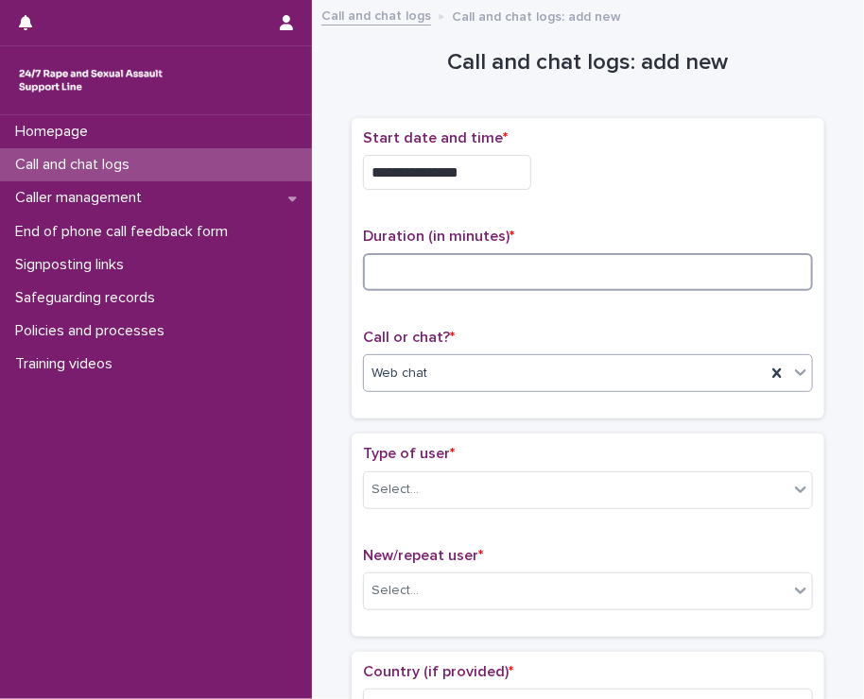
click at [451, 263] on input at bounding box center [588, 272] width 450 height 38
type input "*"
click at [491, 591] on div "Select..." at bounding box center [576, 590] width 424 height 31
click at [491, 590] on div "Select..." at bounding box center [576, 590] width 424 height 31
click at [446, 494] on div "Select..." at bounding box center [576, 489] width 424 height 31
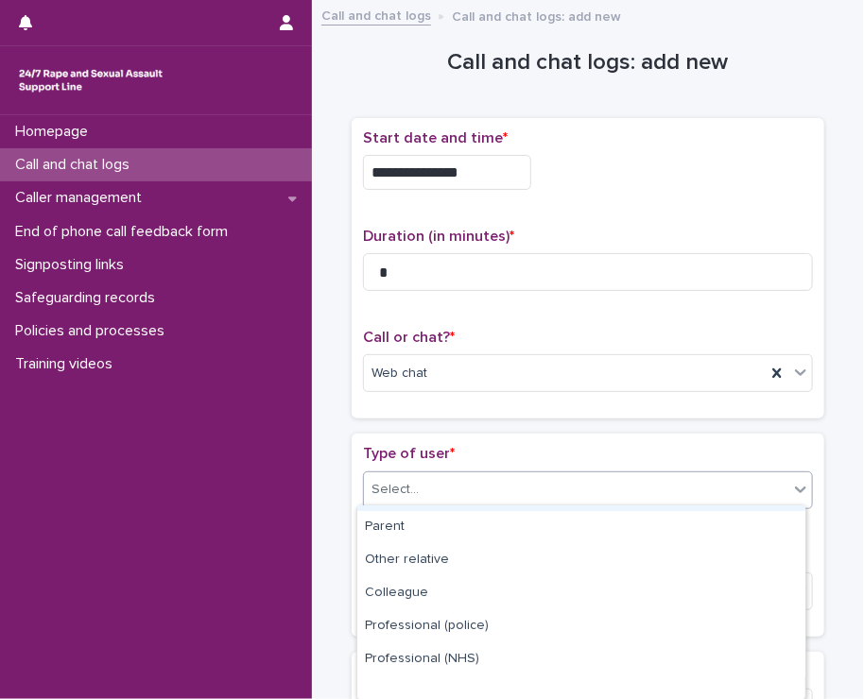
scroll to position [301, 0]
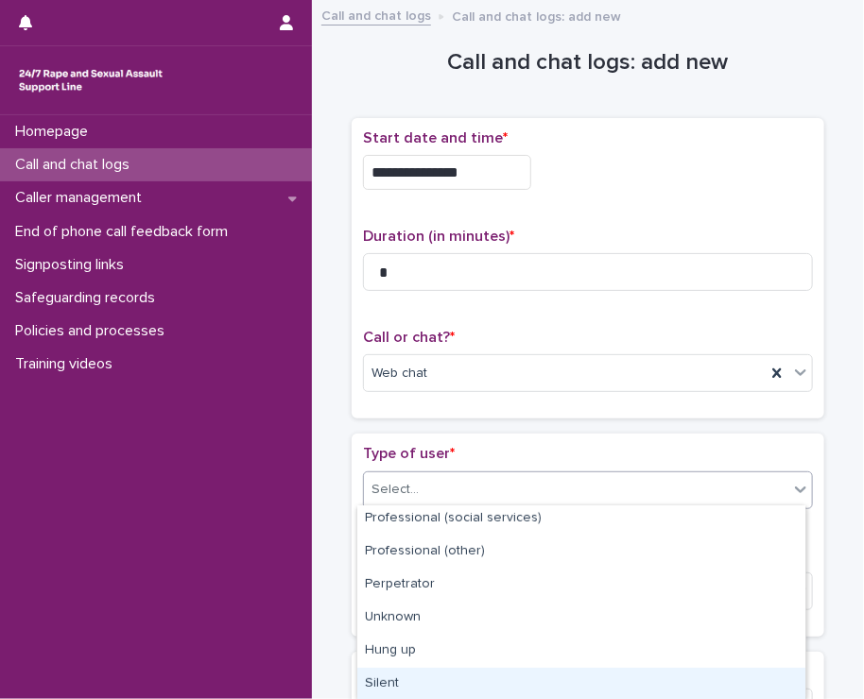
click at [408, 681] on div "Silent" at bounding box center [581, 684] width 448 height 33
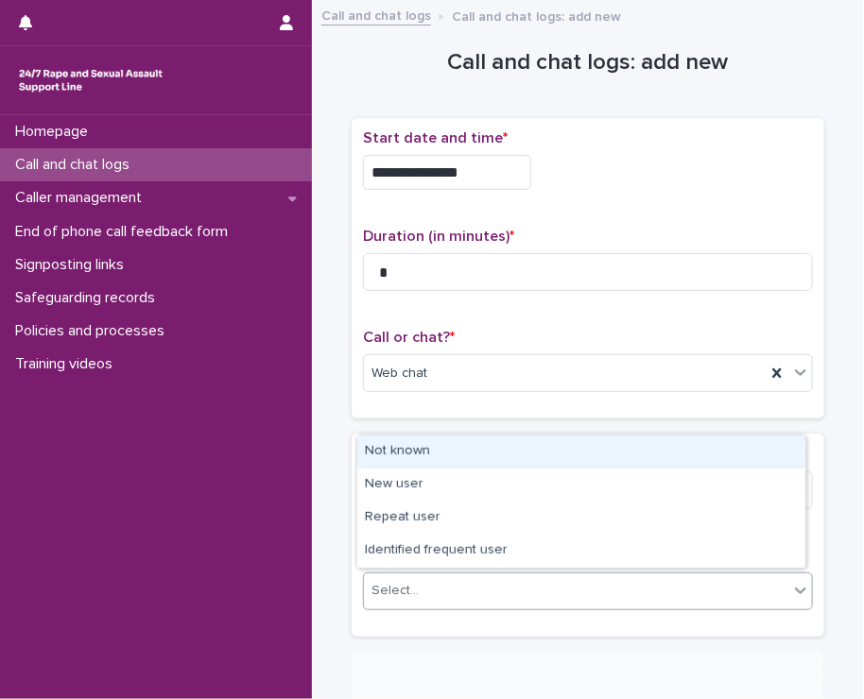
click at [416, 582] on div "Select..." at bounding box center [576, 590] width 424 height 31
click at [398, 457] on div "Not known" at bounding box center [581, 452] width 448 height 33
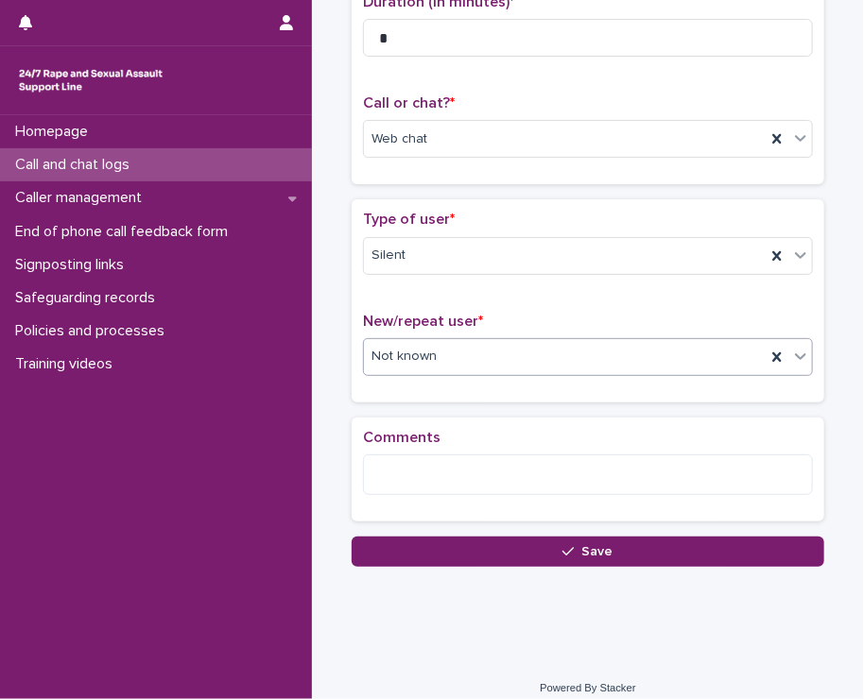
scroll to position [246, 0]
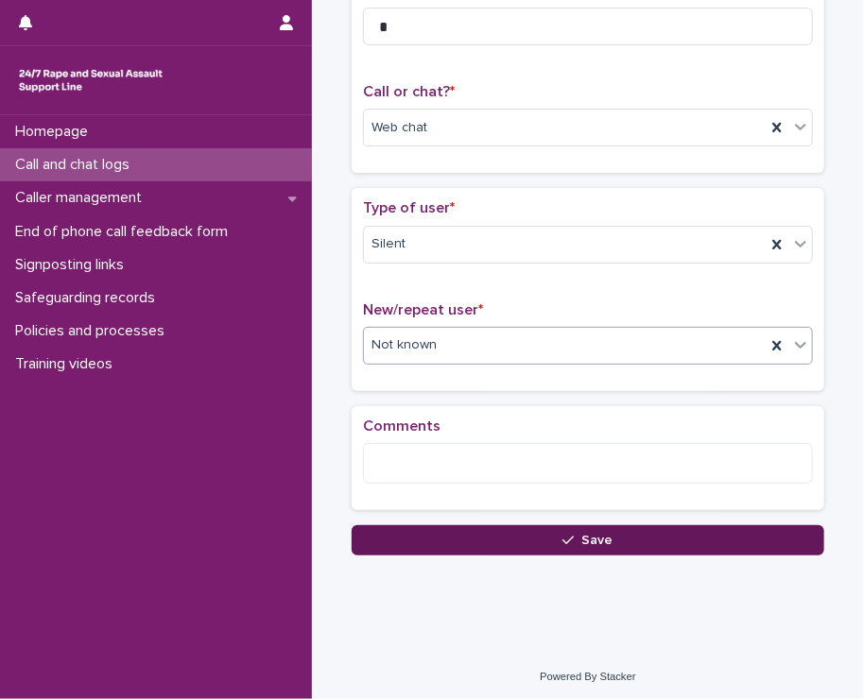
click at [417, 532] on button "Save" at bounding box center [587, 540] width 472 height 30
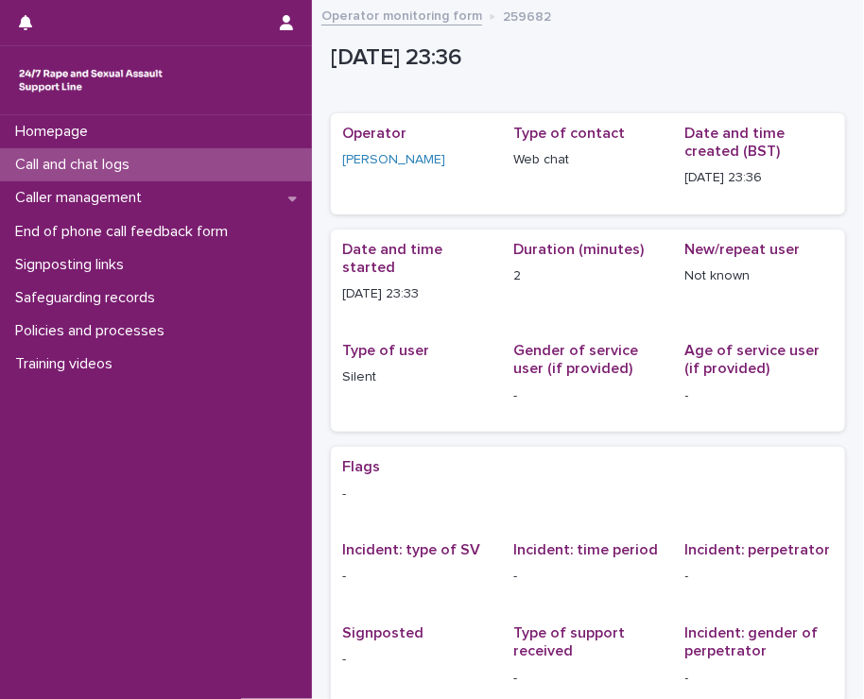
click at [59, 165] on p "Call and chat logs" at bounding box center [76, 165] width 137 height 18
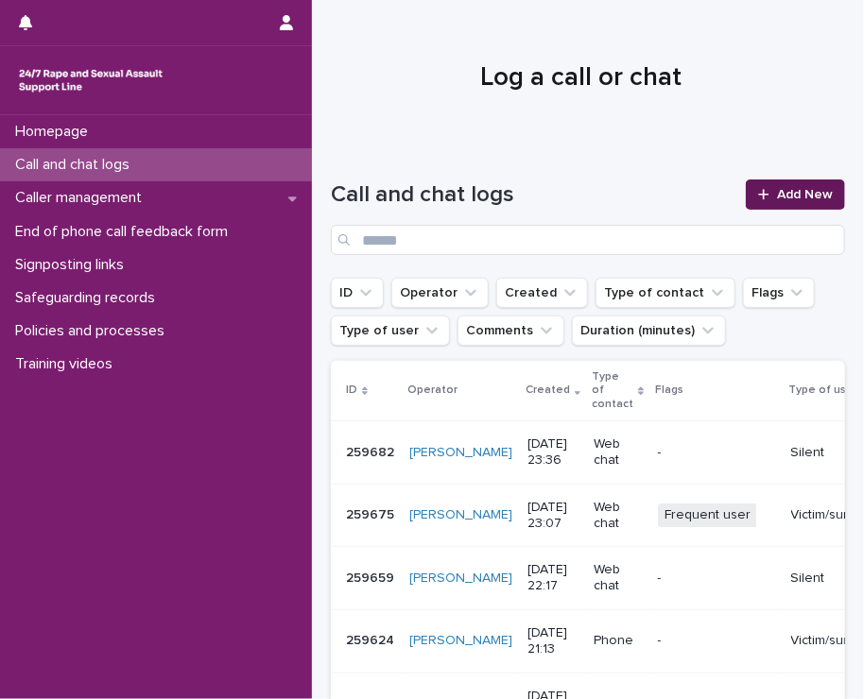
click at [796, 189] on span "Add New" at bounding box center [805, 194] width 56 height 13
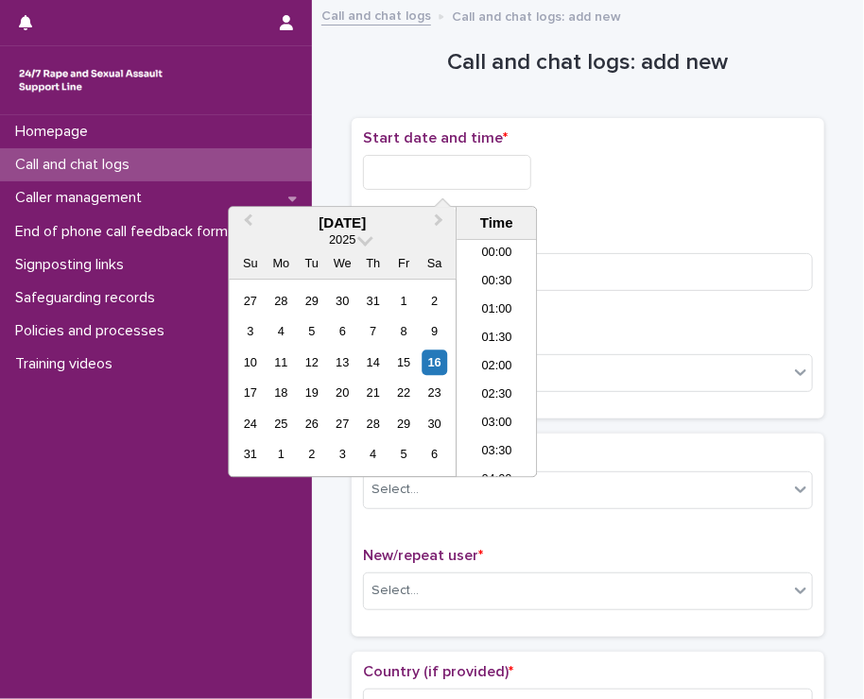
click at [405, 162] on input "text" at bounding box center [447, 172] width 168 height 35
drag, startPoint x: 498, startPoint y: 453, endPoint x: 531, endPoint y: 332, distance: 125.4
click at [497, 453] on li "23:30" at bounding box center [496, 464] width 80 height 28
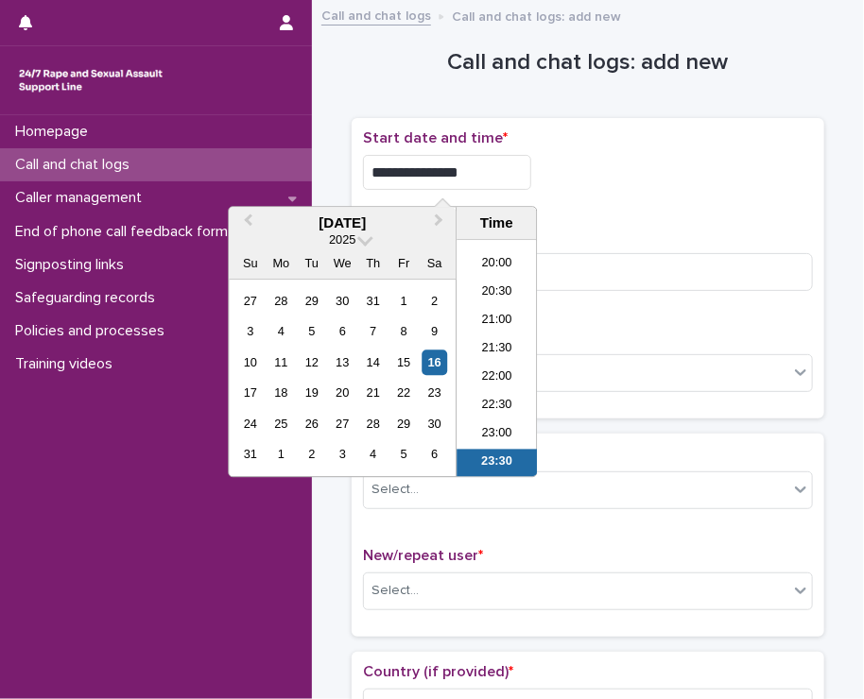
drag, startPoint x: 452, startPoint y: 163, endPoint x: 467, endPoint y: 166, distance: 15.4
click at [467, 166] on input "**********" at bounding box center [447, 172] width 168 height 35
type input "**********"
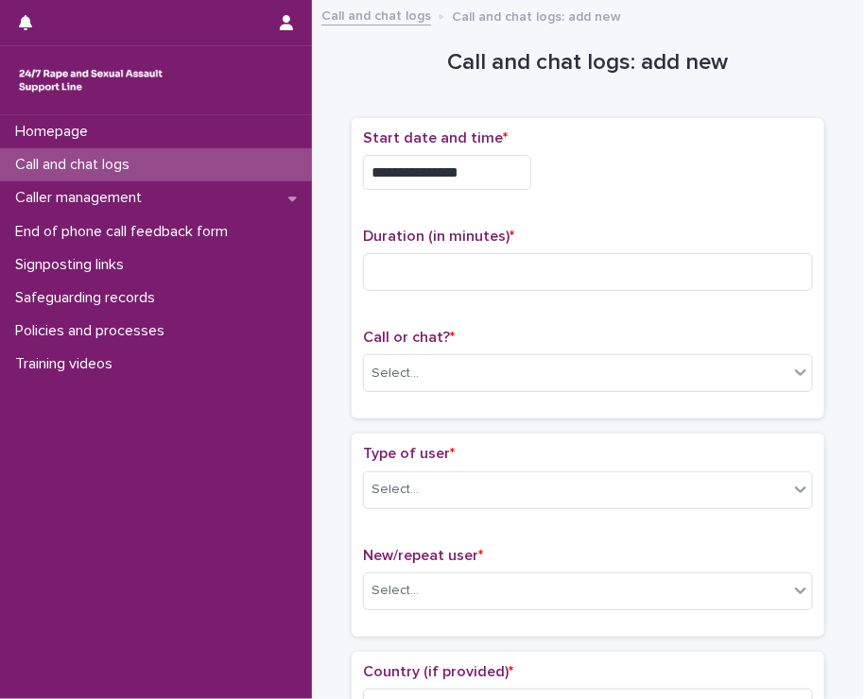
click at [663, 189] on div "**********" at bounding box center [588, 167] width 450 height 76
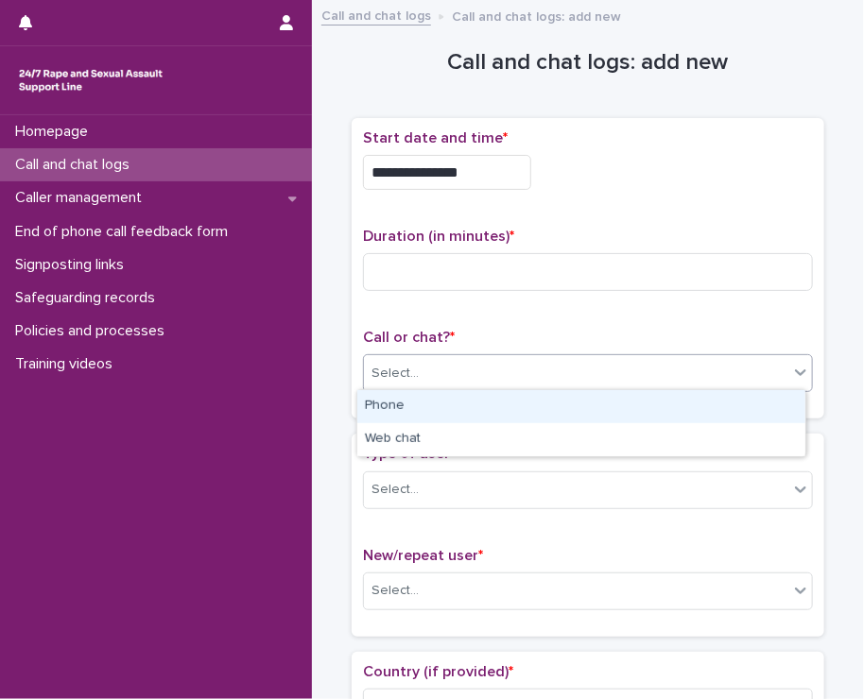
click at [426, 370] on div "Select..." at bounding box center [576, 373] width 424 height 31
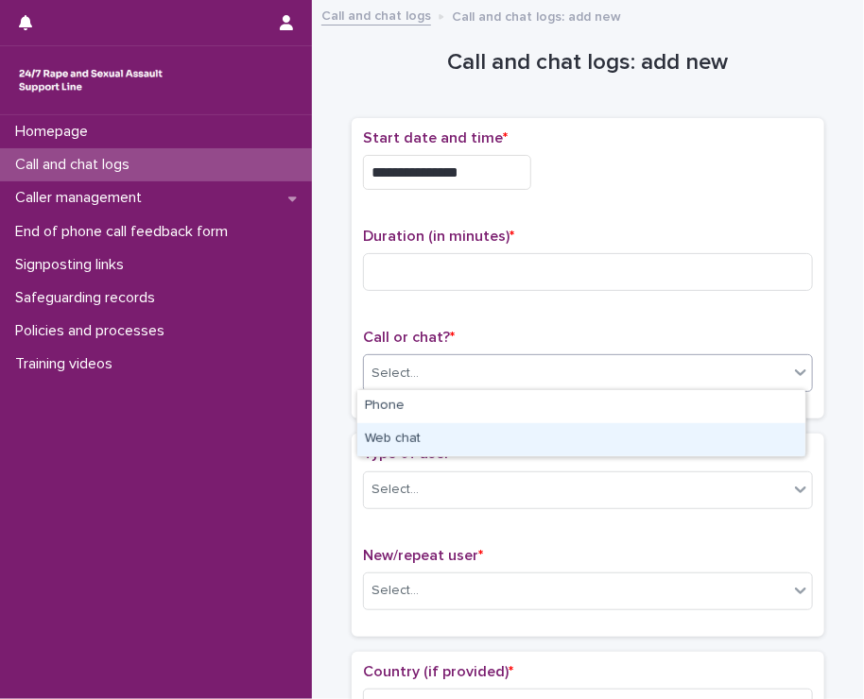
click at [386, 440] on div "Web chat" at bounding box center [581, 439] width 448 height 33
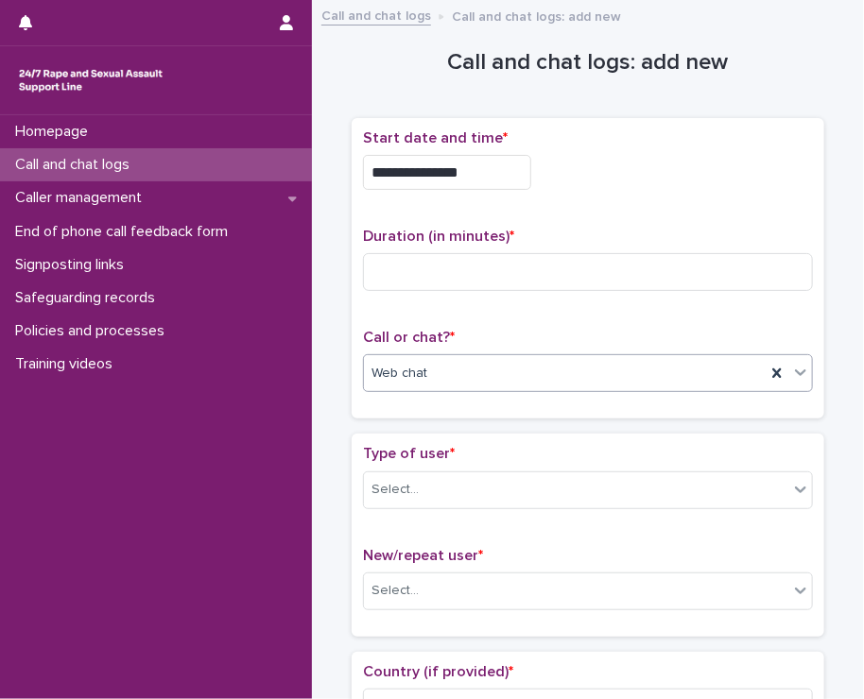
click at [438, 301] on div "Duration (in minutes) *" at bounding box center [588, 267] width 450 height 78
click at [430, 260] on input at bounding box center [588, 272] width 450 height 38
type input "*"
drag, startPoint x: 423, startPoint y: 481, endPoint x: 421, endPoint y: 494, distance: 13.4
click at [423, 483] on div "Select..." at bounding box center [576, 489] width 424 height 31
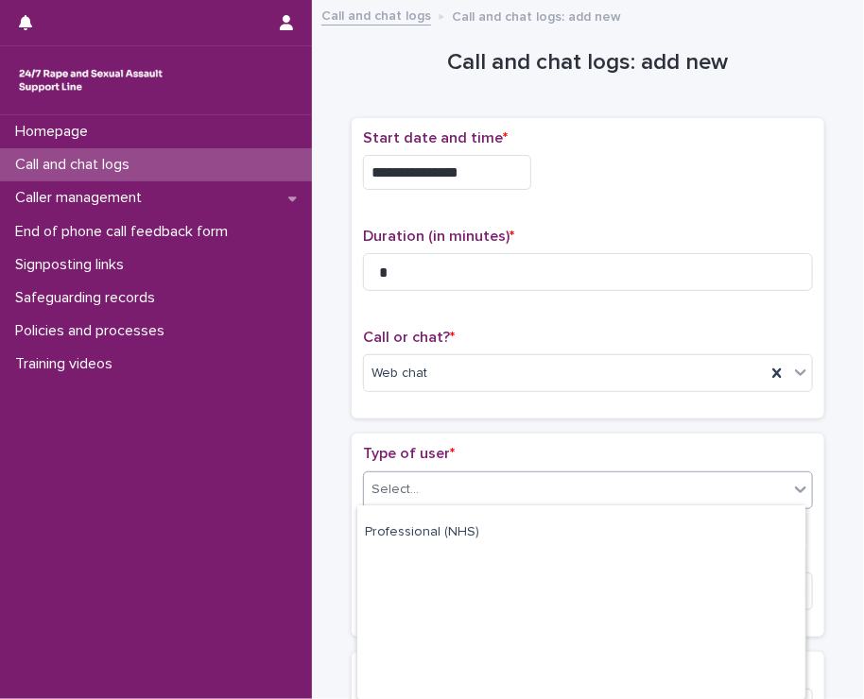
scroll to position [301, 0]
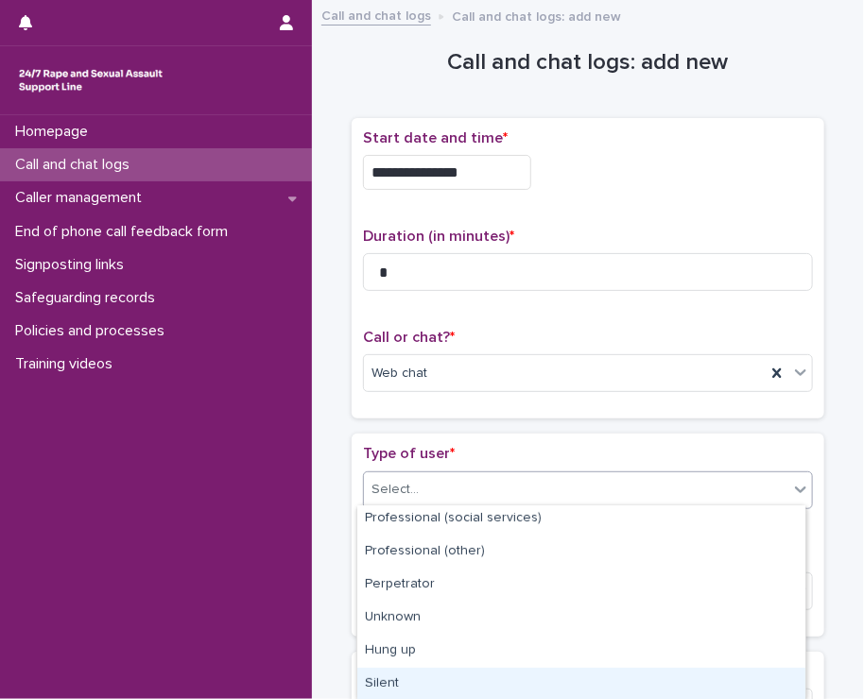
click at [403, 675] on div "Silent" at bounding box center [581, 684] width 448 height 33
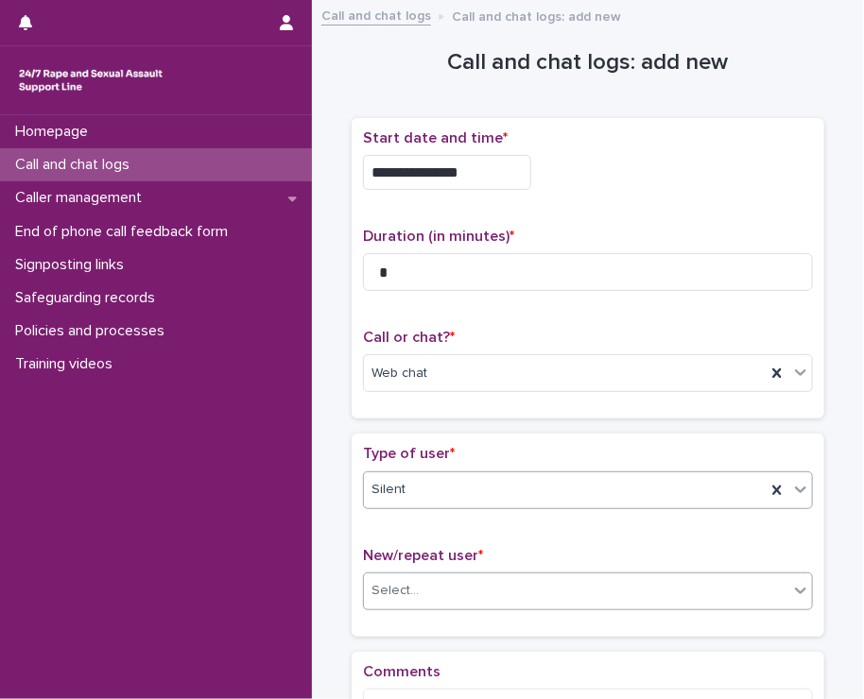
click at [414, 587] on div "Select..." at bounding box center [576, 590] width 424 height 31
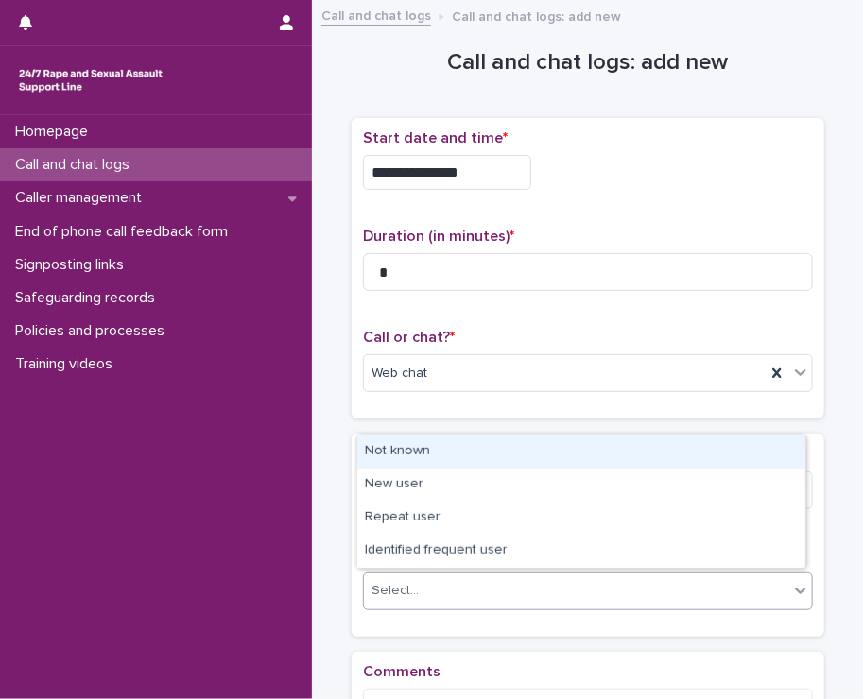
click at [408, 458] on div "Not known" at bounding box center [581, 452] width 448 height 33
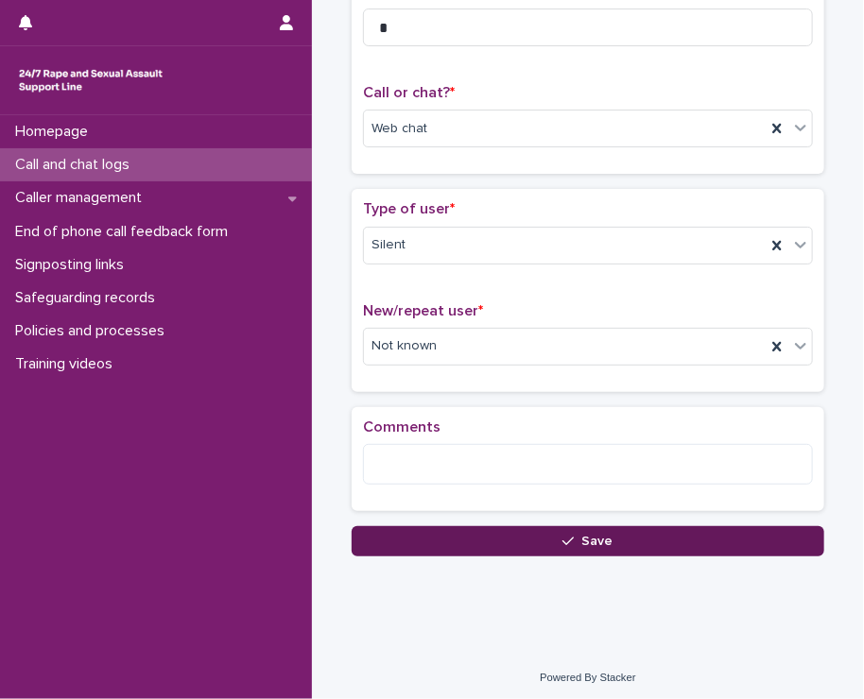
scroll to position [246, 0]
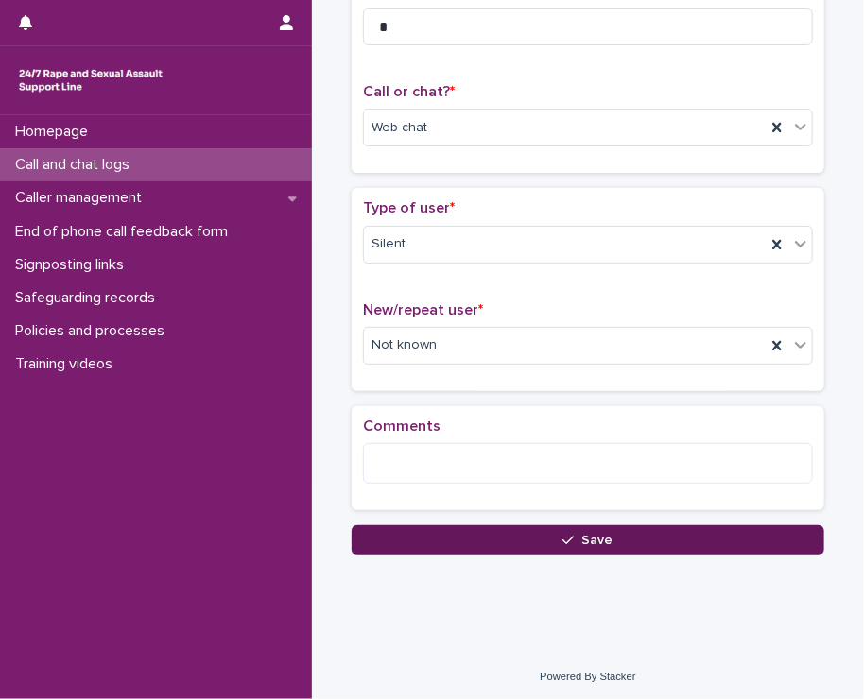
click at [436, 536] on button "Save" at bounding box center [587, 540] width 472 height 30
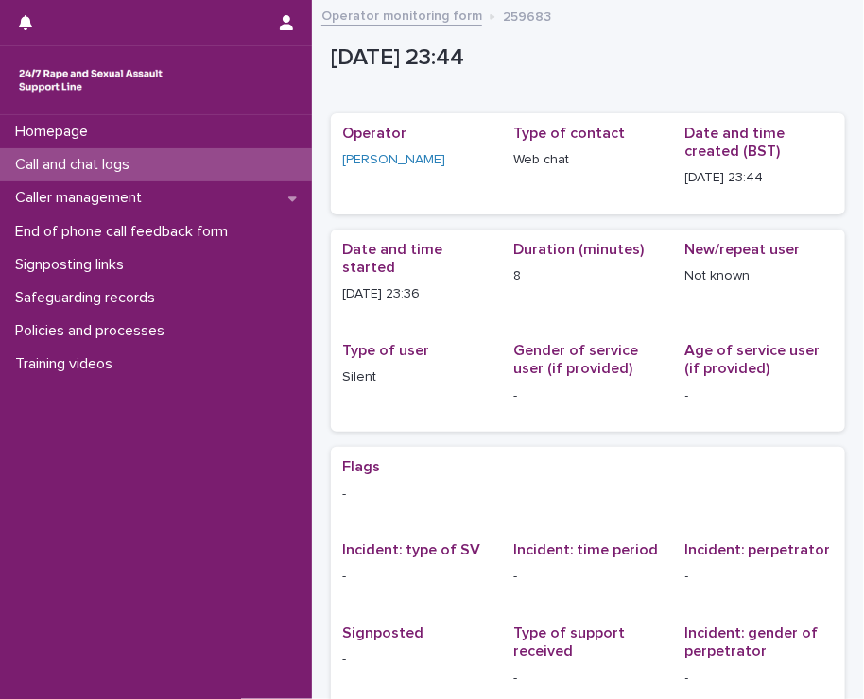
click at [175, 166] on div "Call and chat logs" at bounding box center [156, 164] width 312 height 33
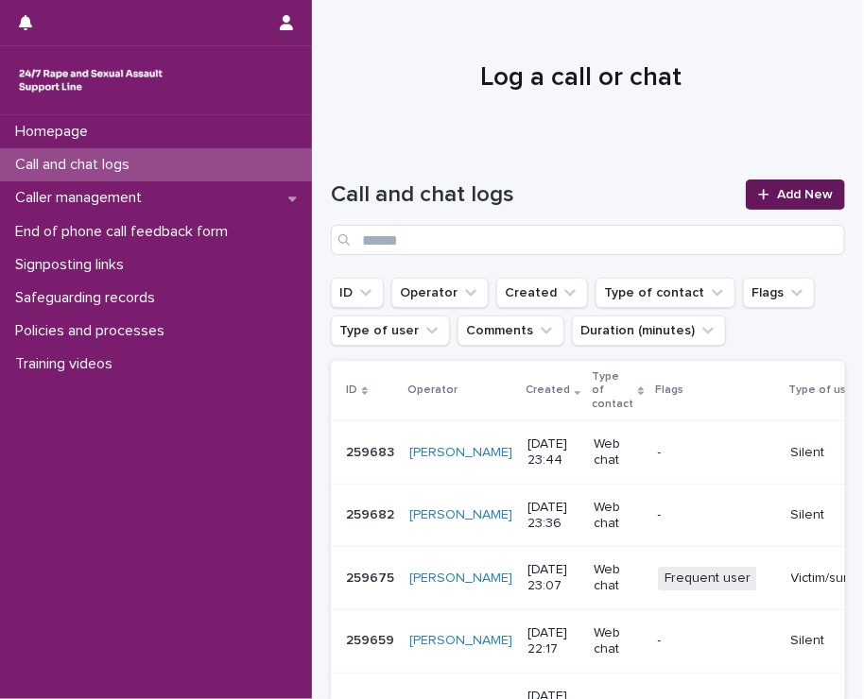
click at [764, 203] on link "Add New" at bounding box center [794, 195] width 99 height 30
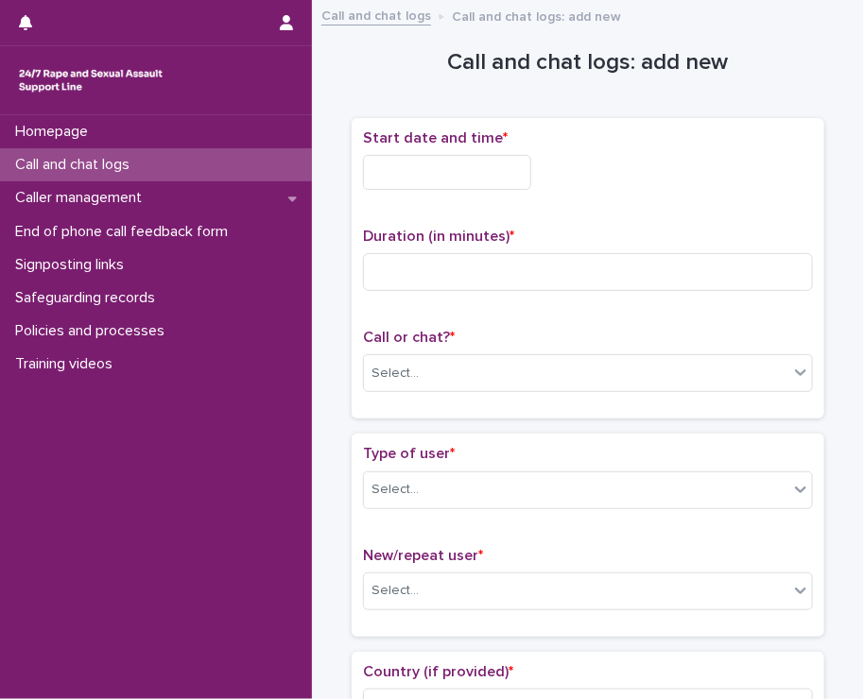
click at [65, 165] on p "Call and chat logs" at bounding box center [76, 165] width 137 height 18
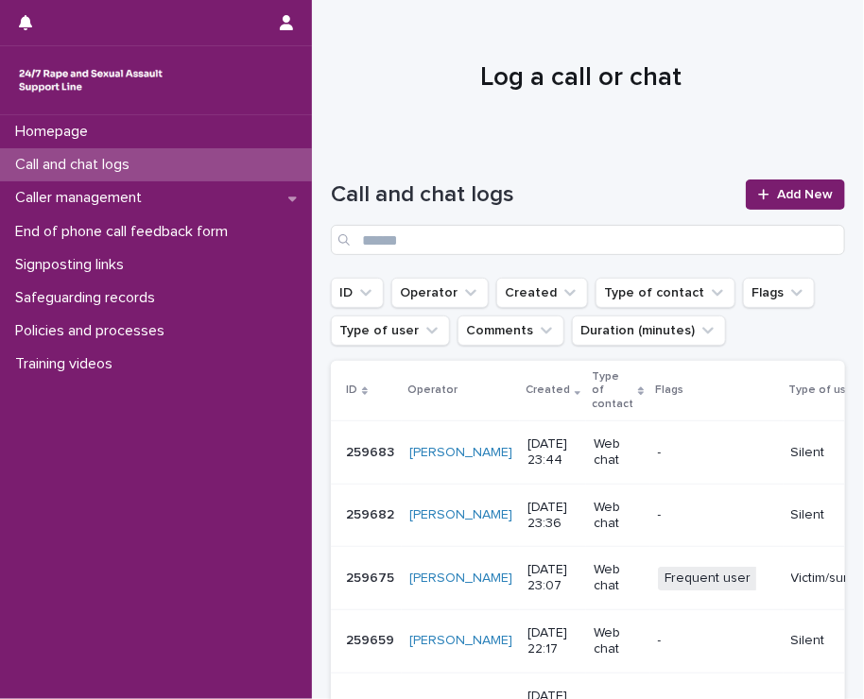
click at [658, 448] on p "-" at bounding box center [717, 453] width 118 height 16
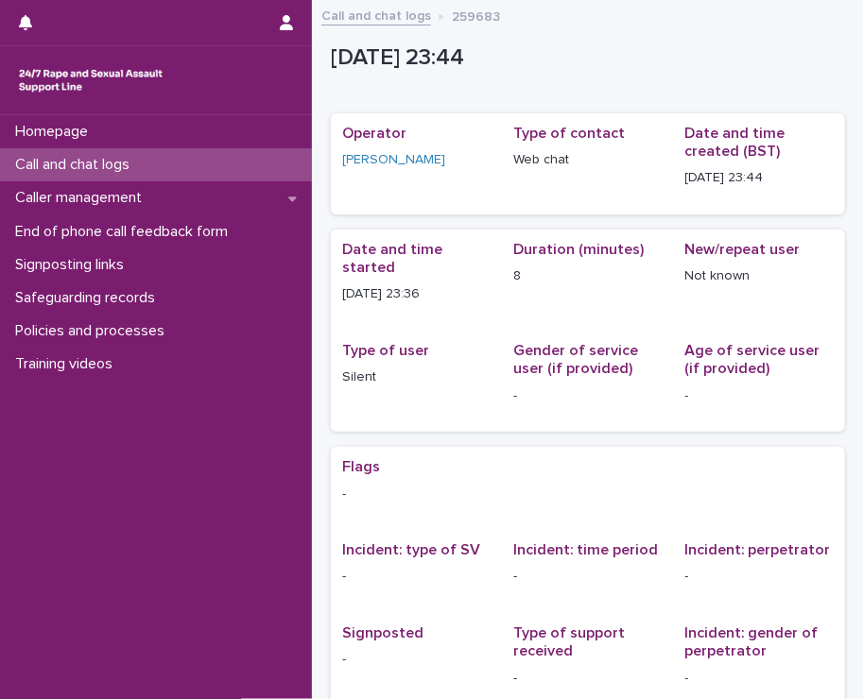
click at [175, 162] on div "Call and chat logs" at bounding box center [156, 164] width 312 height 33
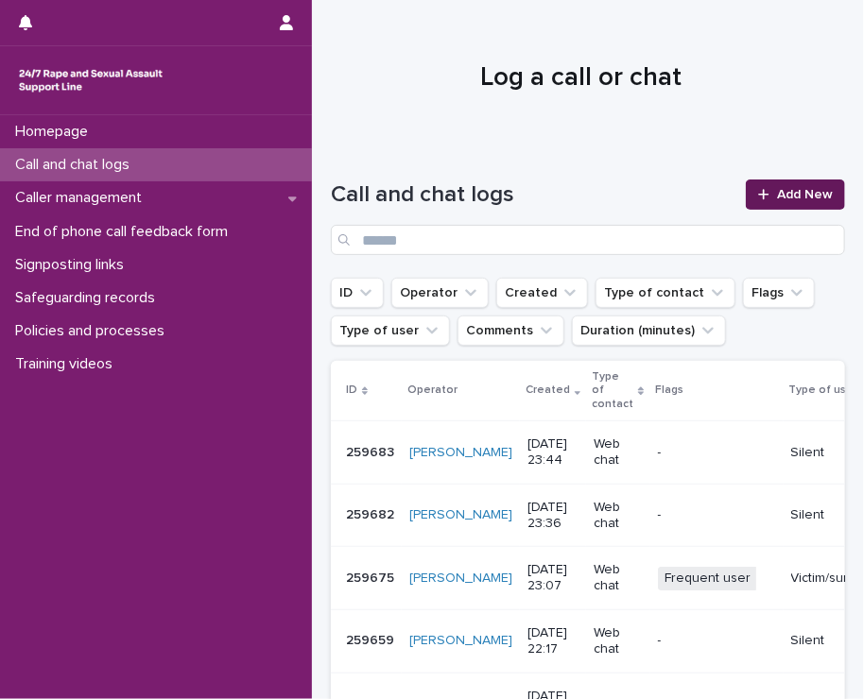
click at [777, 196] on span "Add New" at bounding box center [805, 194] width 56 height 13
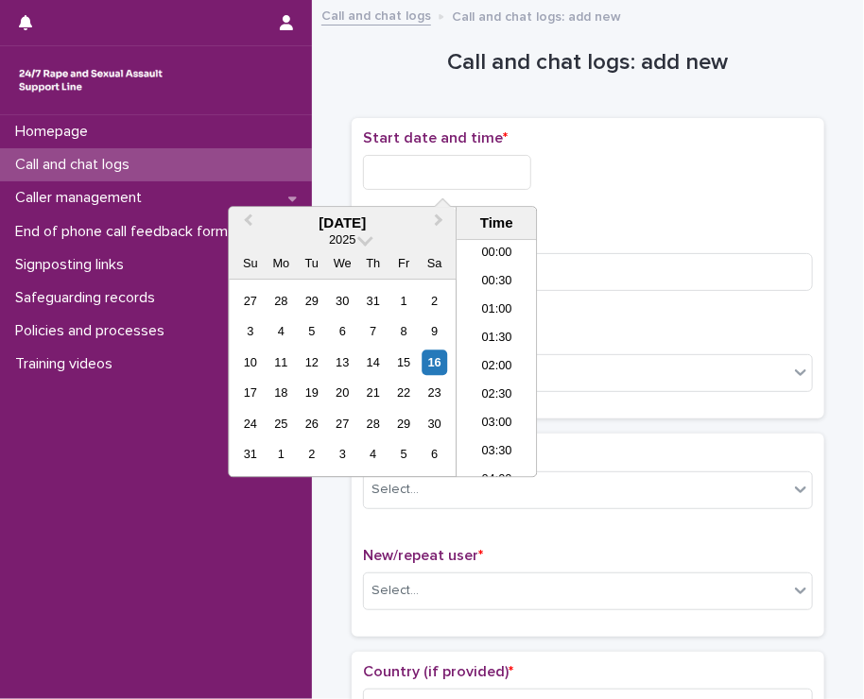
click at [410, 157] on input "text" at bounding box center [447, 172] width 168 height 35
click at [487, 450] on li "23:30" at bounding box center [496, 464] width 80 height 28
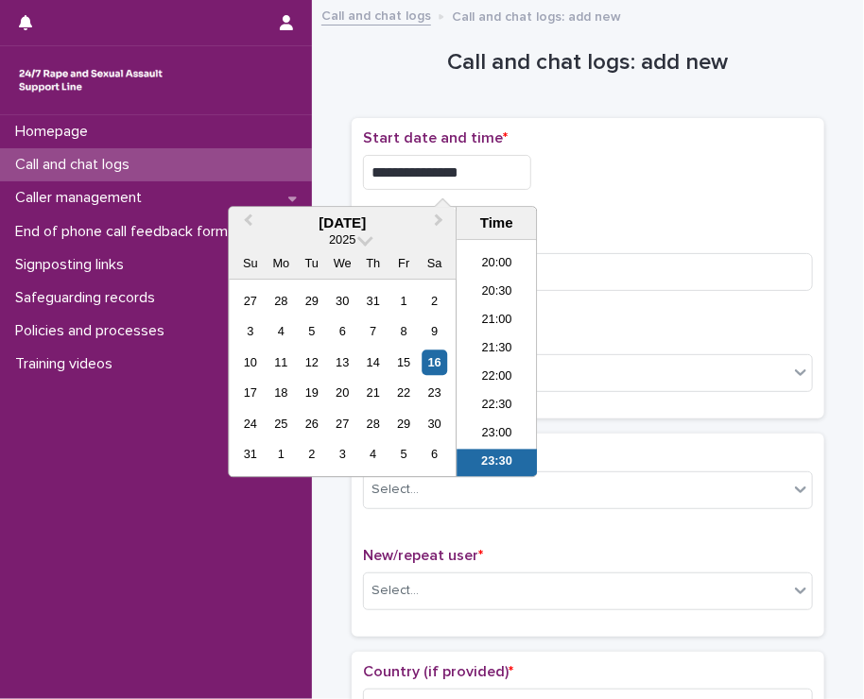
drag, startPoint x: 446, startPoint y: 168, endPoint x: 474, endPoint y: 168, distance: 28.3
click at [474, 168] on input "**********" at bounding box center [447, 172] width 168 height 35
type input "**********"
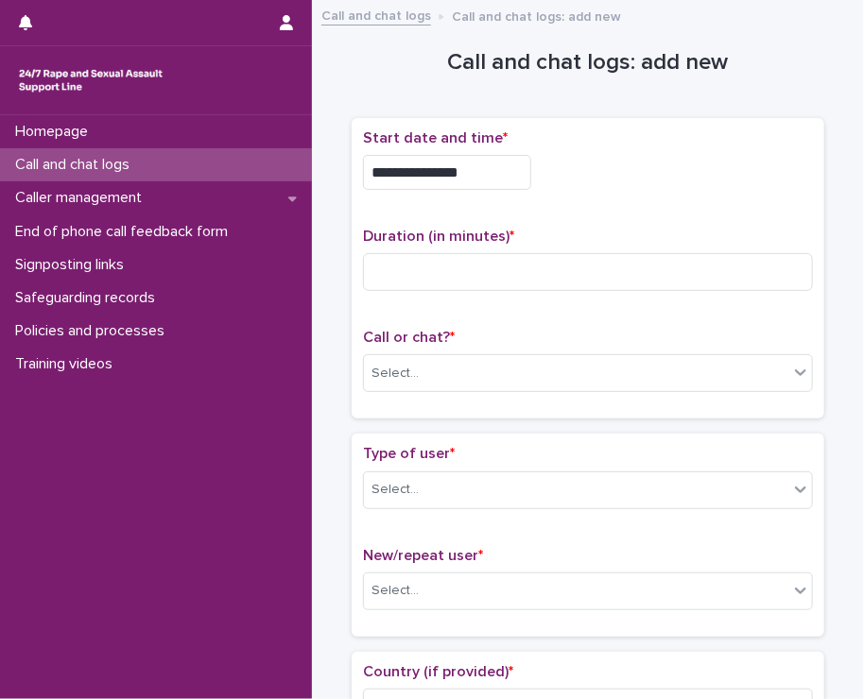
click at [598, 155] on div "**********" at bounding box center [588, 172] width 450 height 35
click at [465, 264] on input at bounding box center [588, 272] width 450 height 38
type input "*"
click at [427, 371] on div "Select..." at bounding box center [576, 373] width 424 height 31
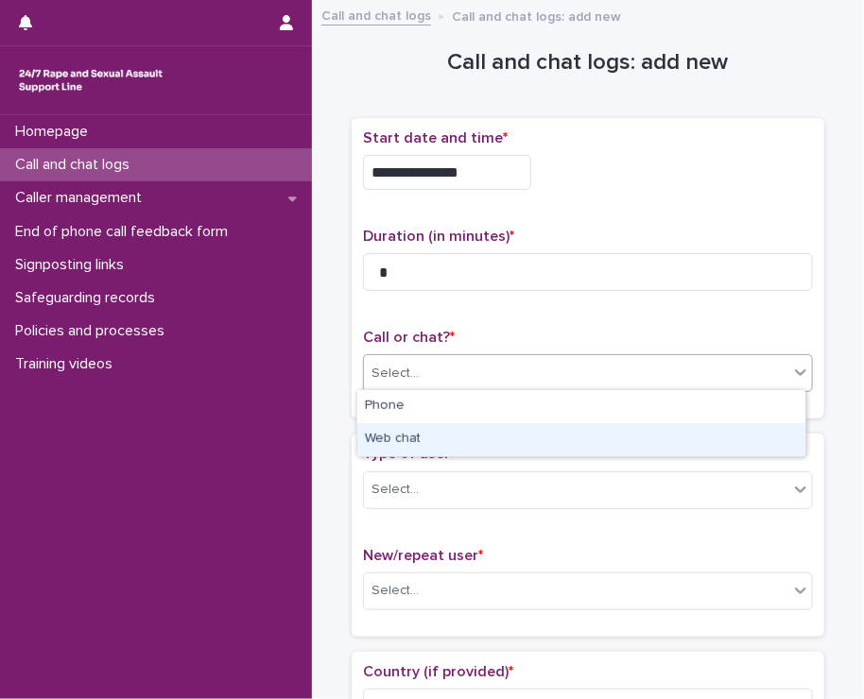
click at [419, 429] on div "Web chat" at bounding box center [581, 439] width 448 height 33
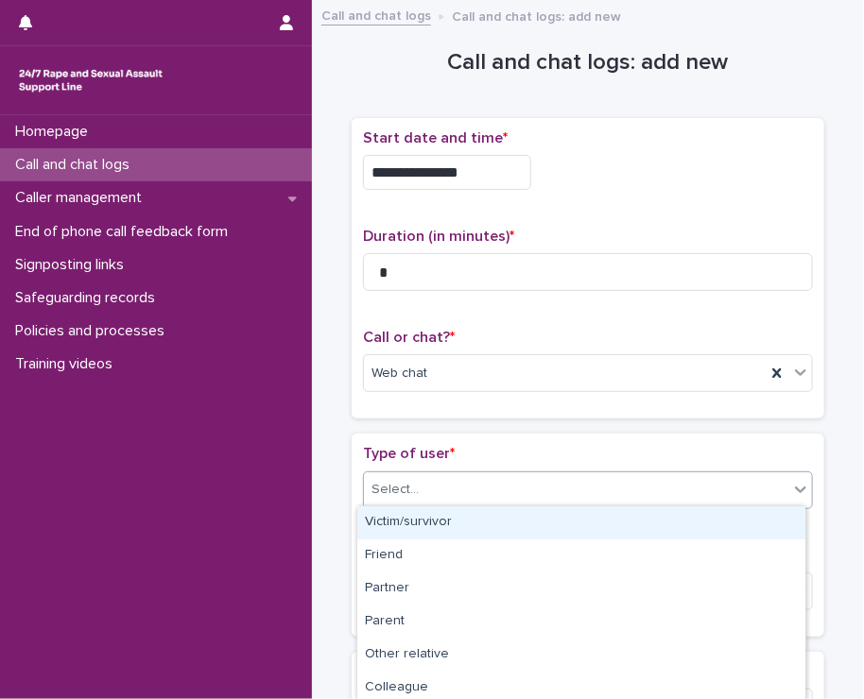
click at [420, 474] on div "Select..." at bounding box center [576, 489] width 424 height 31
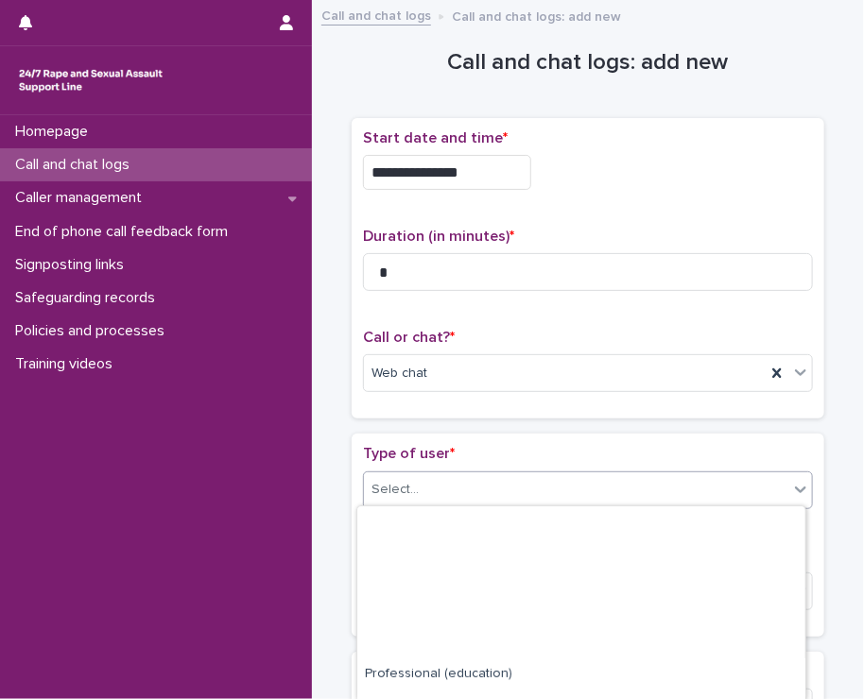
scroll to position [301, 0]
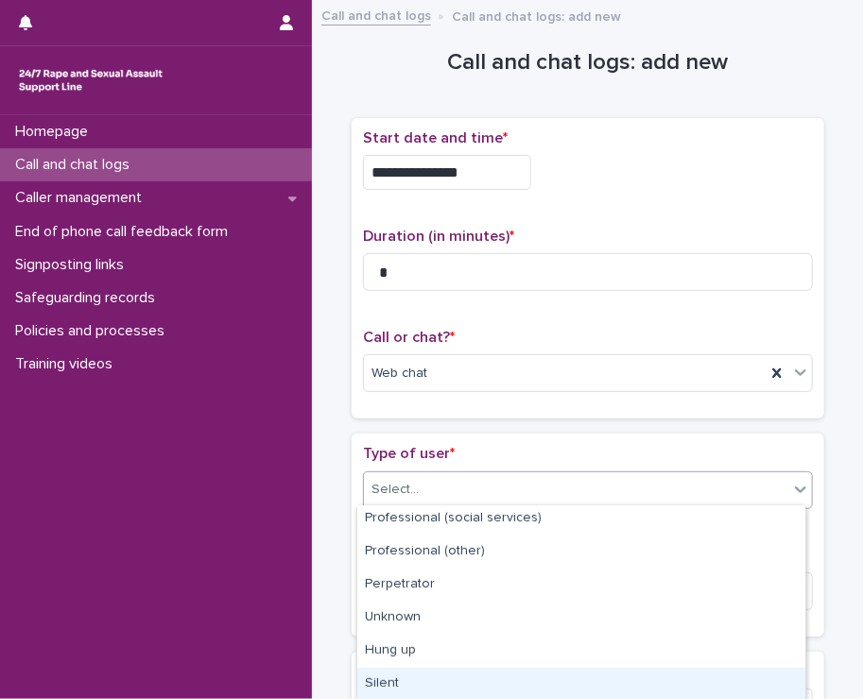
click at [428, 679] on div "Silent" at bounding box center [581, 684] width 448 height 33
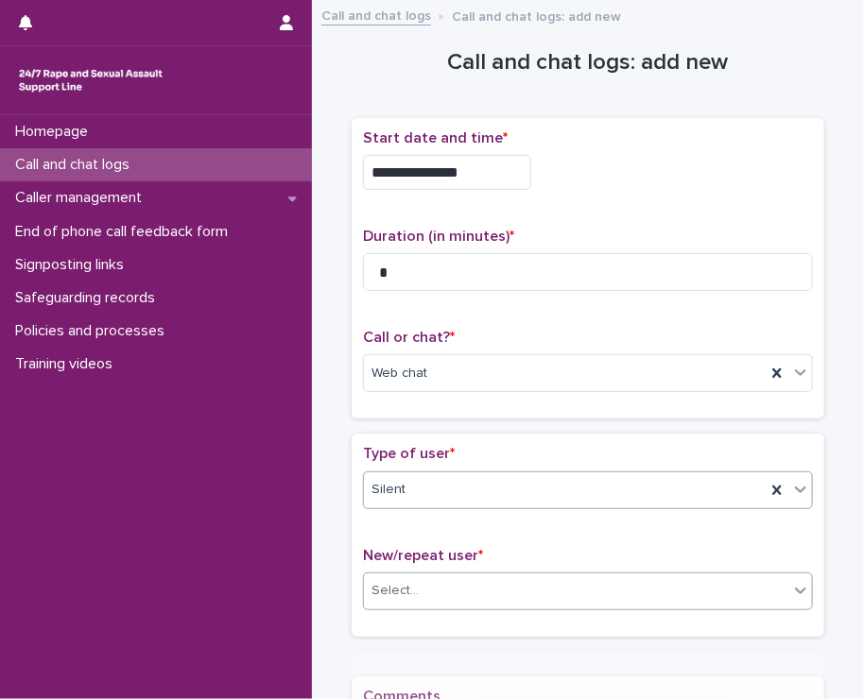
click at [416, 590] on div "Select..." at bounding box center [576, 590] width 424 height 31
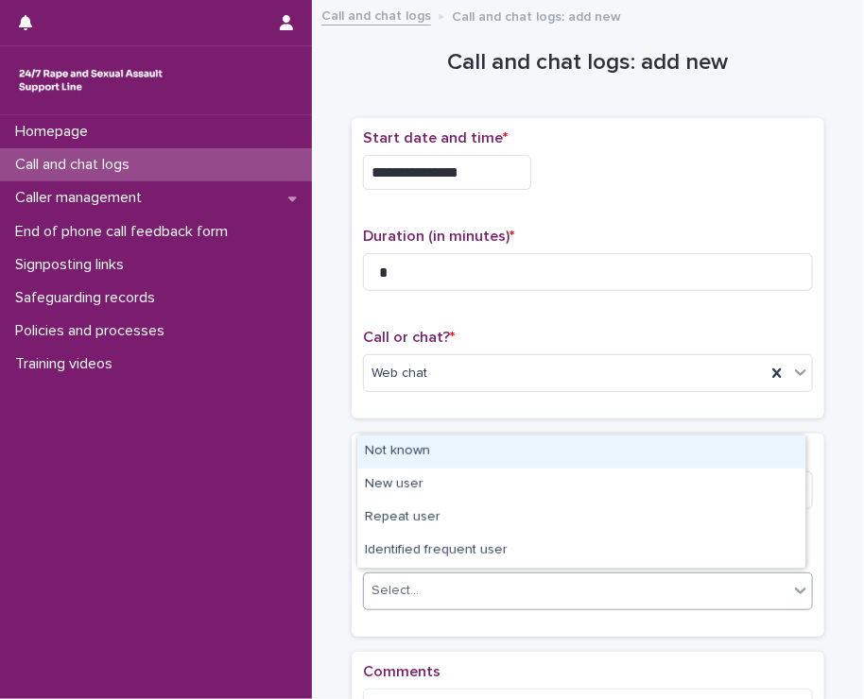
click at [392, 443] on div "Not known" at bounding box center [581, 452] width 448 height 33
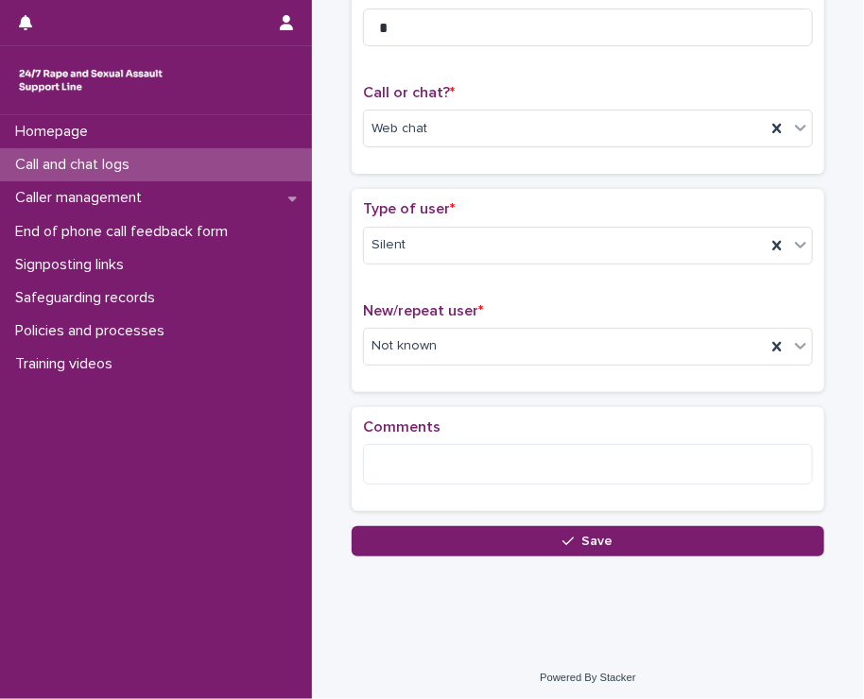
scroll to position [246, 0]
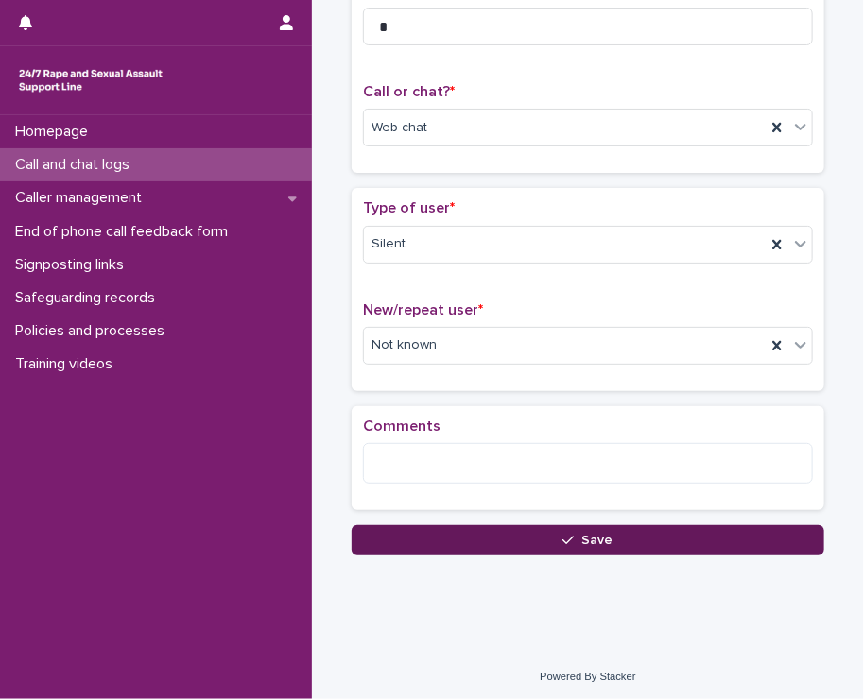
click at [432, 539] on button "Save" at bounding box center [587, 540] width 472 height 30
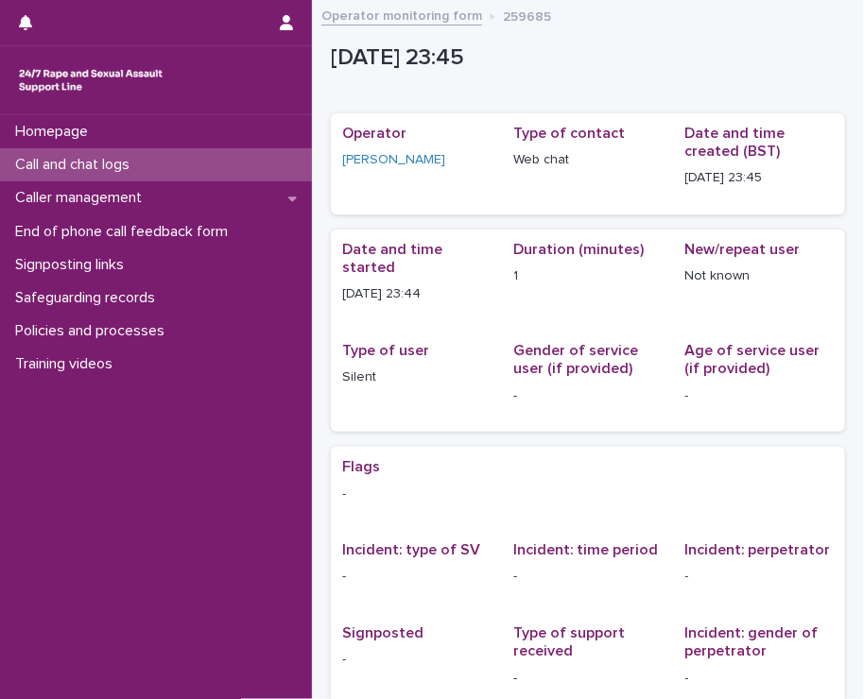
click at [60, 166] on p "Call and chat logs" at bounding box center [76, 165] width 137 height 18
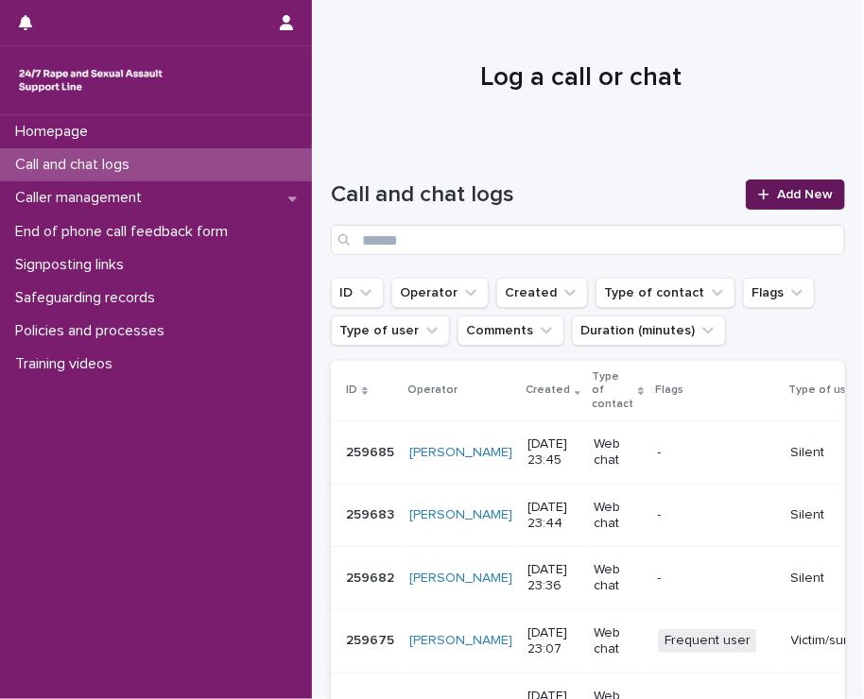
click at [758, 197] on icon at bounding box center [763, 194] width 10 height 10
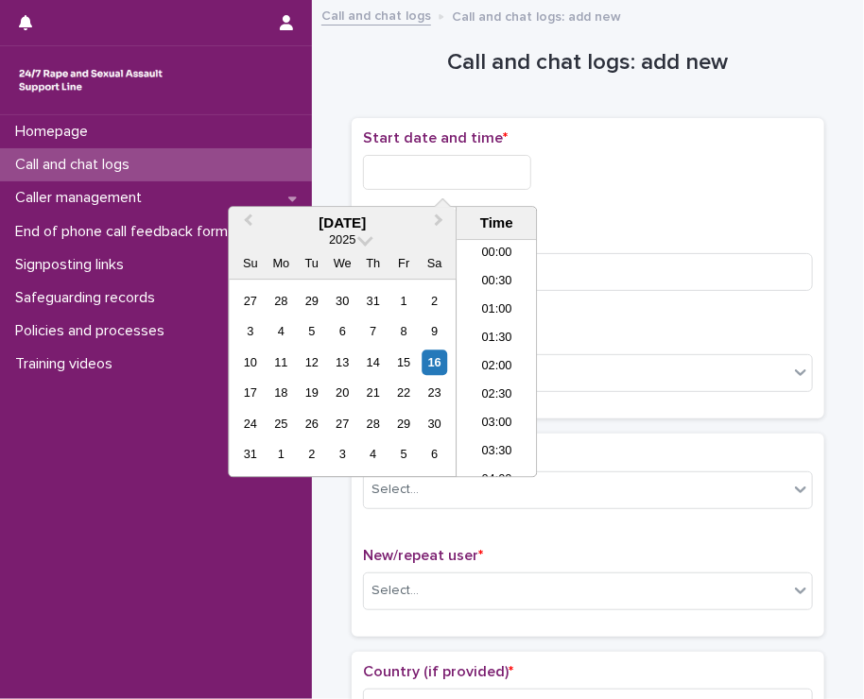
click at [453, 165] on input "text" at bounding box center [447, 172] width 168 height 35
click at [482, 457] on li "23:30" at bounding box center [496, 464] width 80 height 28
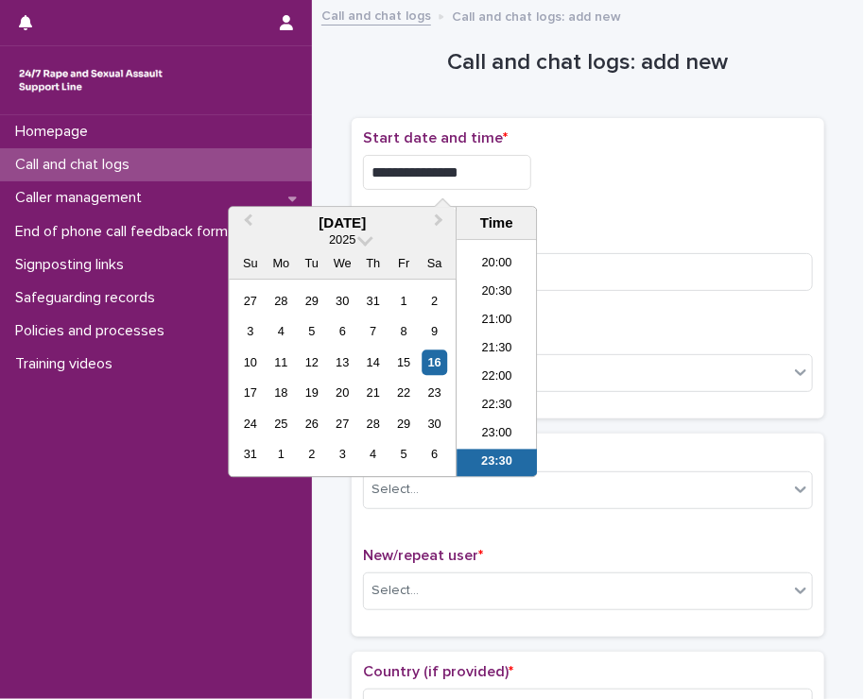
drag, startPoint x: 445, startPoint y: 169, endPoint x: 475, endPoint y: 171, distance: 30.3
click at [475, 171] on input "**********" at bounding box center [447, 172] width 168 height 35
type input "**********"
click at [702, 169] on div "**********" at bounding box center [588, 172] width 450 height 35
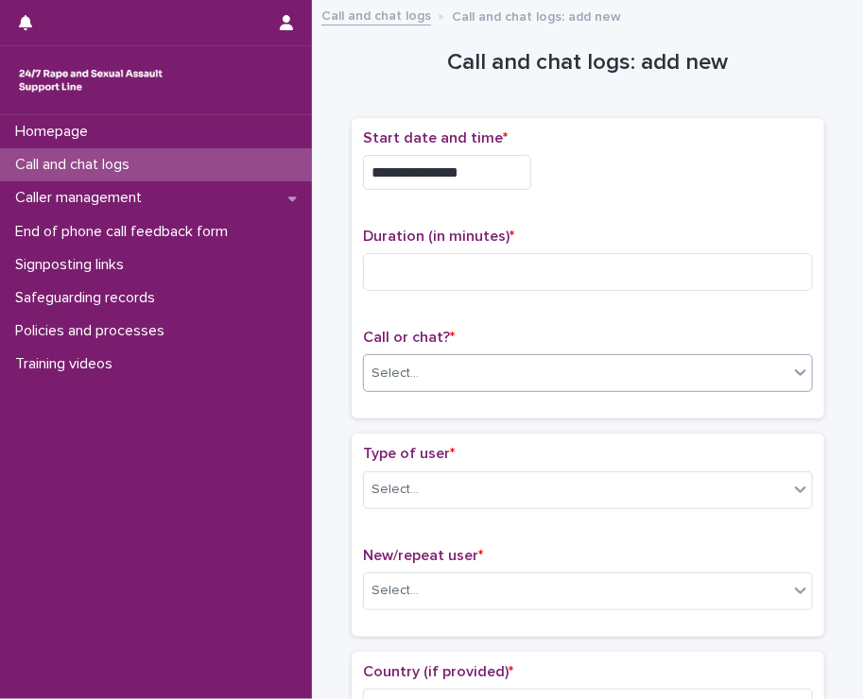
click at [450, 358] on div "Select..." at bounding box center [576, 373] width 424 height 31
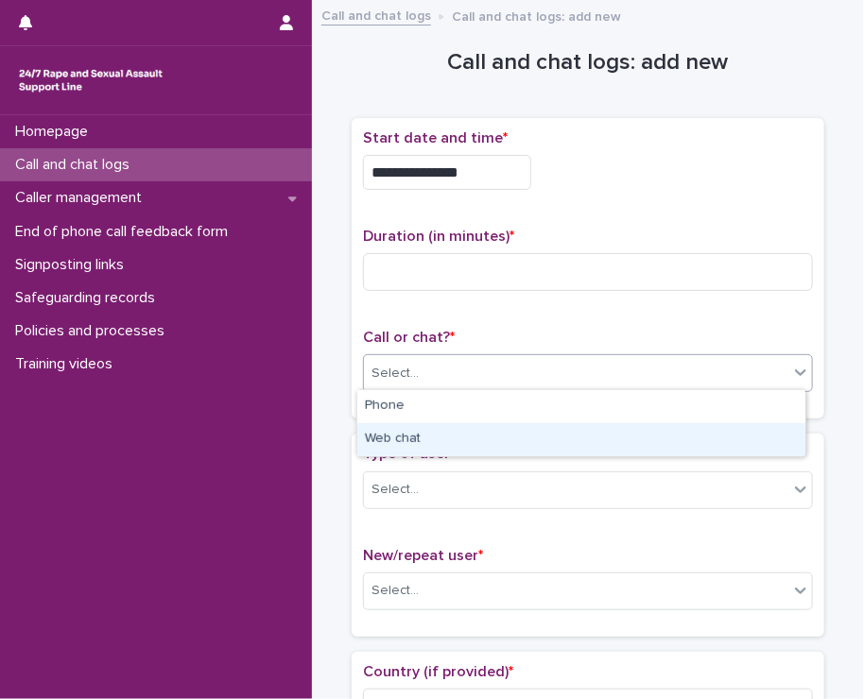
click at [413, 434] on div "Web chat" at bounding box center [581, 439] width 448 height 33
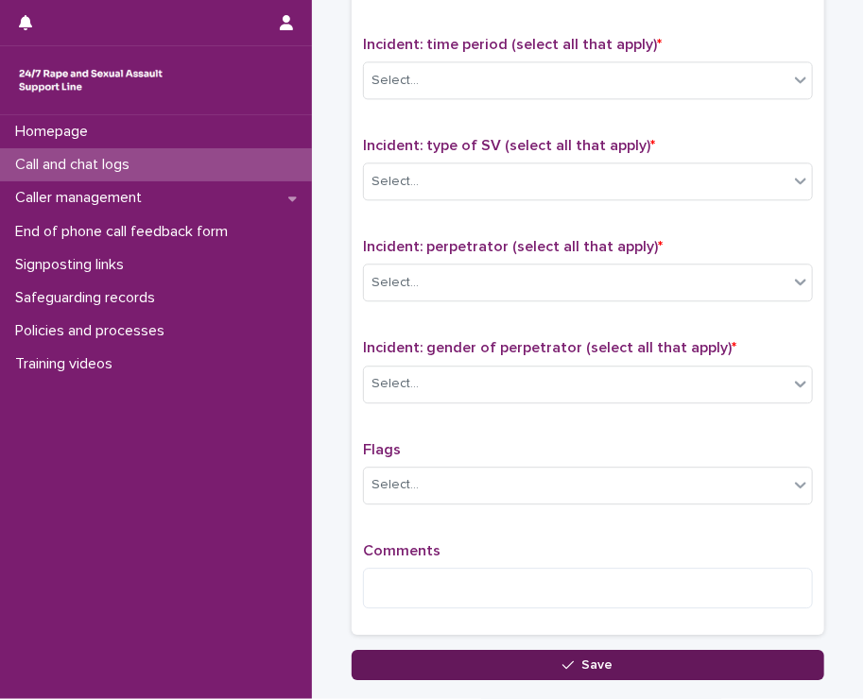
scroll to position [1386, 0]
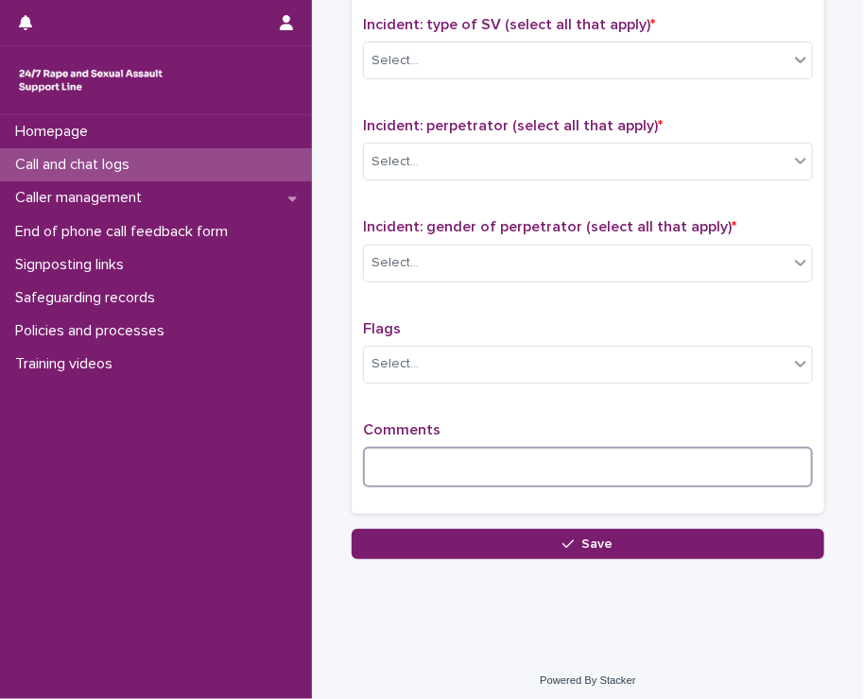
click at [437, 468] on textarea at bounding box center [588, 467] width 450 height 41
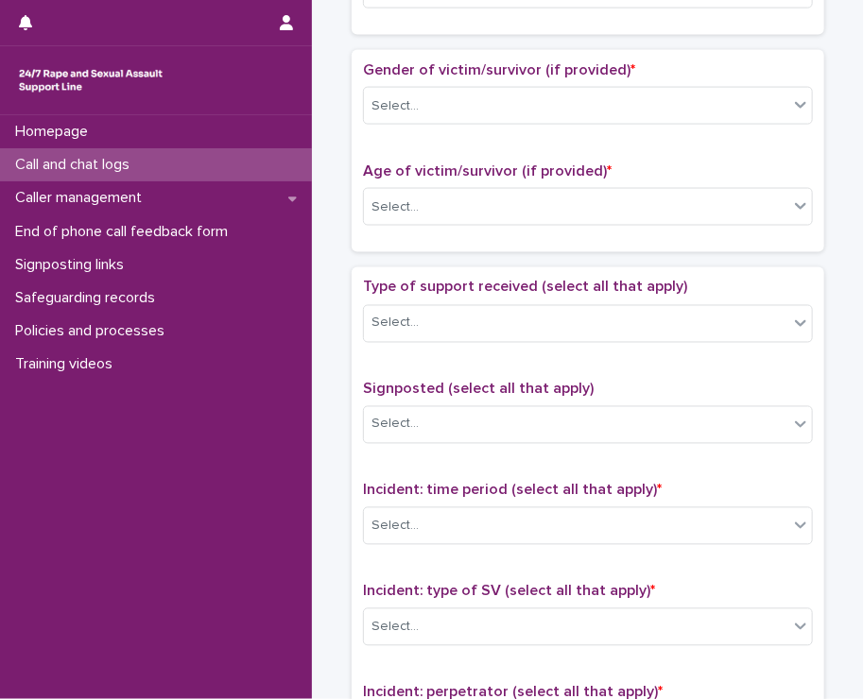
scroll to position [63, 0]
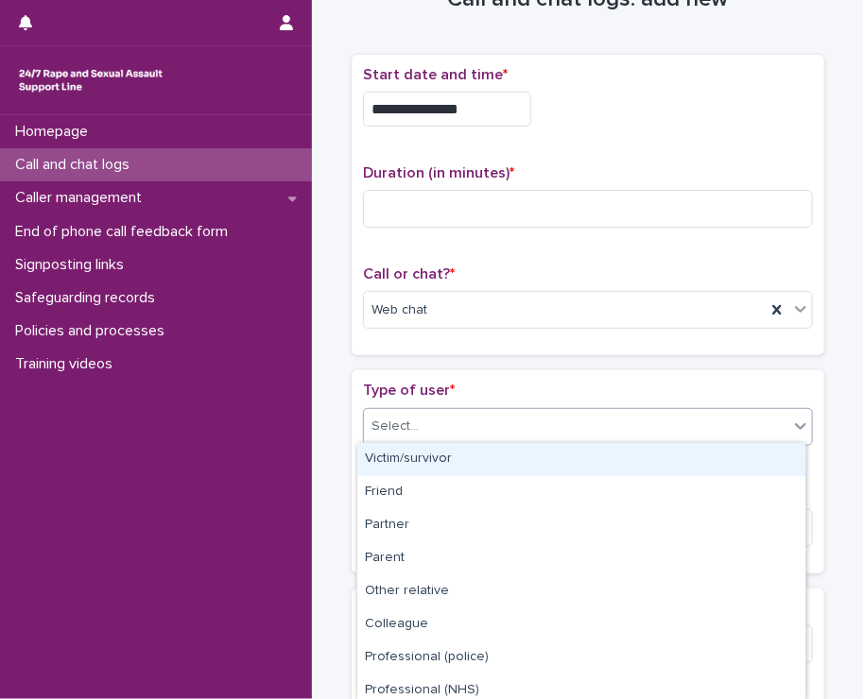
click at [400, 424] on div "Select..." at bounding box center [394, 427] width 47 height 20
click at [391, 464] on div "Victim/survivor" at bounding box center [581, 459] width 448 height 33
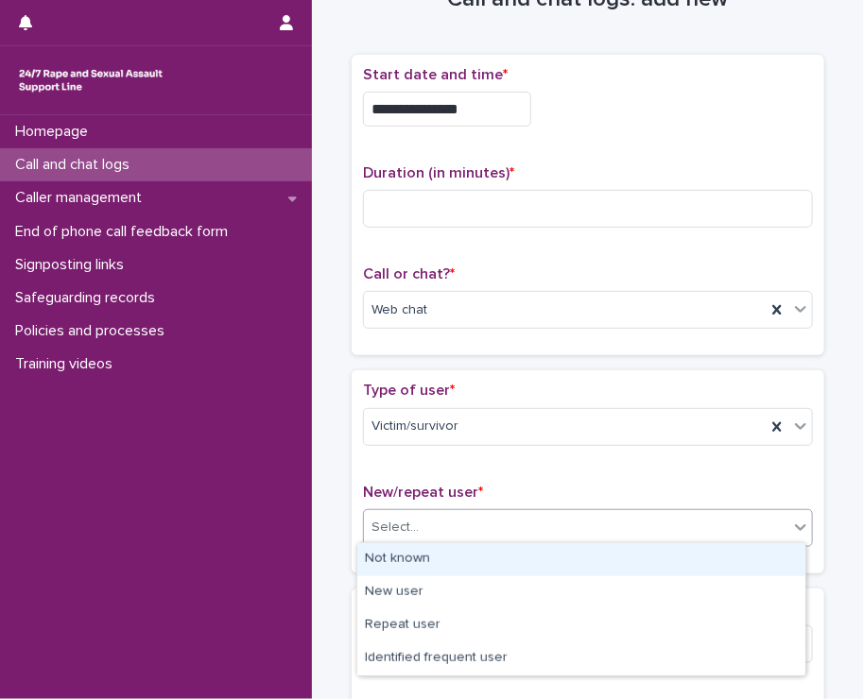
click at [419, 535] on div "Select..." at bounding box center [576, 527] width 424 height 31
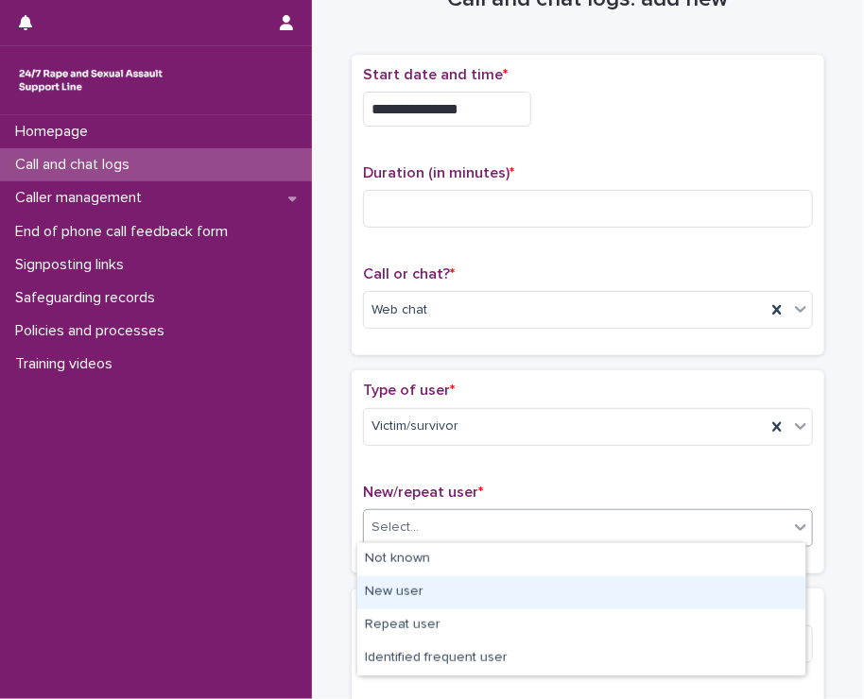
click at [389, 596] on div "New user" at bounding box center [581, 592] width 448 height 33
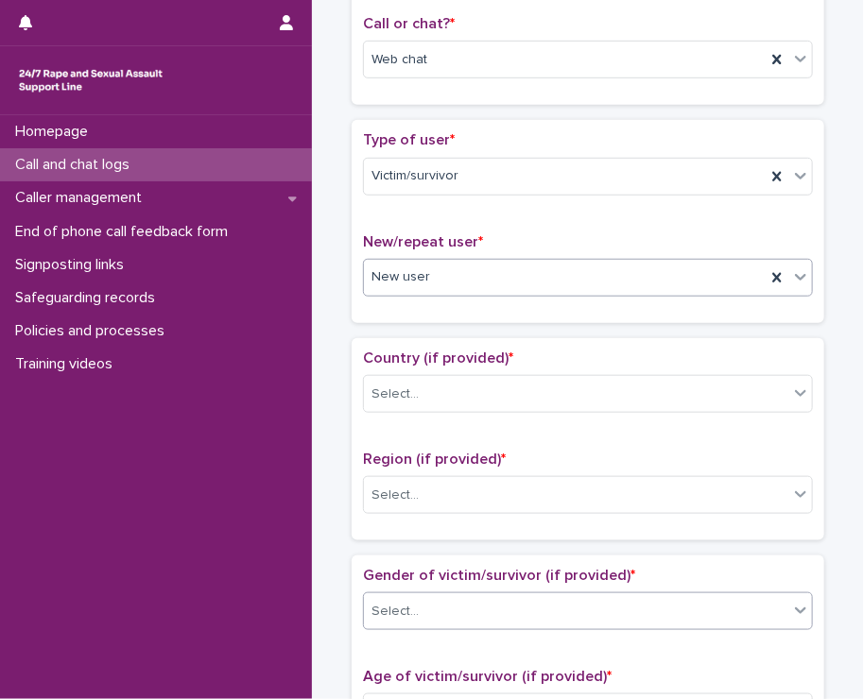
scroll to position [347, 0]
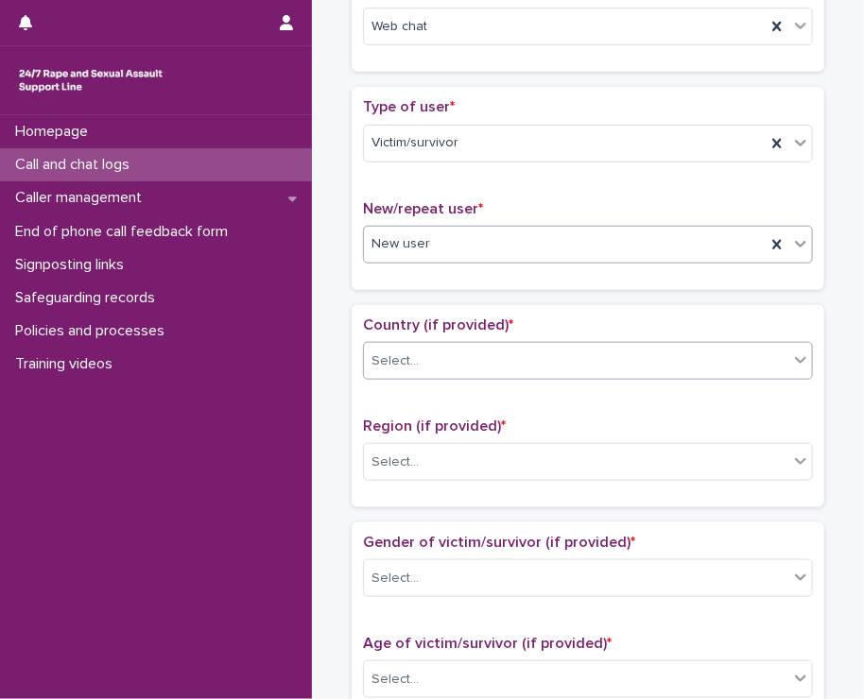
click at [397, 346] on div "Select..." at bounding box center [576, 361] width 424 height 31
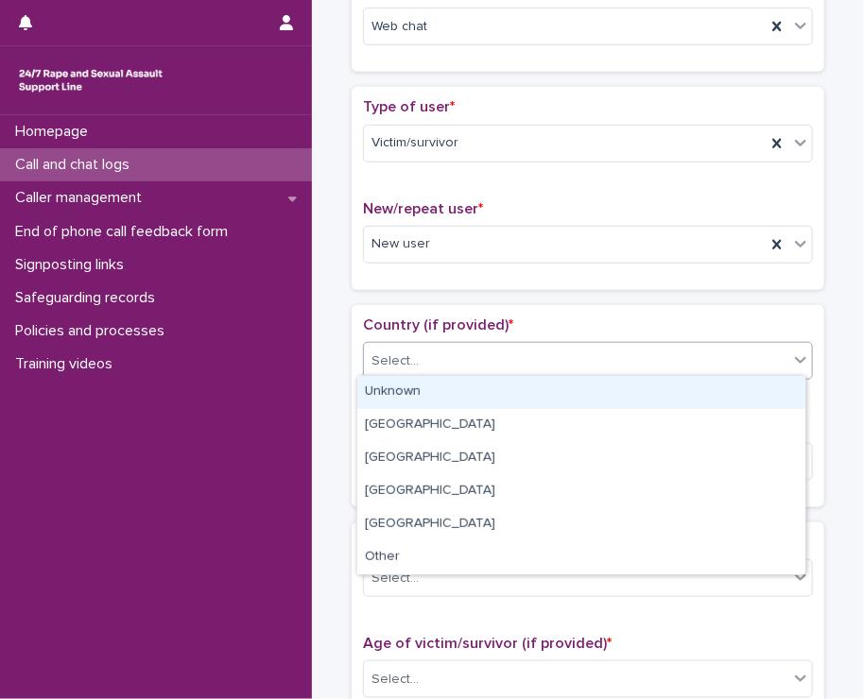
click at [385, 392] on div "Unknown" at bounding box center [581, 392] width 448 height 33
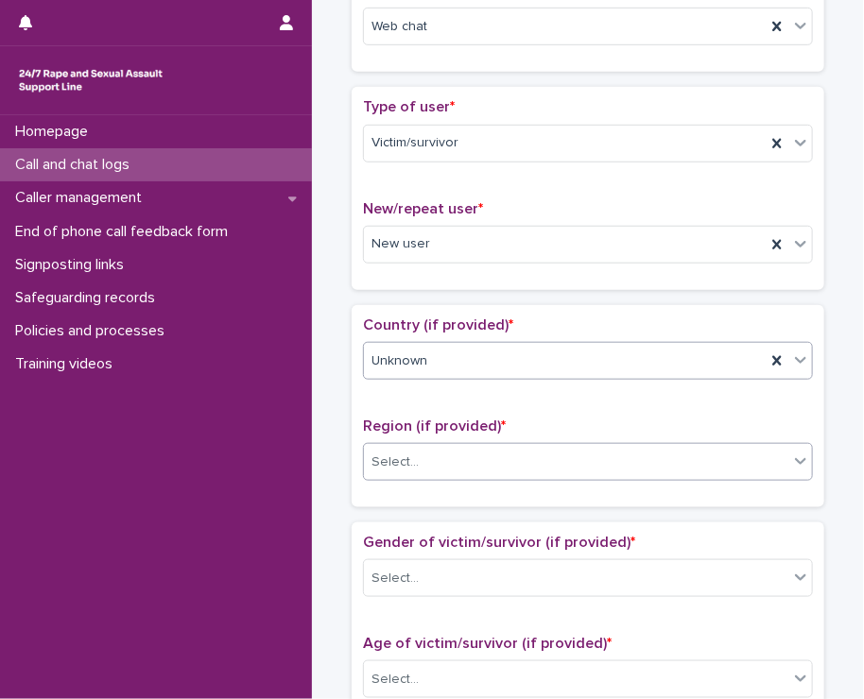
click at [385, 463] on div "Select..." at bounding box center [394, 463] width 47 height 20
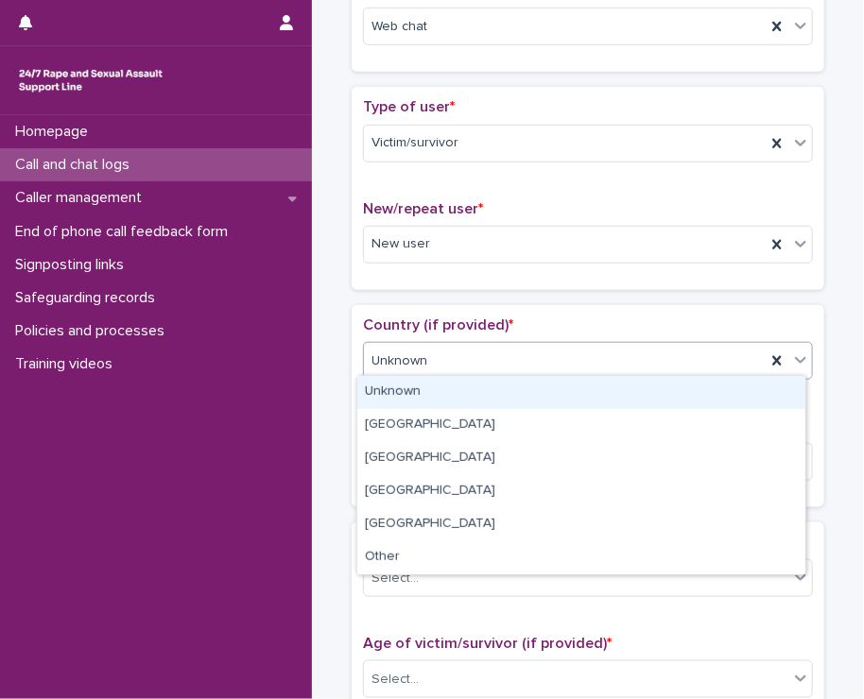
click at [383, 385] on div "Unknown" at bounding box center [581, 392] width 448 height 33
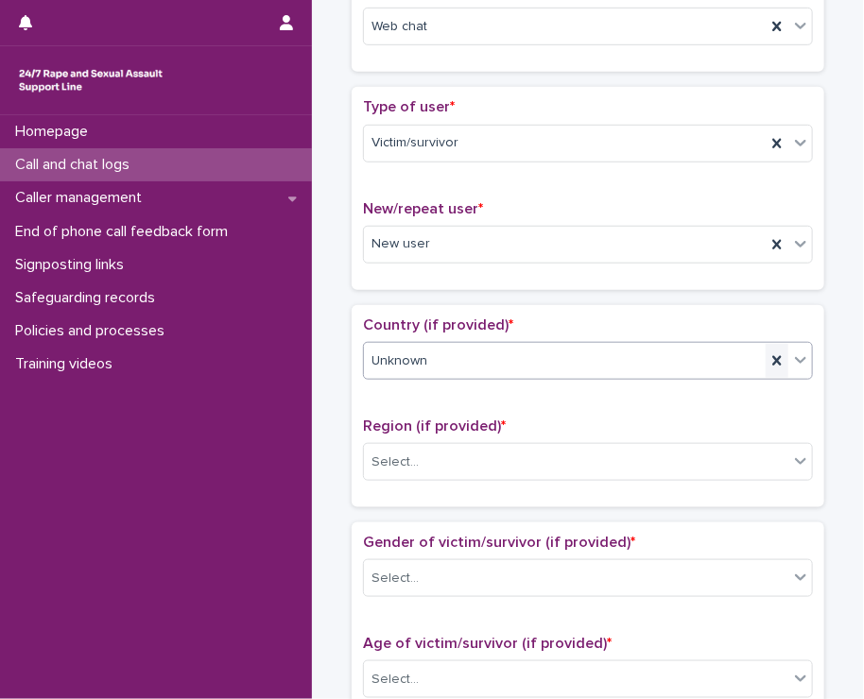
click at [772, 356] on icon at bounding box center [776, 360] width 9 height 9
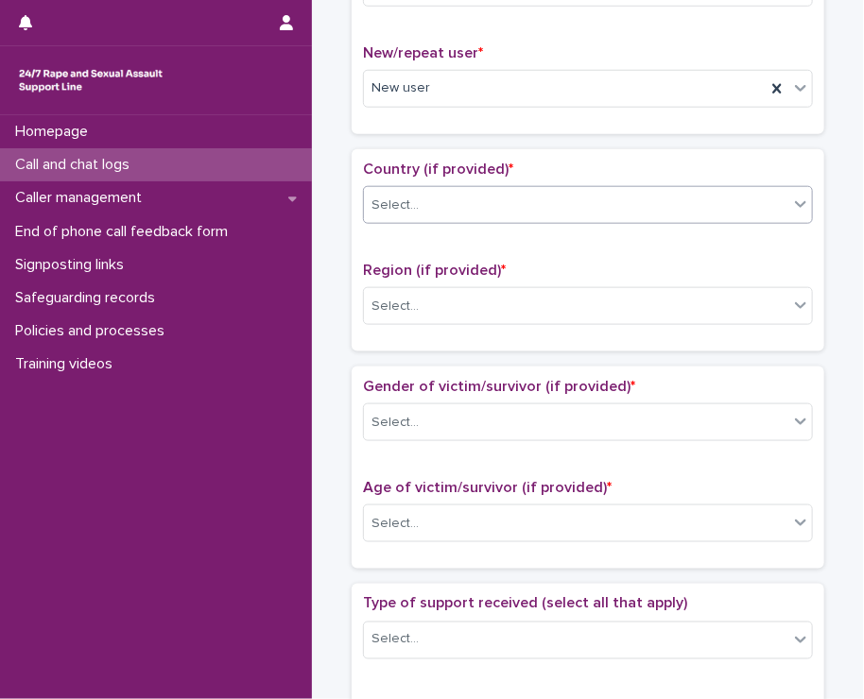
scroll to position [536, 0]
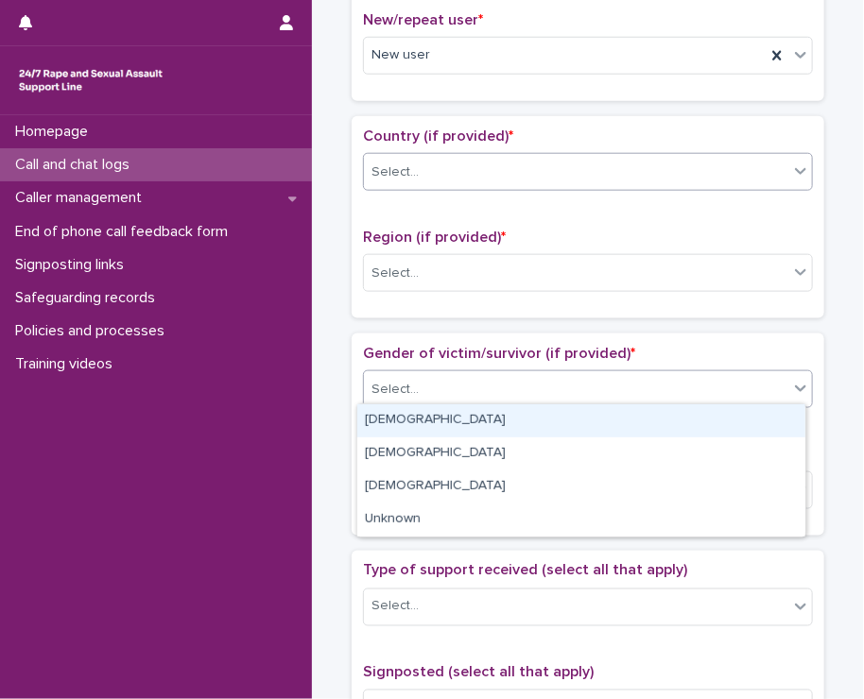
click at [438, 385] on div "Select..." at bounding box center [576, 389] width 424 height 31
click at [394, 421] on div "Female" at bounding box center [581, 420] width 448 height 33
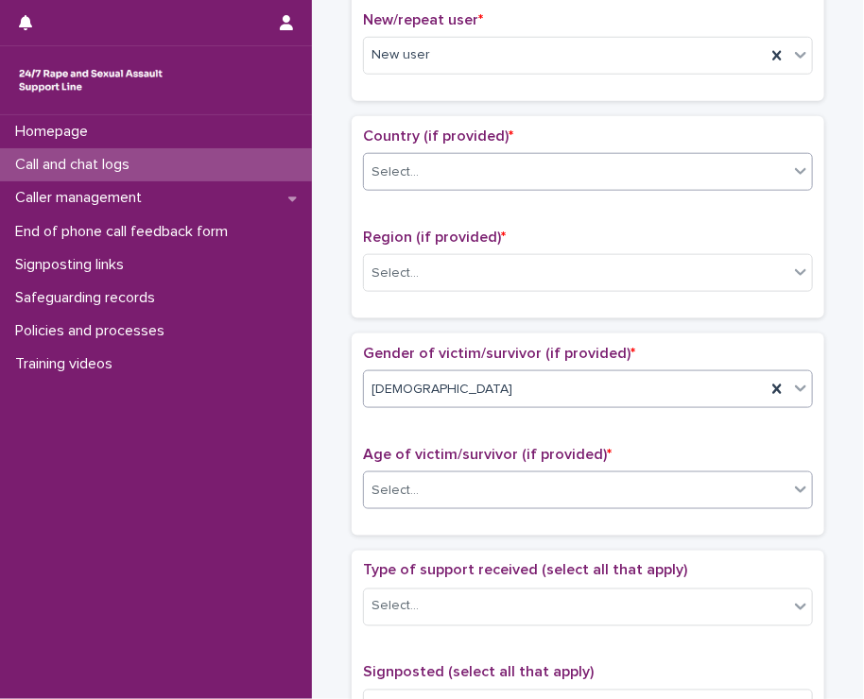
click at [383, 487] on div "Select..." at bounding box center [394, 491] width 47 height 20
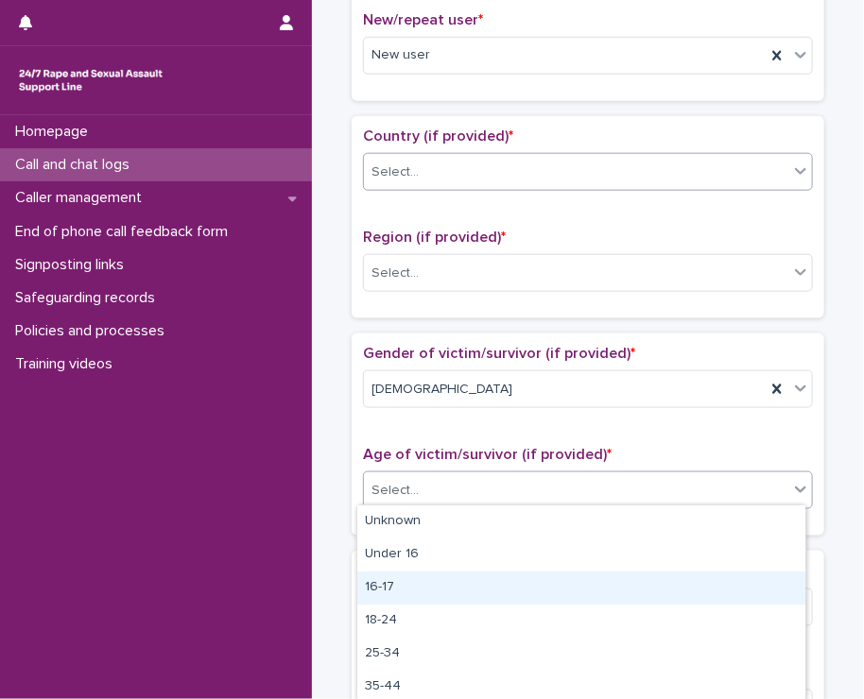
click at [454, 589] on div "16-17" at bounding box center [581, 588] width 448 height 33
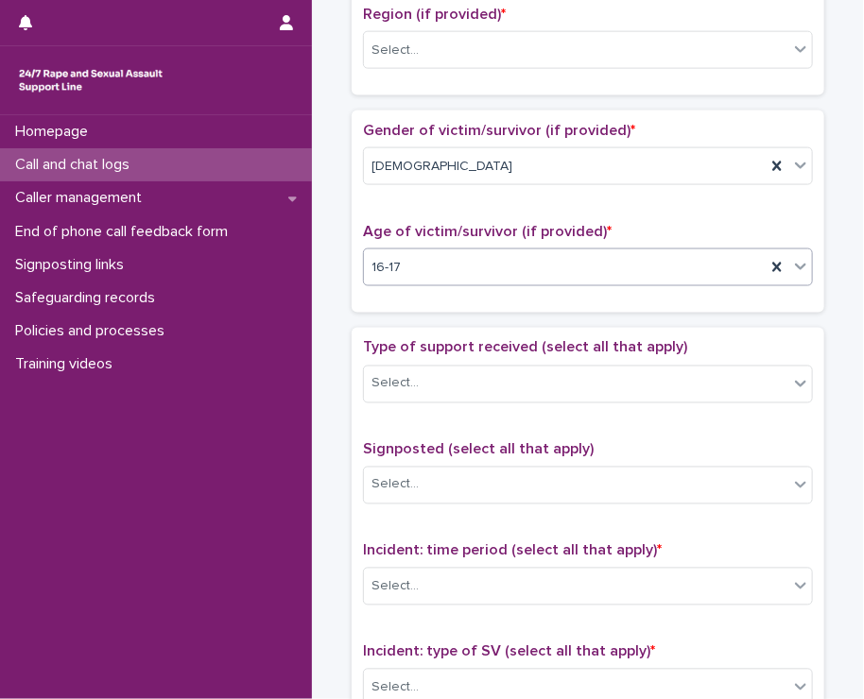
scroll to position [914, 0]
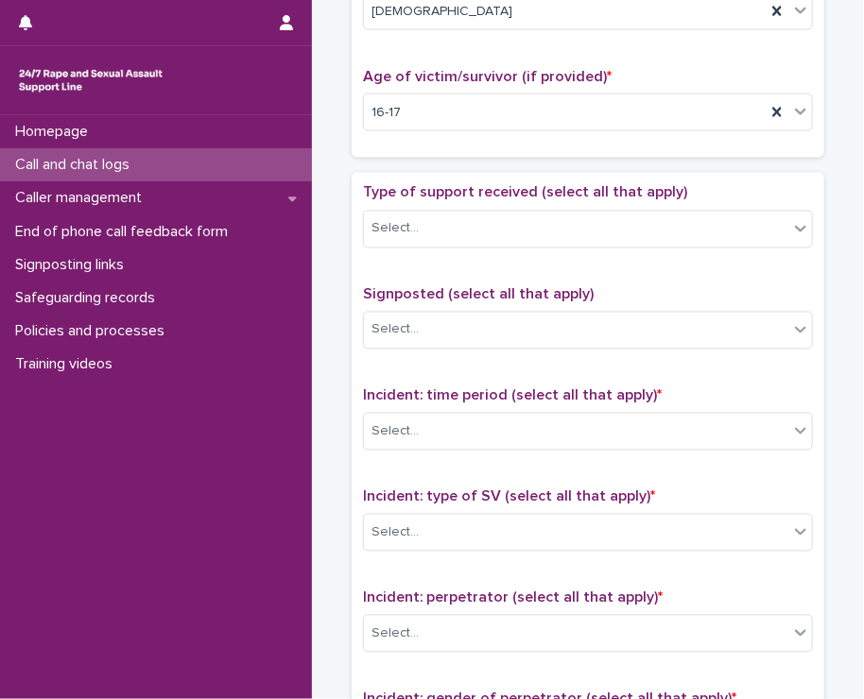
click at [327, 248] on div "**********" at bounding box center [587, 88] width 533 height 1981
click at [424, 418] on div "Select..." at bounding box center [576, 432] width 424 height 31
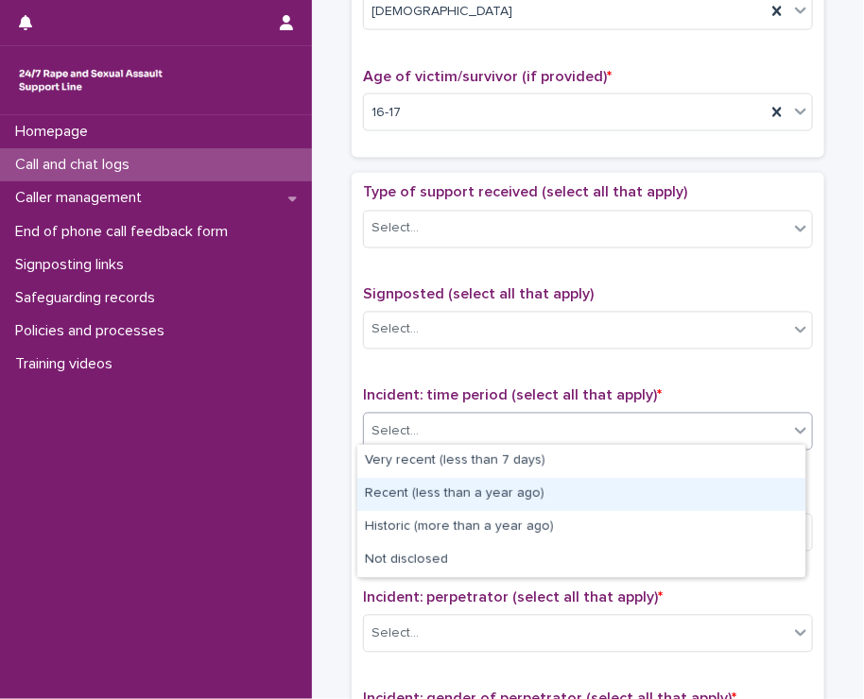
drag, startPoint x: 453, startPoint y: 476, endPoint x: 438, endPoint y: 495, distance: 24.2
click at [453, 498] on div "Recent (less than a year ago)" at bounding box center [581, 494] width 448 height 33
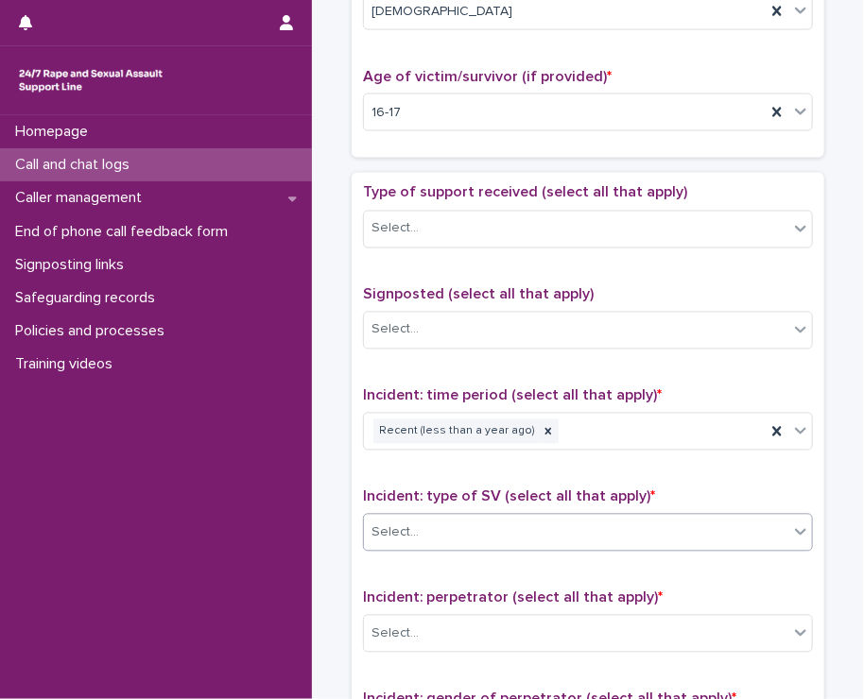
click at [430, 526] on div "Select..." at bounding box center [576, 533] width 424 height 31
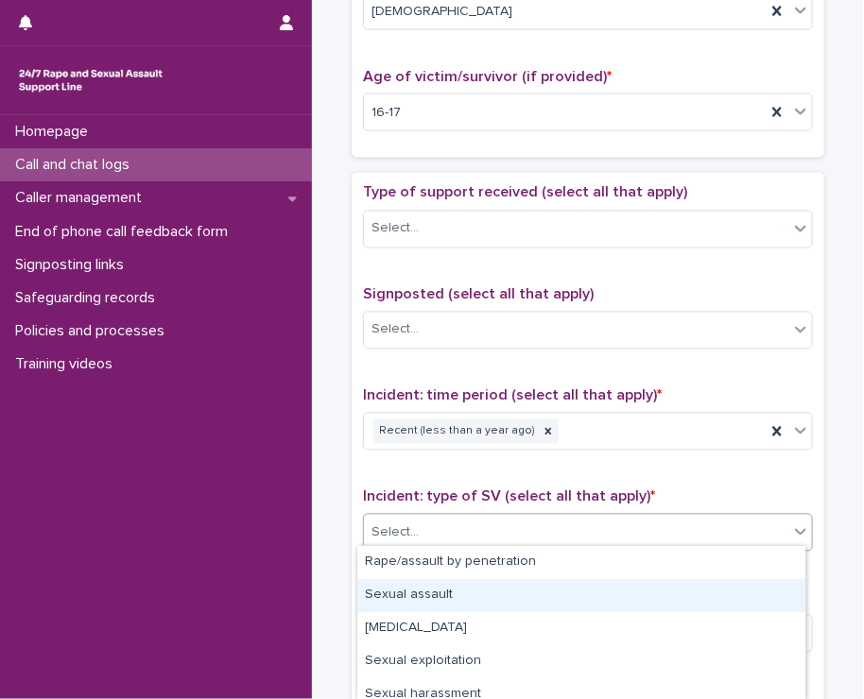
click at [413, 590] on div "Sexual assault" at bounding box center [581, 595] width 448 height 33
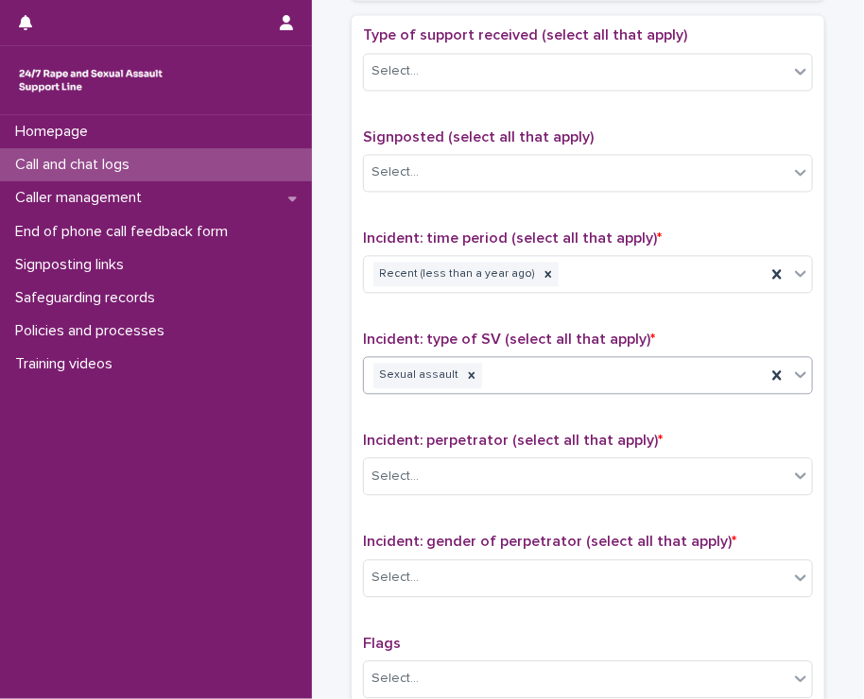
scroll to position [1103, 0]
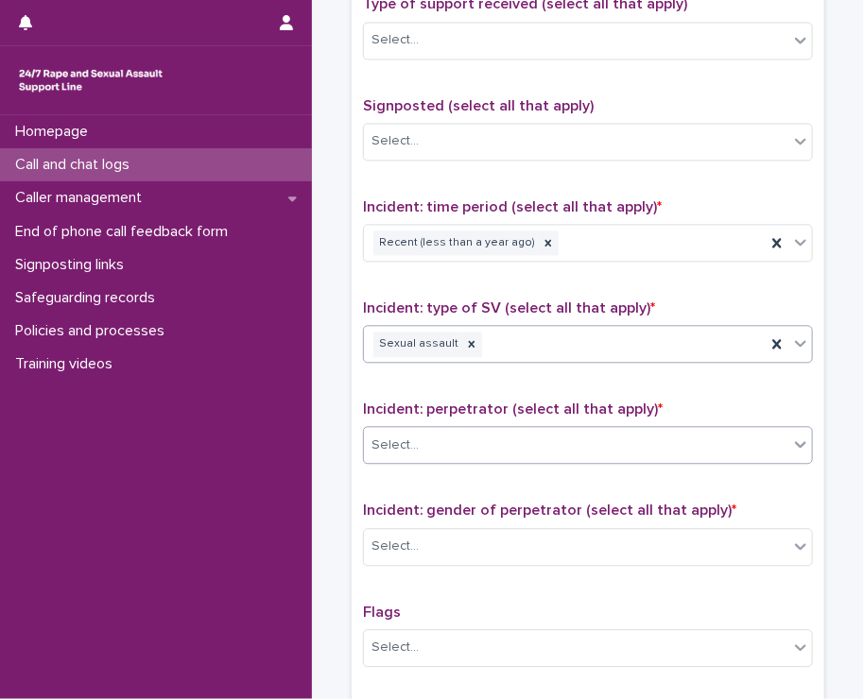
click at [417, 445] on div "Select..." at bounding box center [576, 445] width 424 height 31
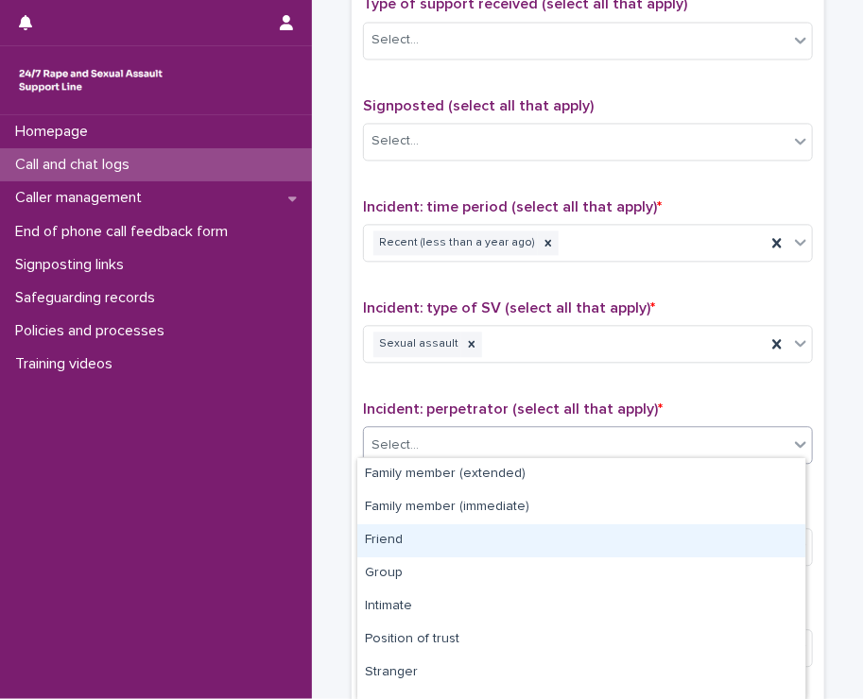
click at [408, 538] on div "Friend" at bounding box center [581, 540] width 448 height 33
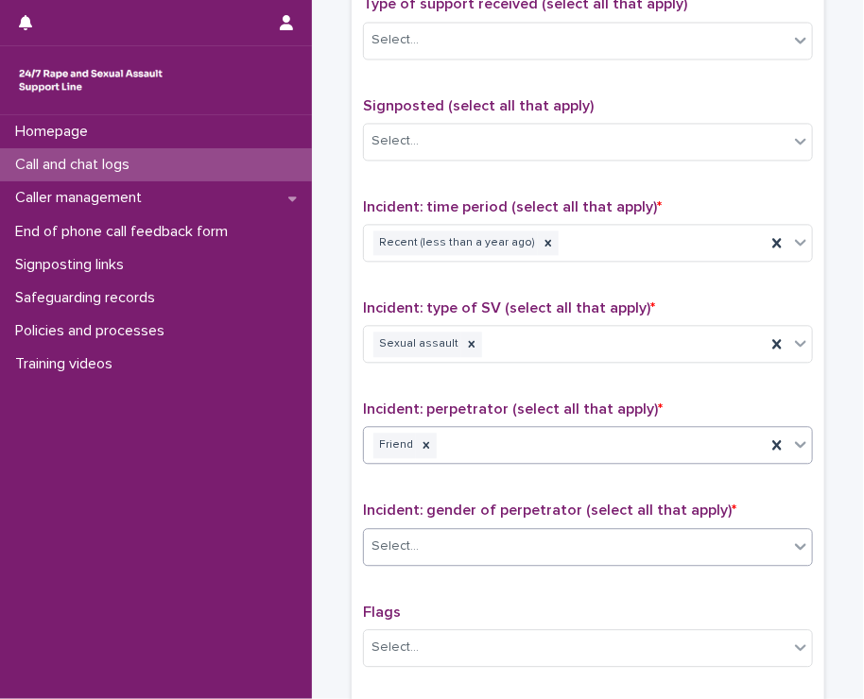
click at [397, 537] on div "Select..." at bounding box center [394, 547] width 47 height 20
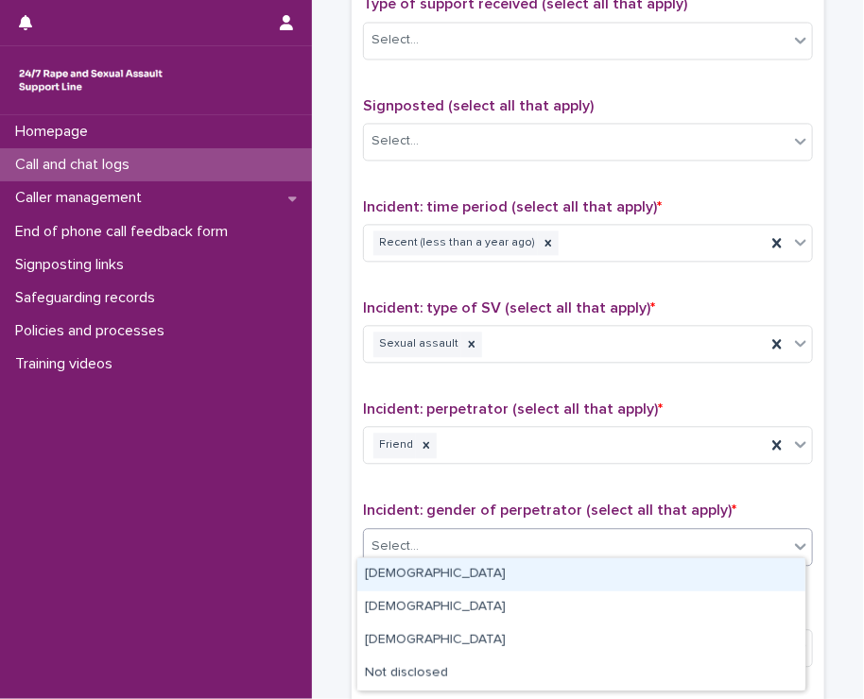
click at [403, 567] on div "Male" at bounding box center [581, 574] width 448 height 33
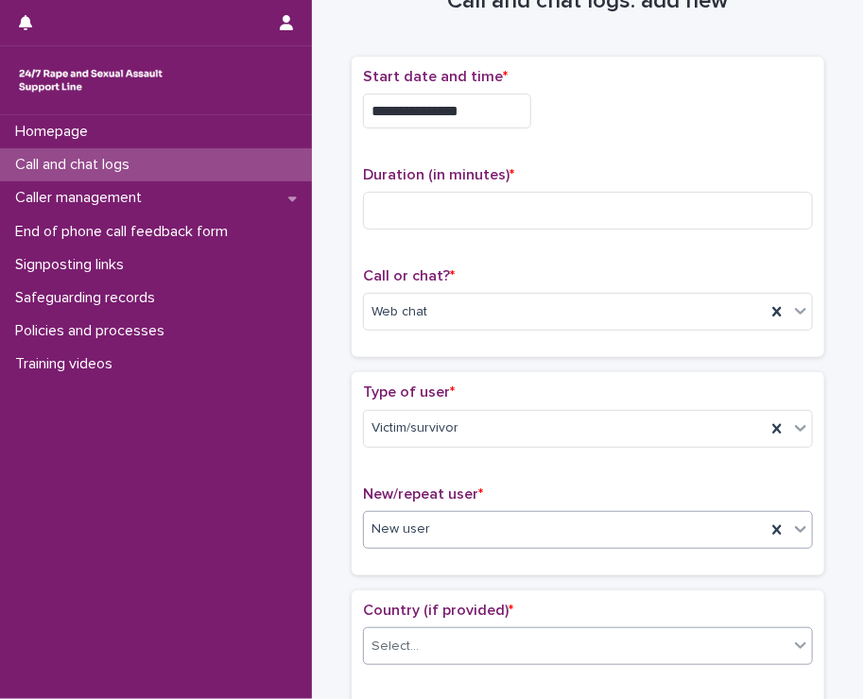
scroll to position [189, 0]
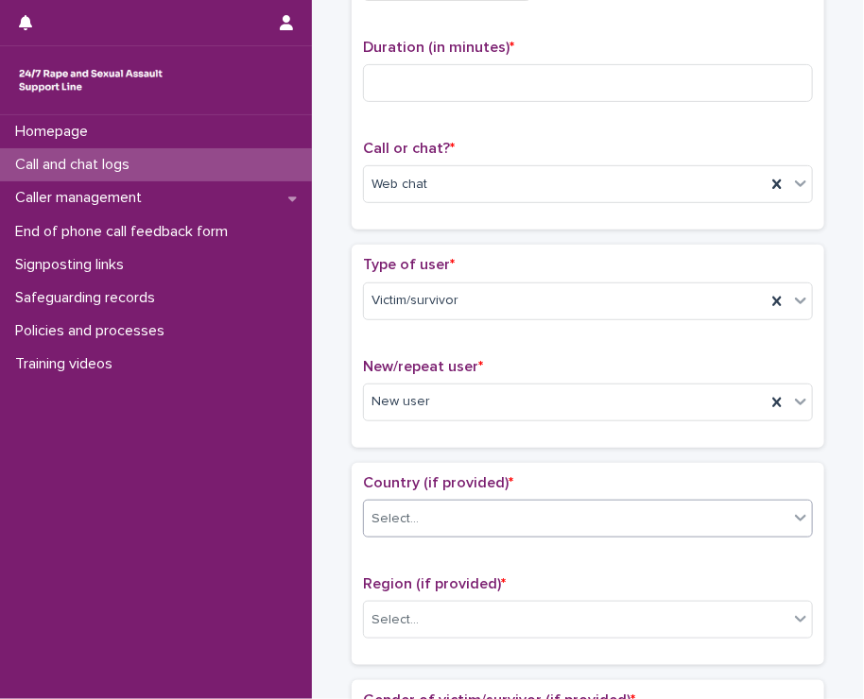
click at [393, 522] on div "Select..." at bounding box center [394, 519] width 47 height 20
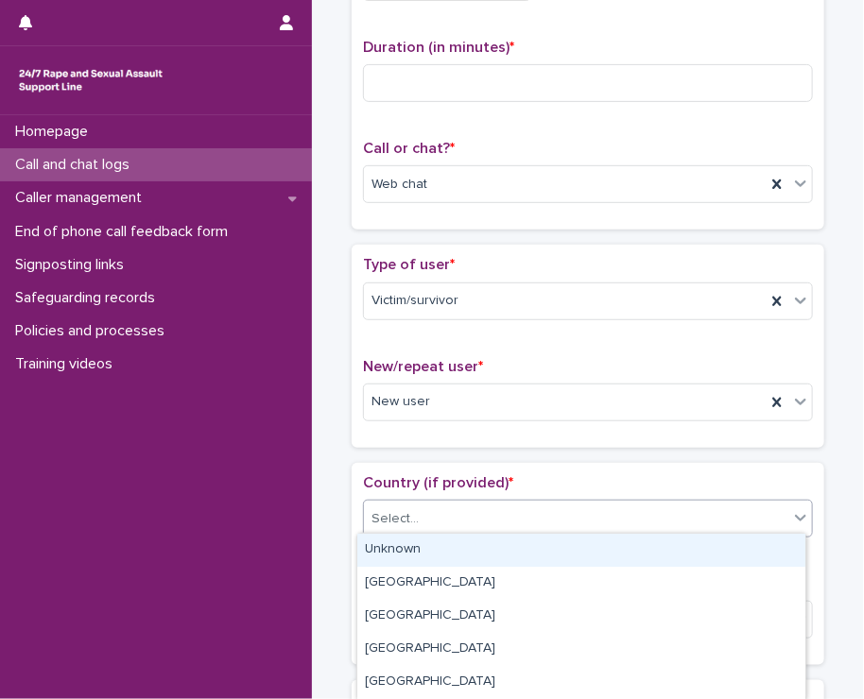
click at [385, 547] on div "Unknown" at bounding box center [581, 550] width 448 height 33
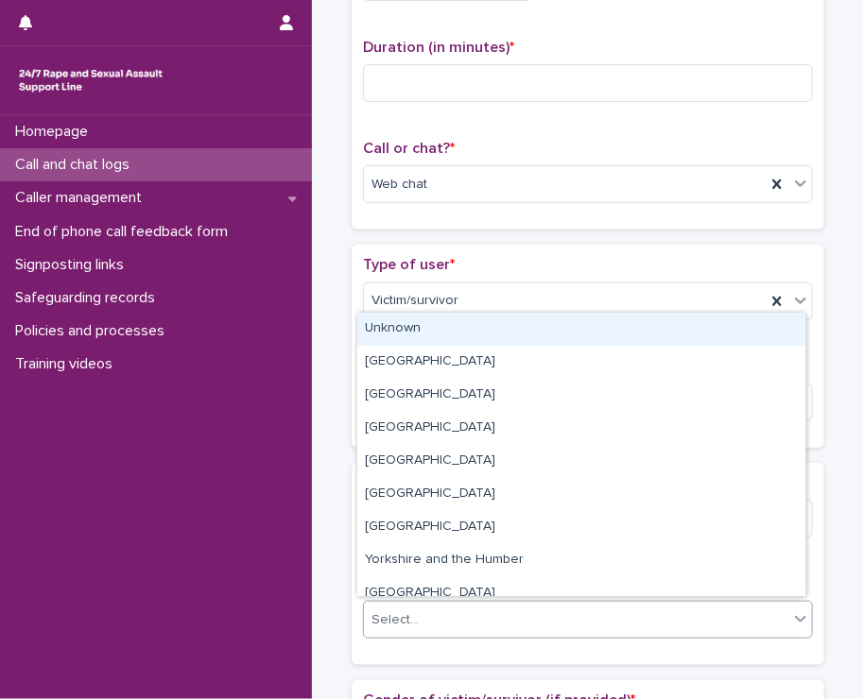
click at [382, 626] on div "Select..." at bounding box center [576, 620] width 424 height 31
click at [419, 337] on div "Unknown" at bounding box center [581, 329] width 448 height 33
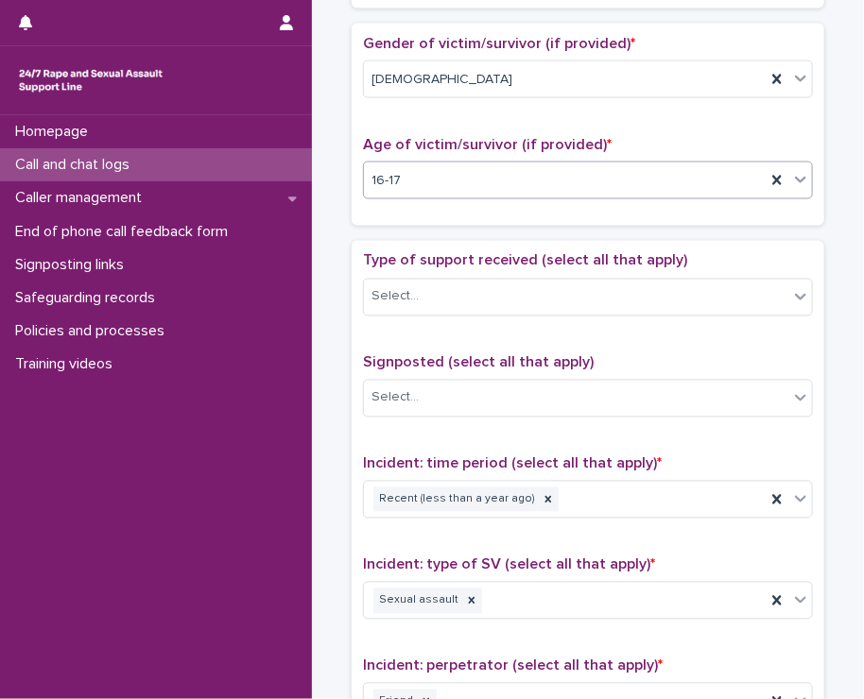
scroll to position [850, 0]
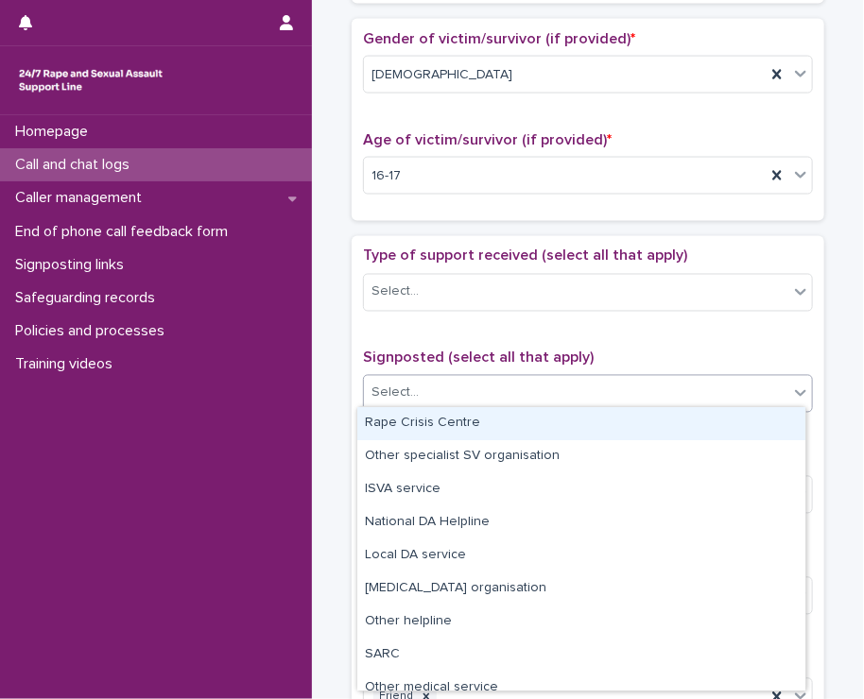
click at [414, 389] on div "Select..." at bounding box center [576, 393] width 424 height 31
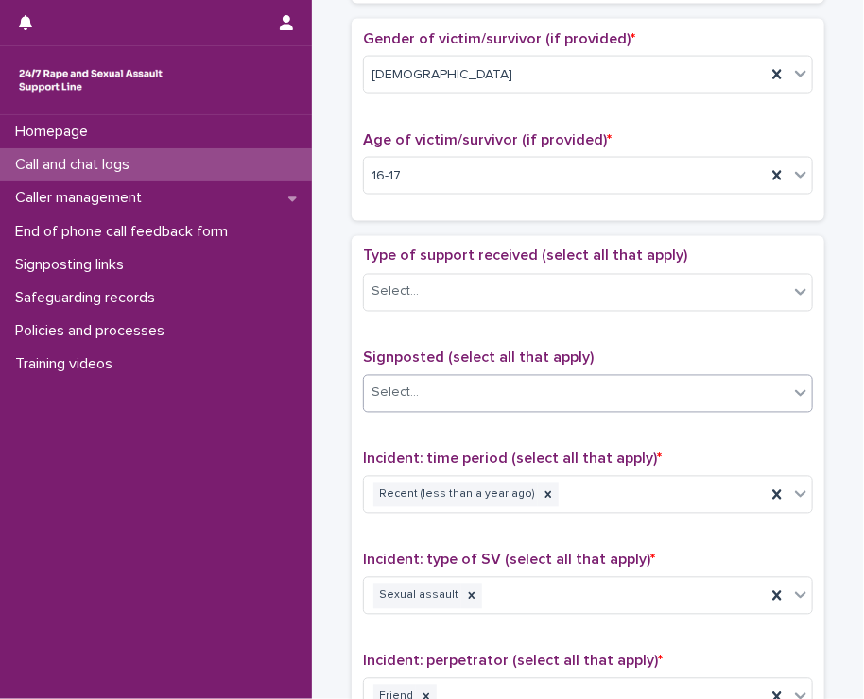
click at [414, 390] on div "Select..." at bounding box center [576, 393] width 424 height 31
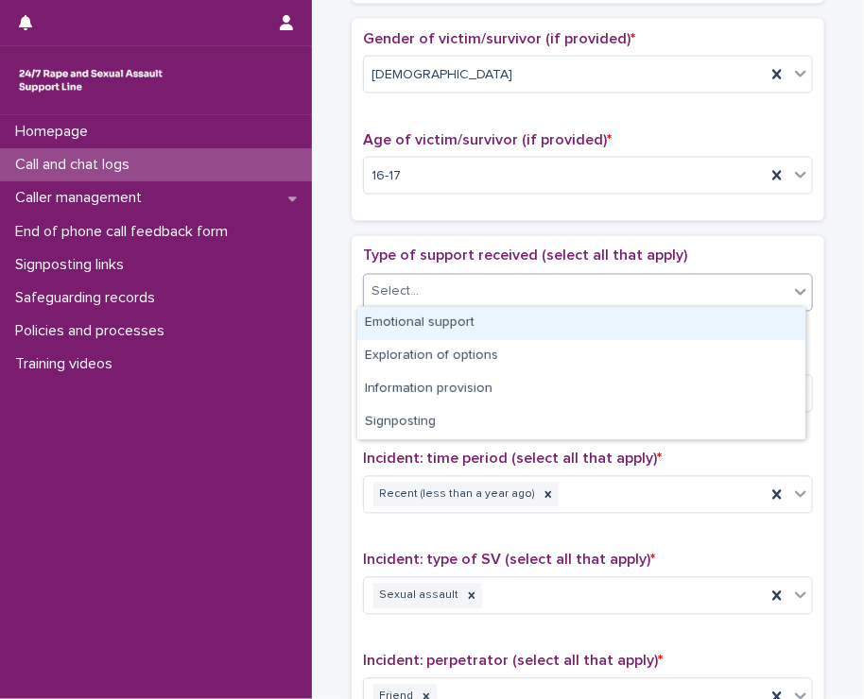
click at [388, 282] on div "Select..." at bounding box center [394, 292] width 47 height 20
click at [394, 308] on div "Emotional support" at bounding box center [581, 323] width 448 height 33
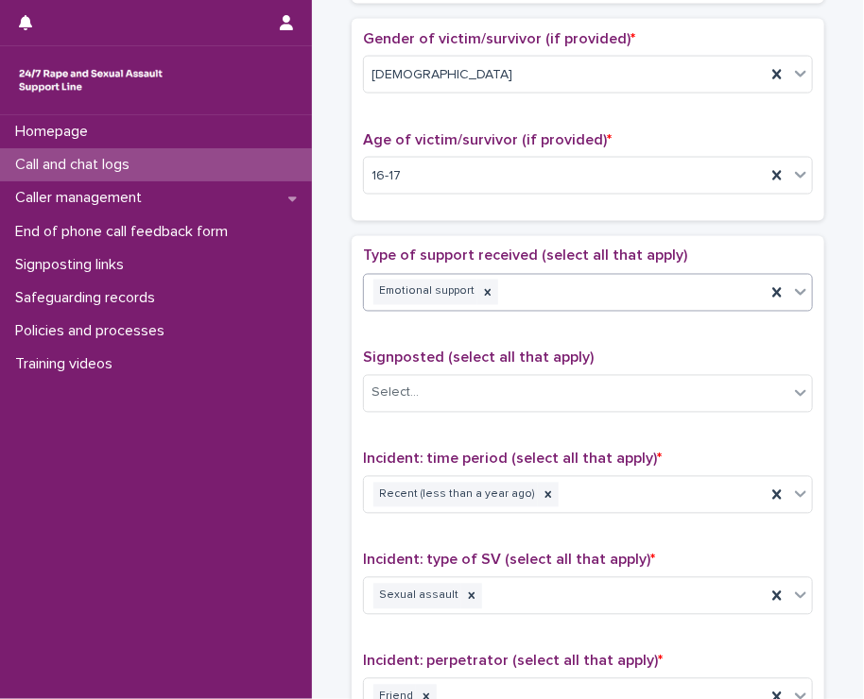
click at [544, 279] on div "Emotional support" at bounding box center [565, 292] width 402 height 33
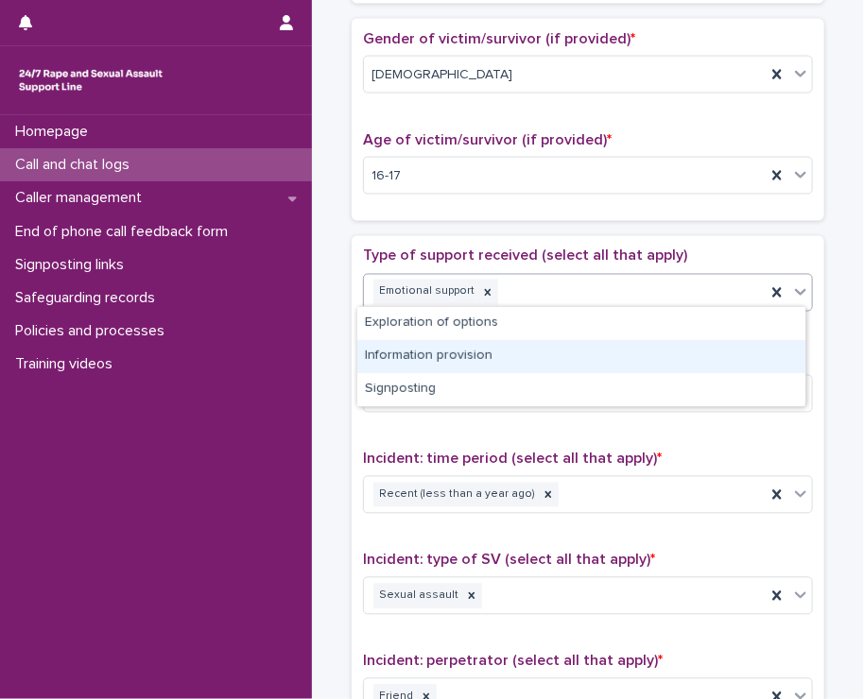
click at [451, 365] on div "Information provision" at bounding box center [581, 356] width 448 height 33
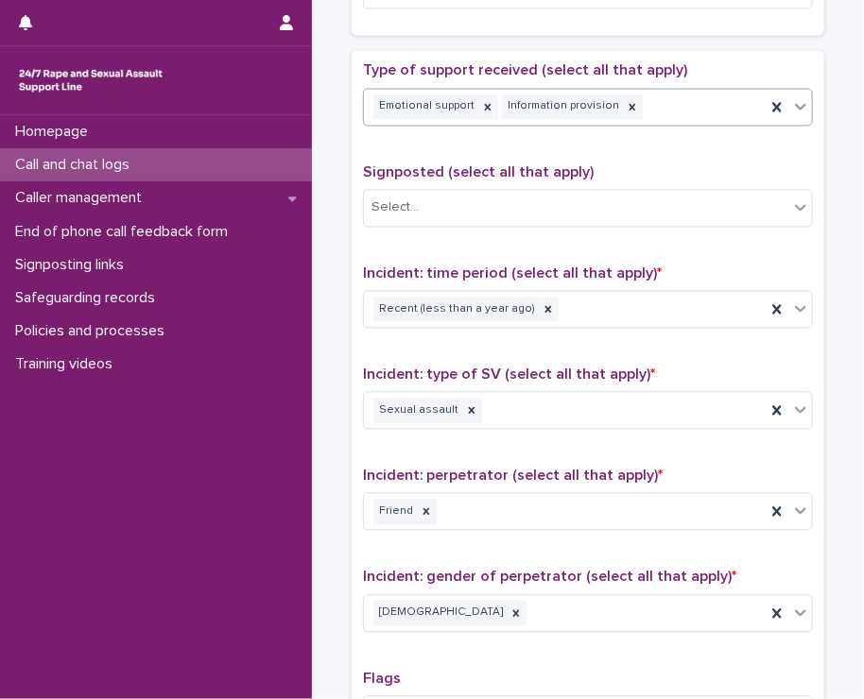
scroll to position [1228, 0]
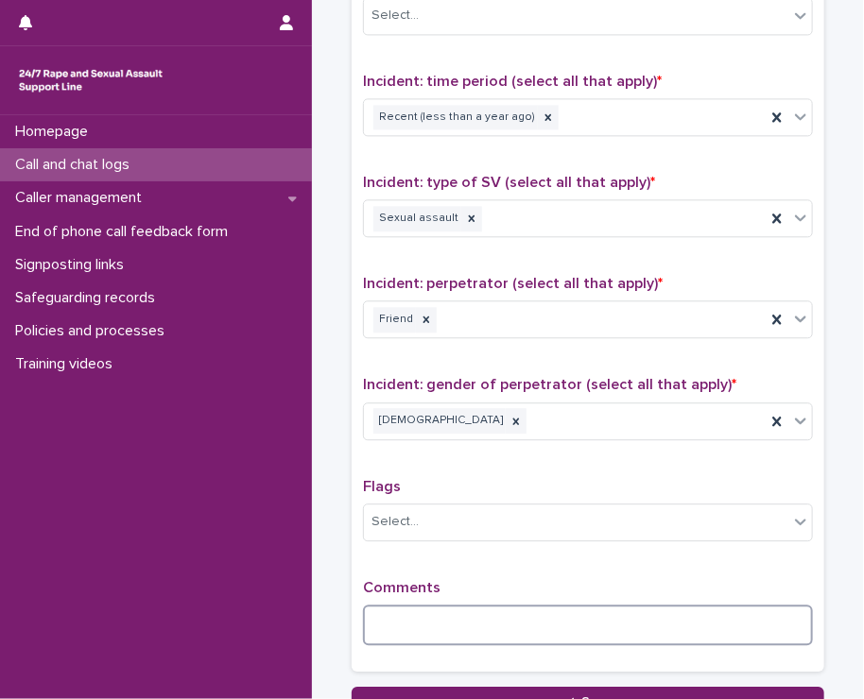
click at [381, 605] on textarea at bounding box center [588, 625] width 450 height 41
click at [402, 619] on textarea "**********" at bounding box center [588, 625] width 450 height 41
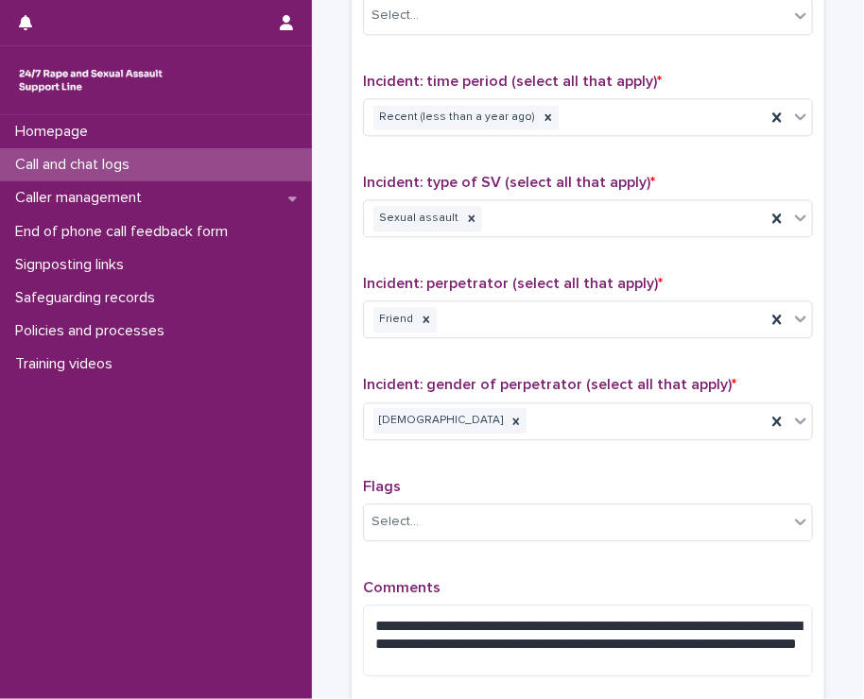
drag, startPoint x: 528, startPoint y: 640, endPoint x: 727, endPoint y: 580, distance: 208.0
click at [727, 580] on p "Comments" at bounding box center [588, 588] width 450 height 18
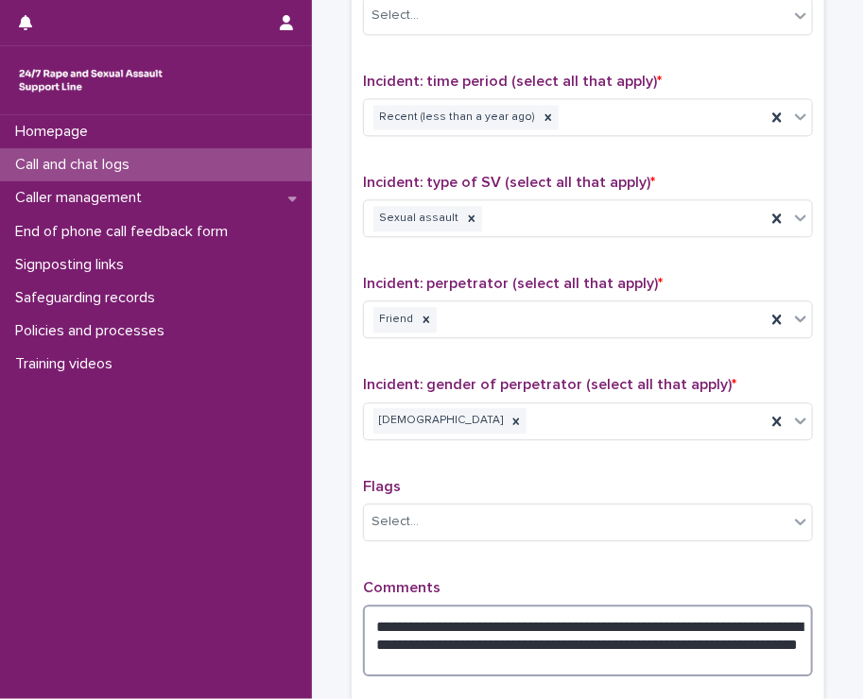
click at [424, 658] on textarea "**********" at bounding box center [588, 641] width 450 height 72
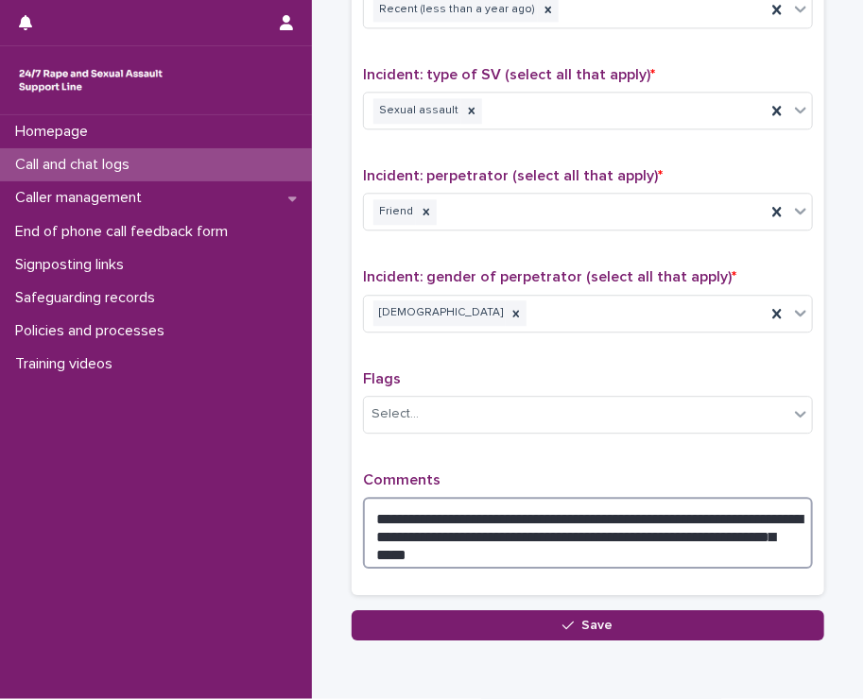
scroll to position [1417, 0]
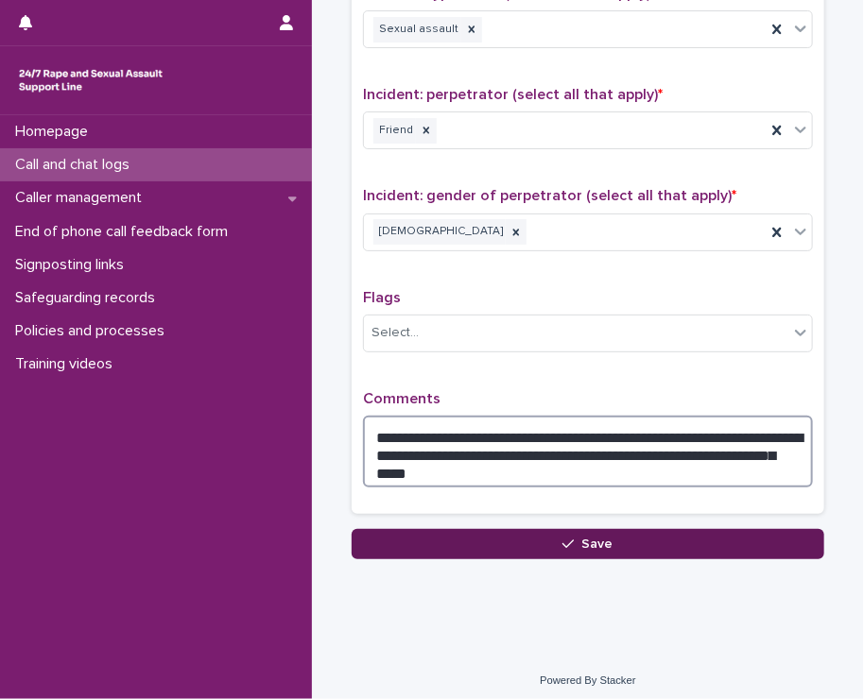
type textarea "**********"
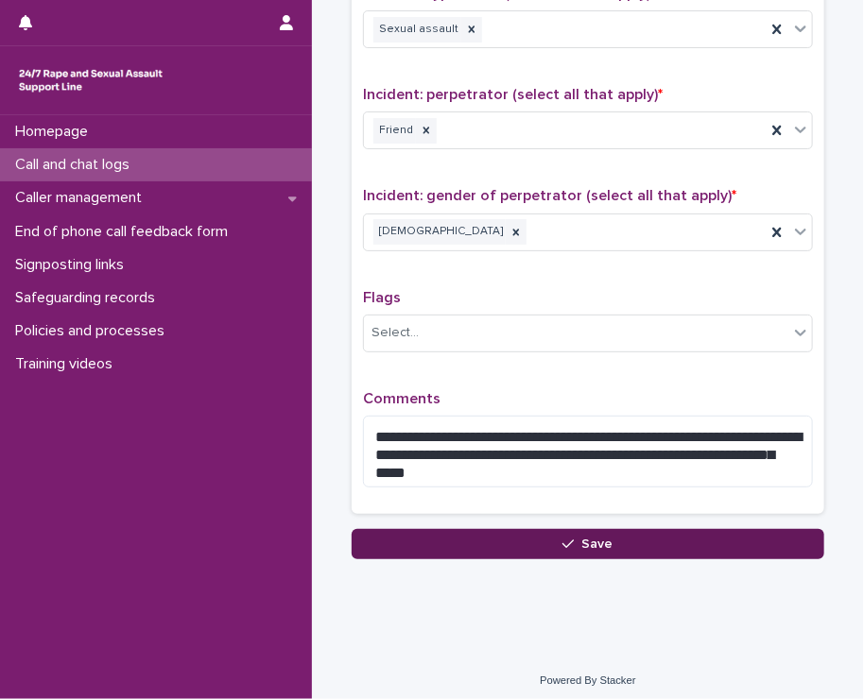
click at [593, 538] on span "Save" at bounding box center [597, 544] width 31 height 13
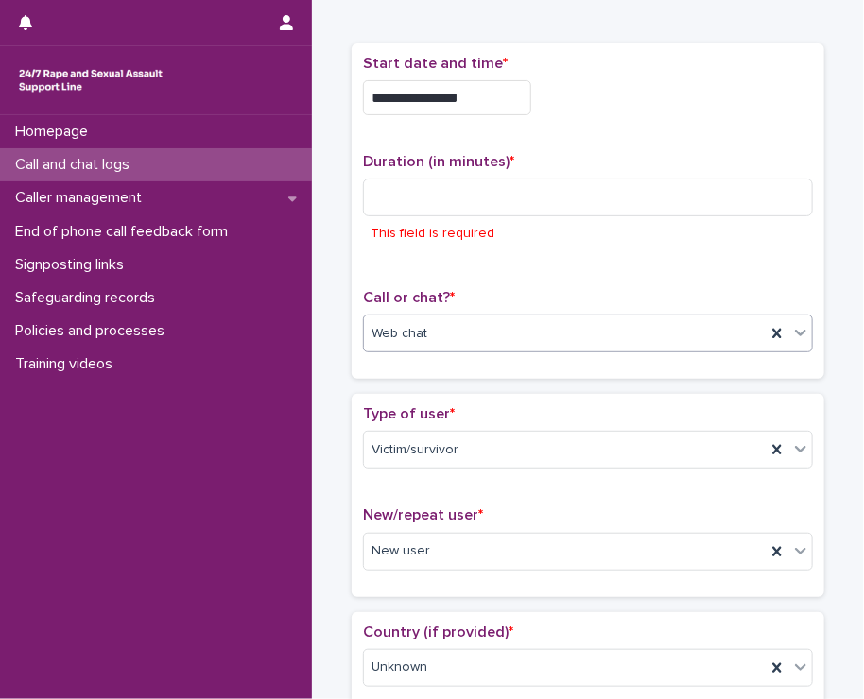
scroll to position [36, 0]
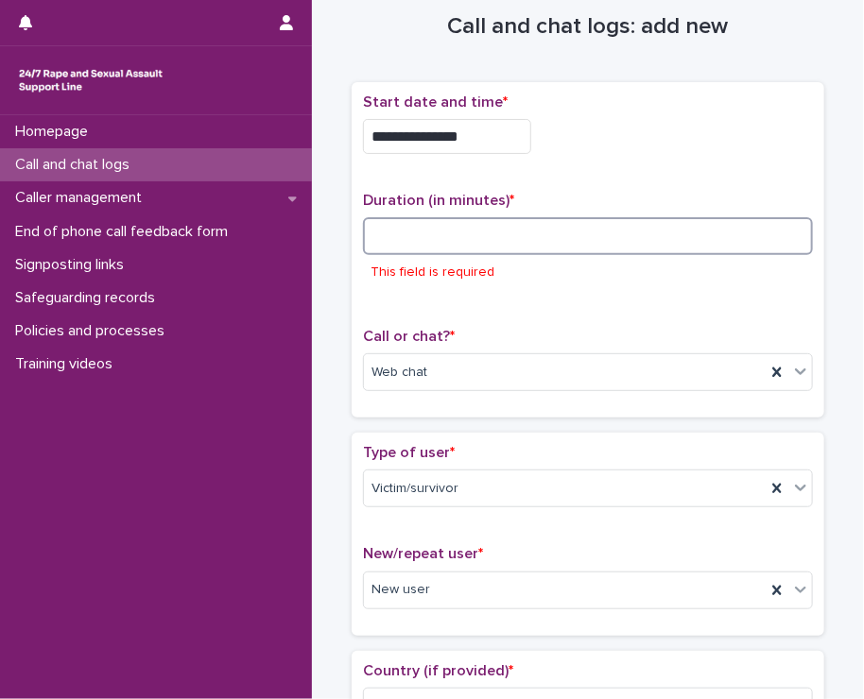
click at [408, 226] on input at bounding box center [588, 236] width 450 height 38
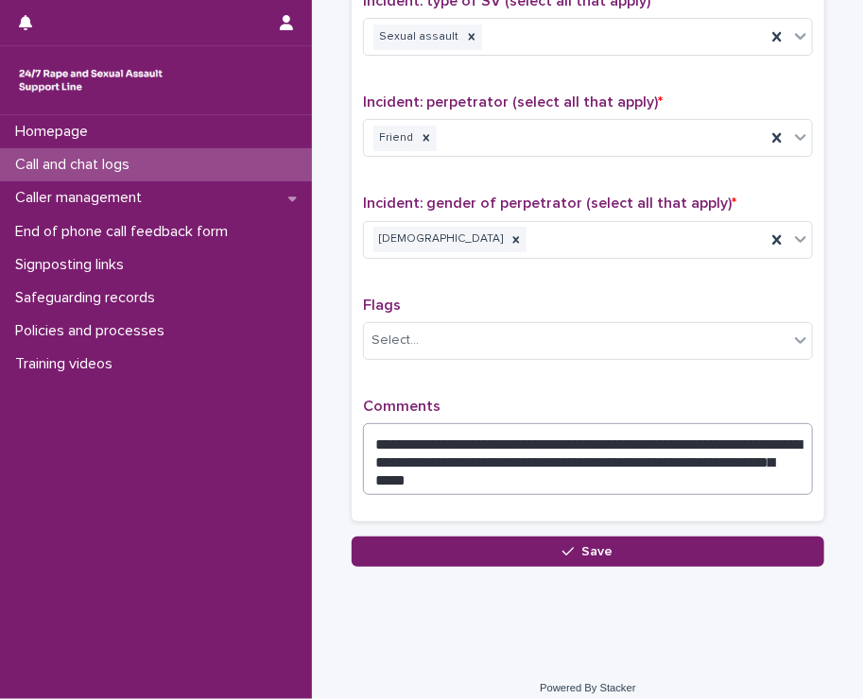
scroll to position [1417, 0]
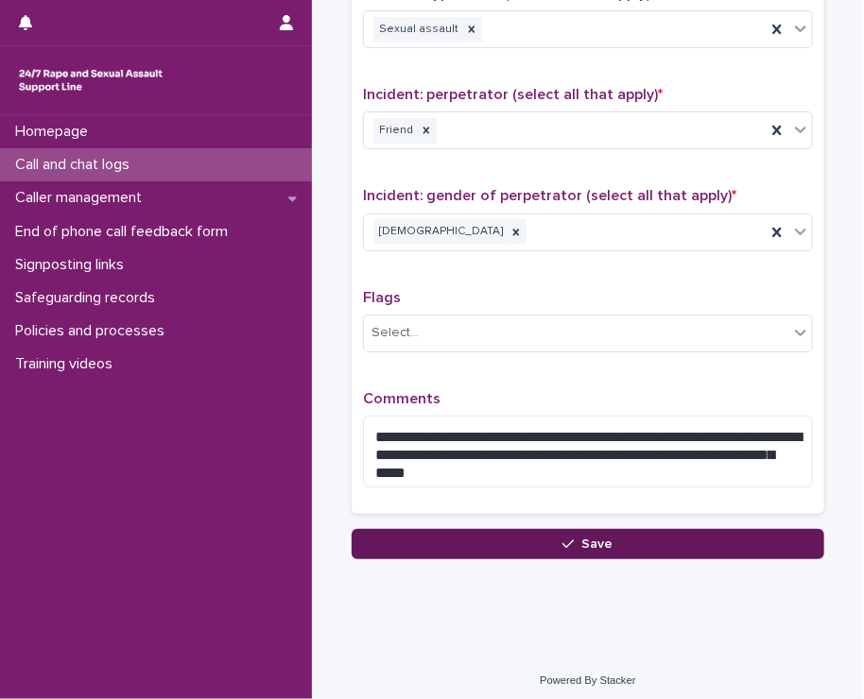
type input "**"
click at [487, 529] on button "Save" at bounding box center [587, 544] width 472 height 30
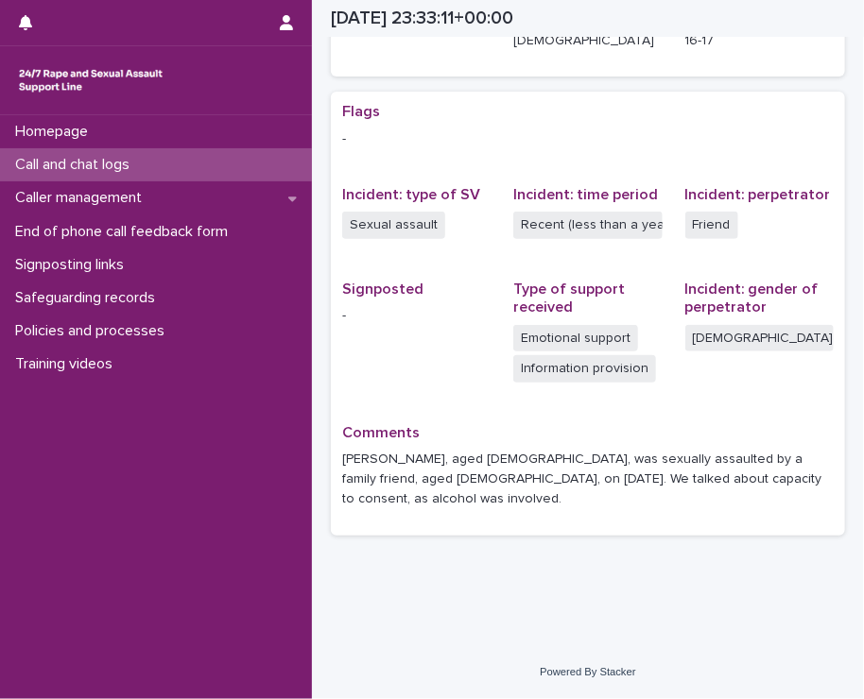
scroll to position [335, 0]
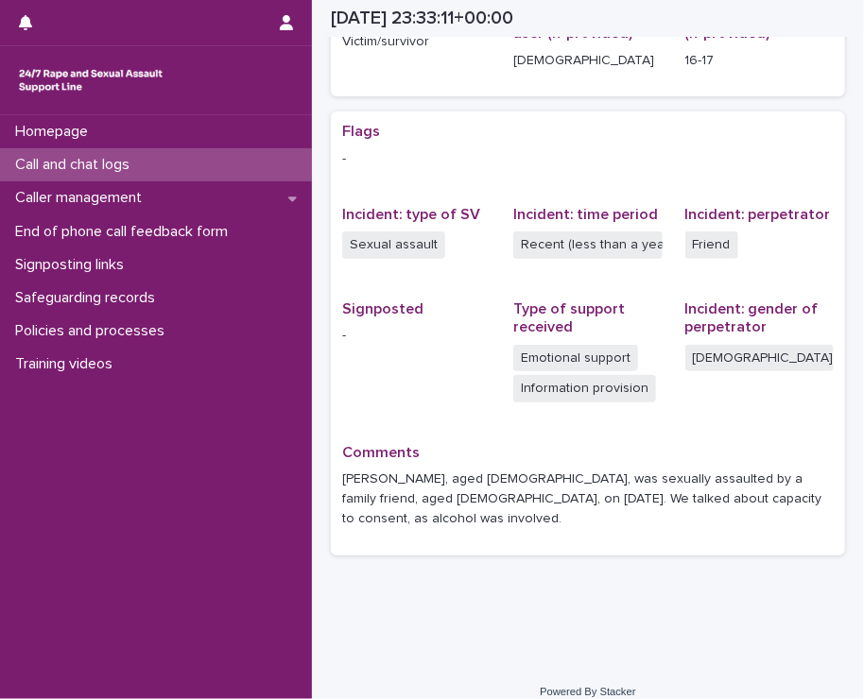
click at [145, 158] on p "Call and chat logs" at bounding box center [76, 165] width 137 height 18
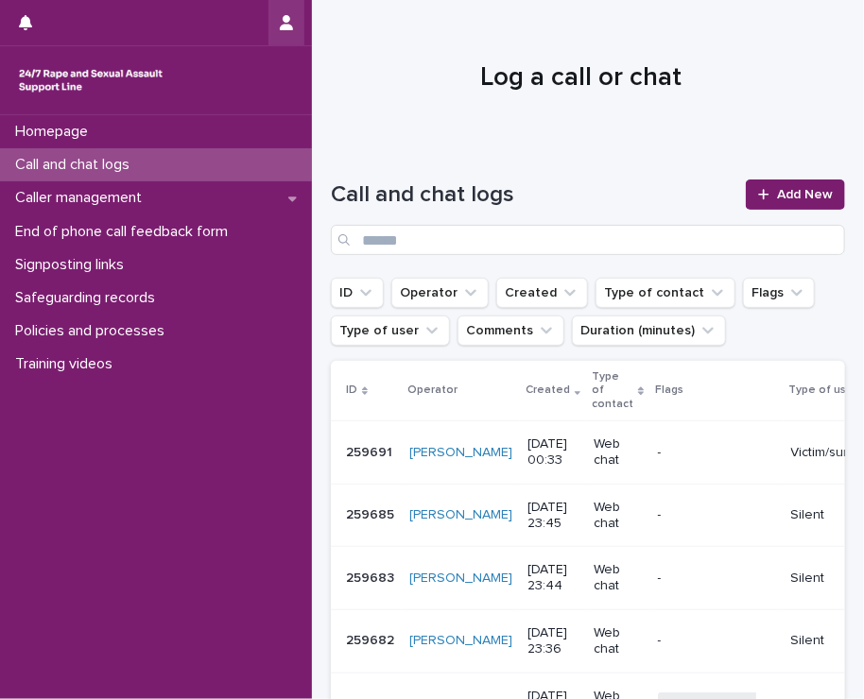
click at [283, 27] on icon "button" at bounding box center [286, 22] width 13 height 15
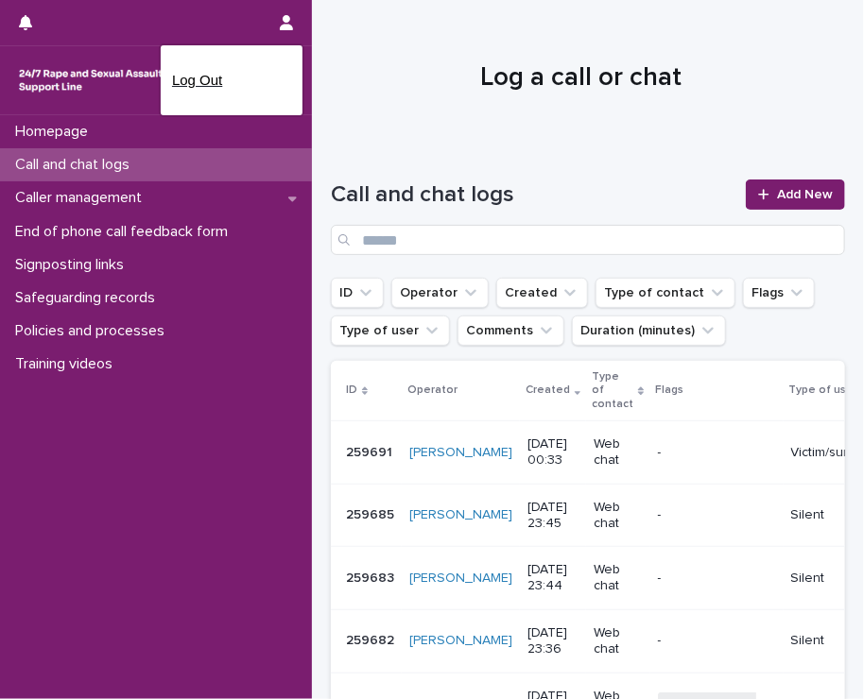
click at [211, 87] on p "Log Out" at bounding box center [231, 80] width 119 height 32
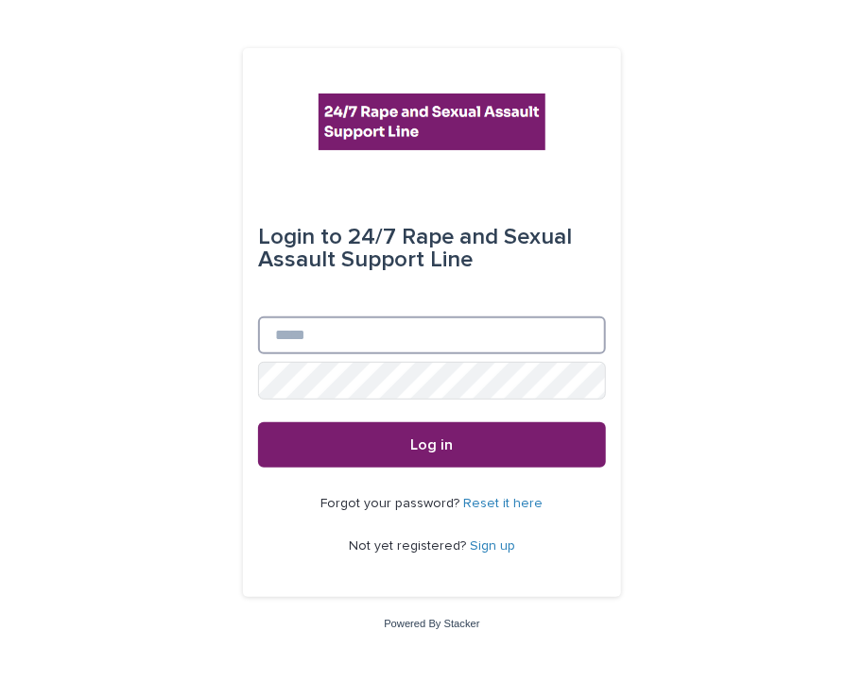
type input "**********"
